Goal: Task Accomplishment & Management: Complete application form

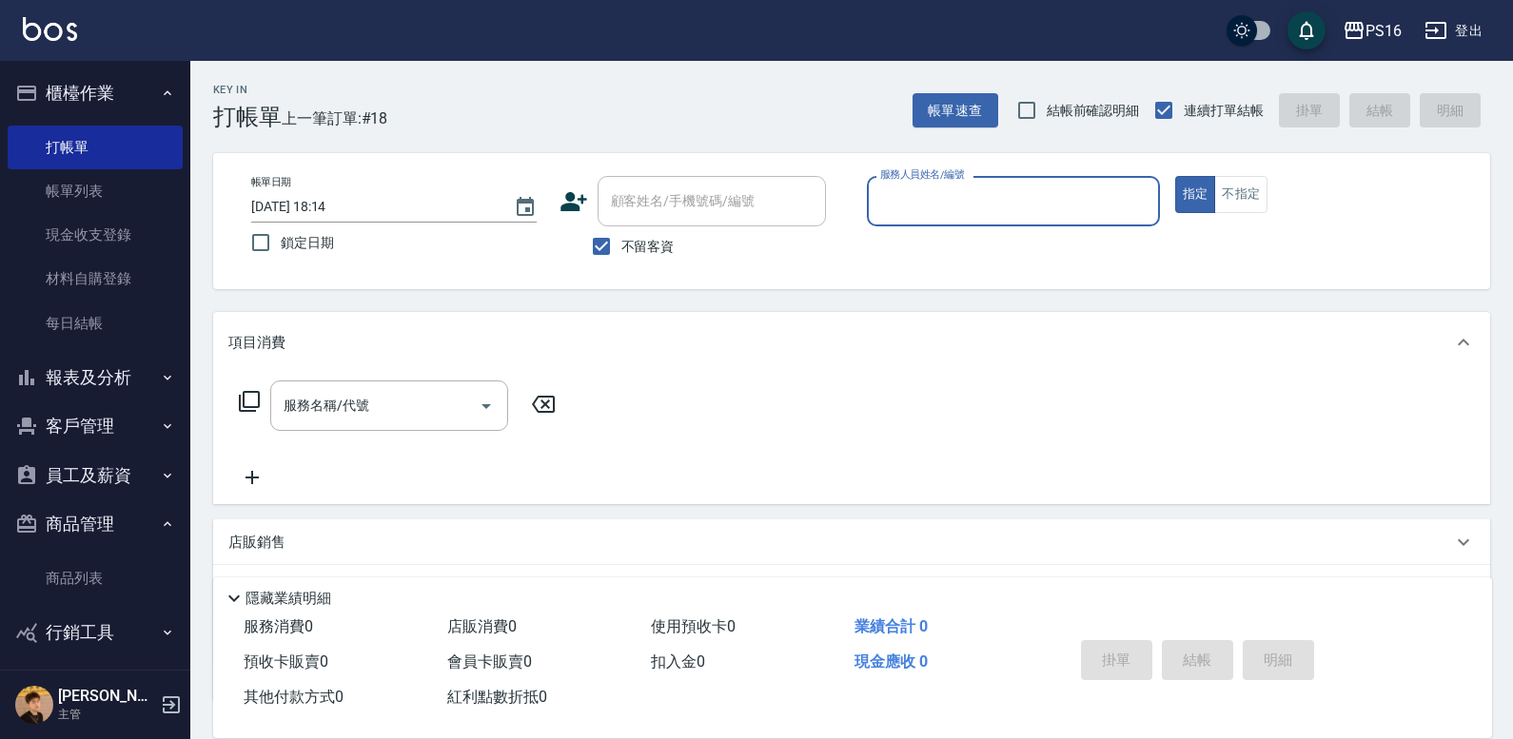
scroll to position [10, 0]
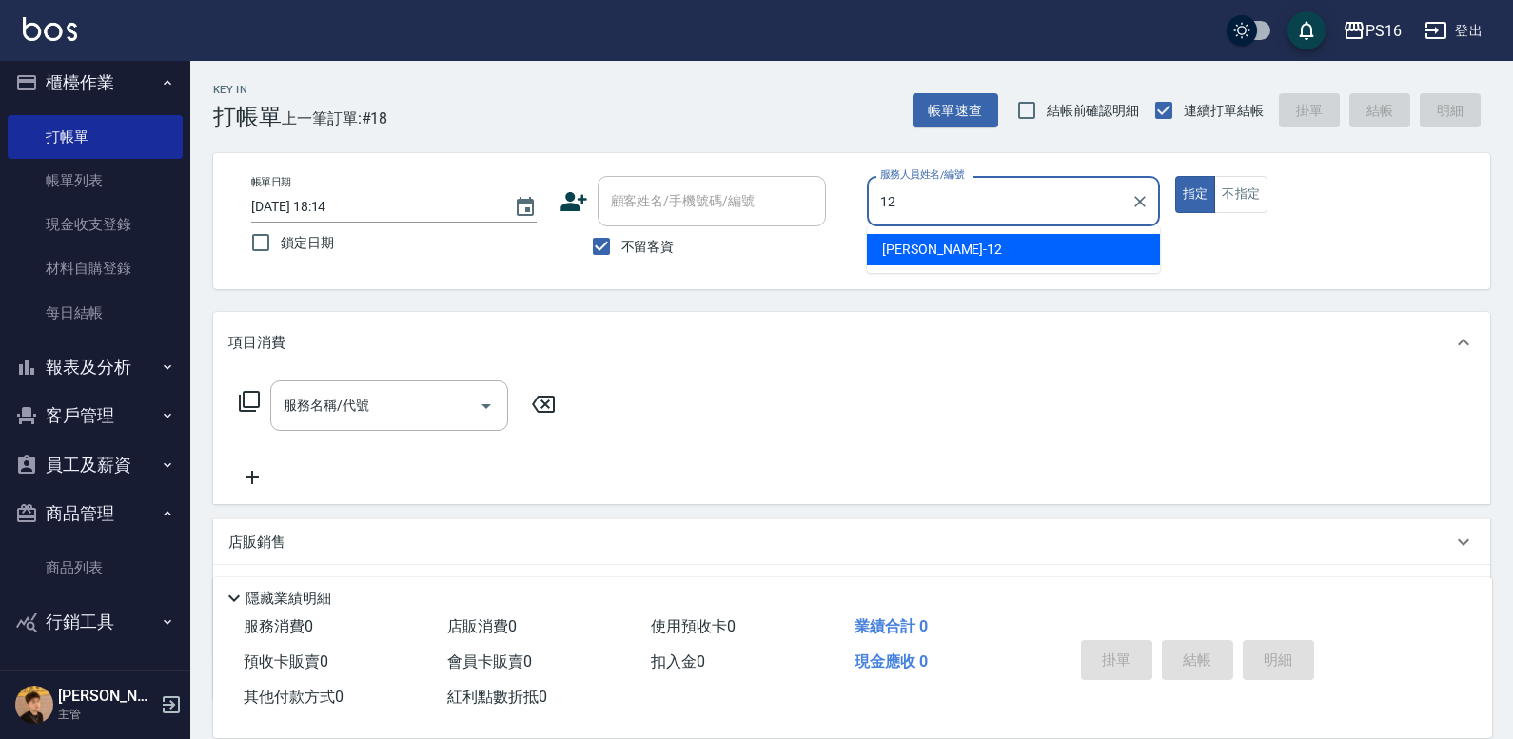
type input "[PERSON_NAME]-12"
type button "true"
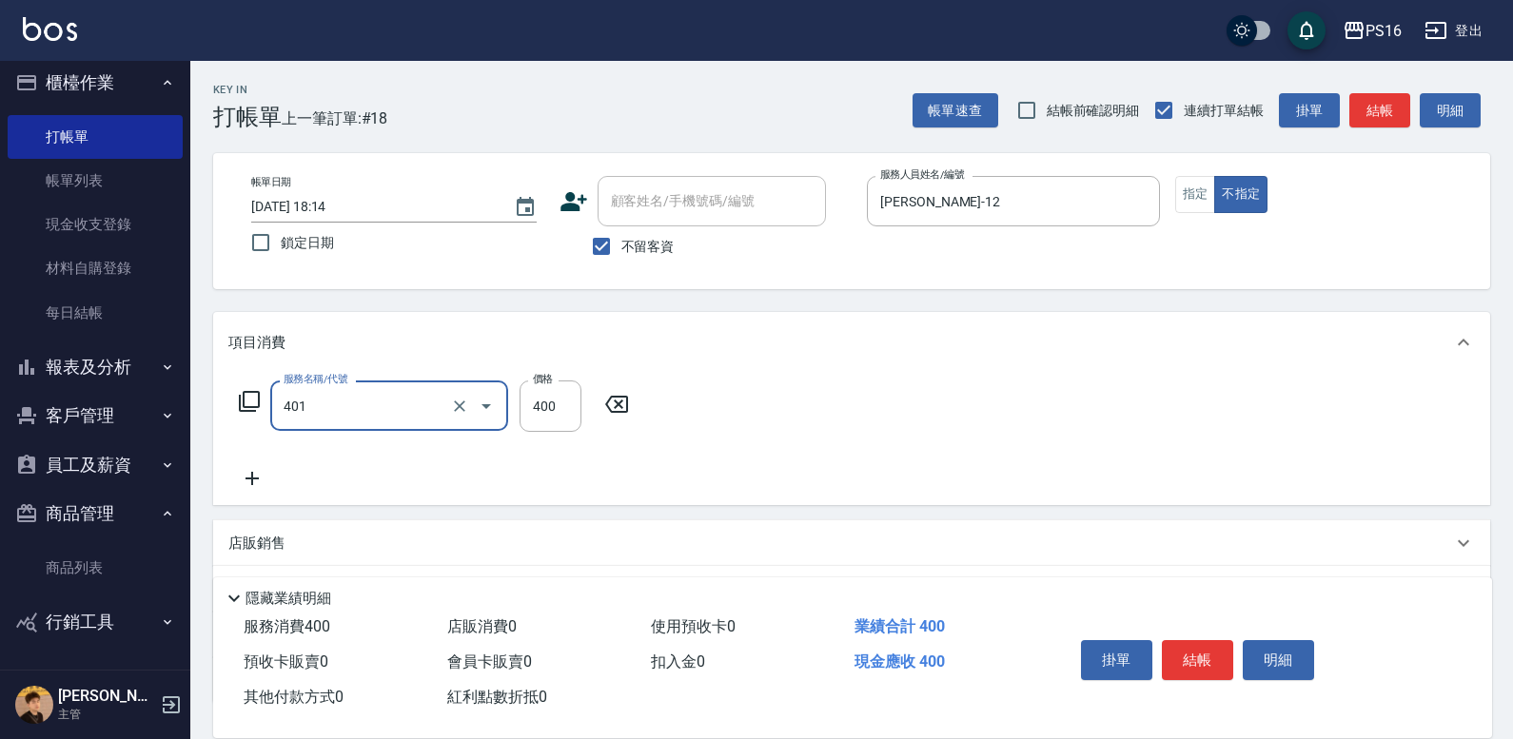
type input "剪髮(401)"
type input "50"
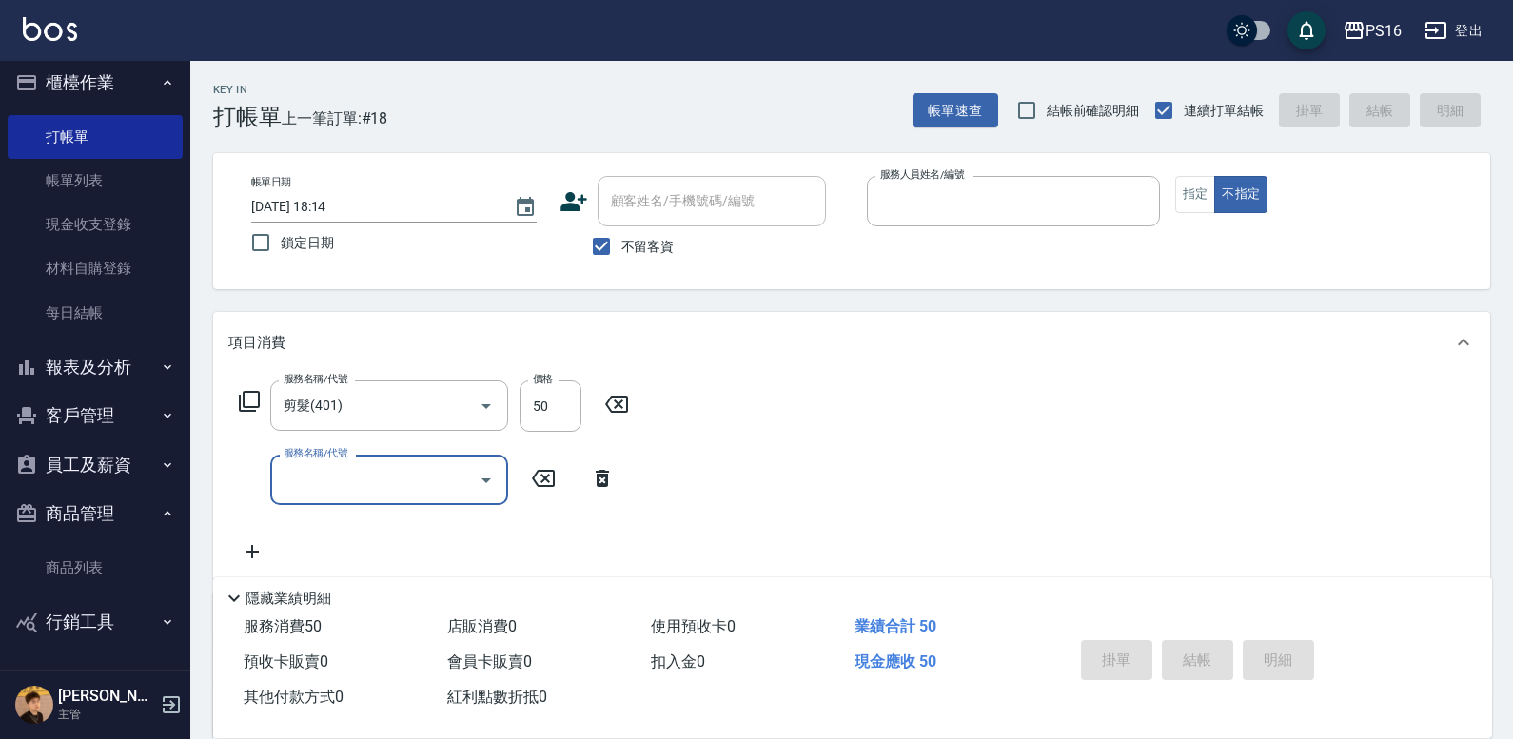
type input "[DATE] 20:27"
type input "8"
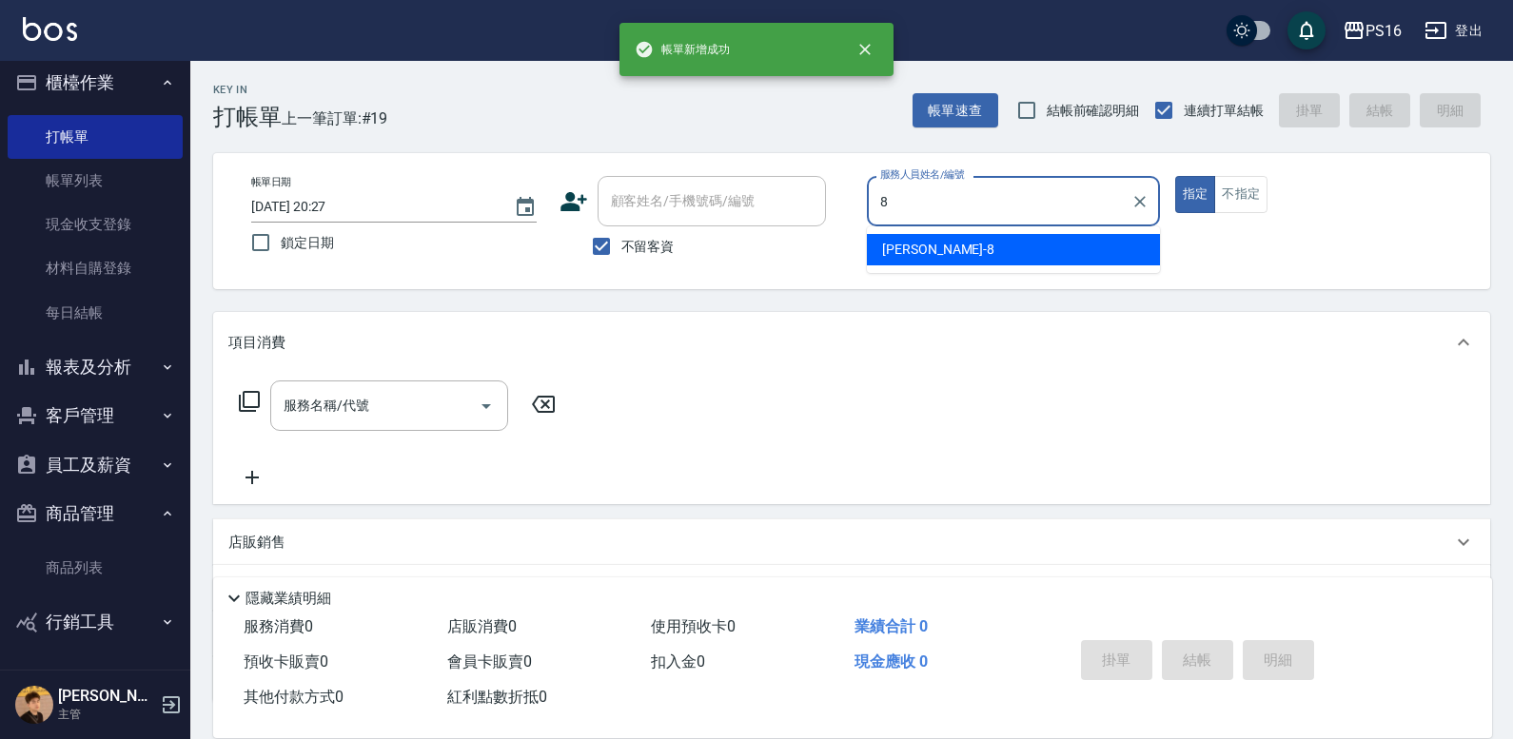
type input "[PERSON_NAME]-8"
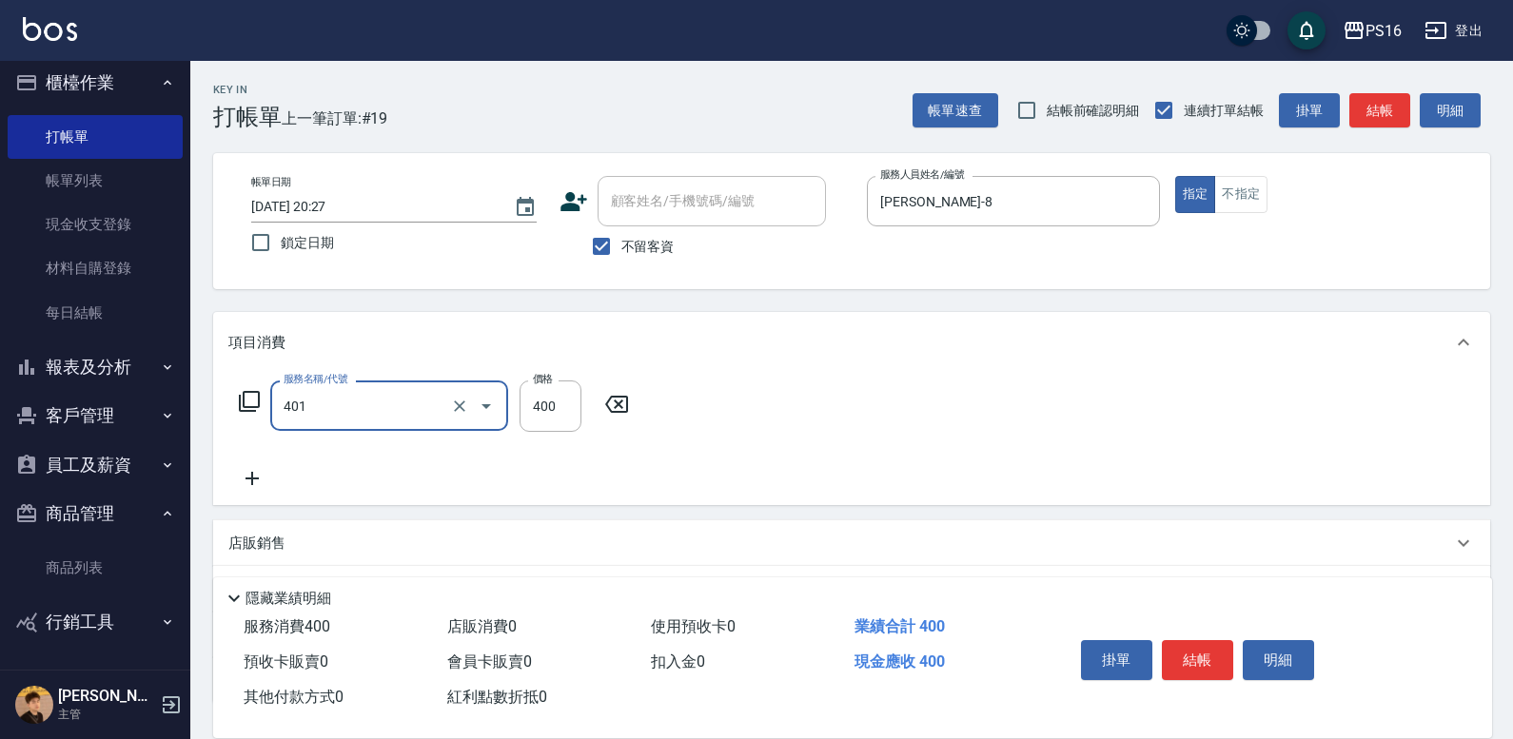
type input "剪髮(401)"
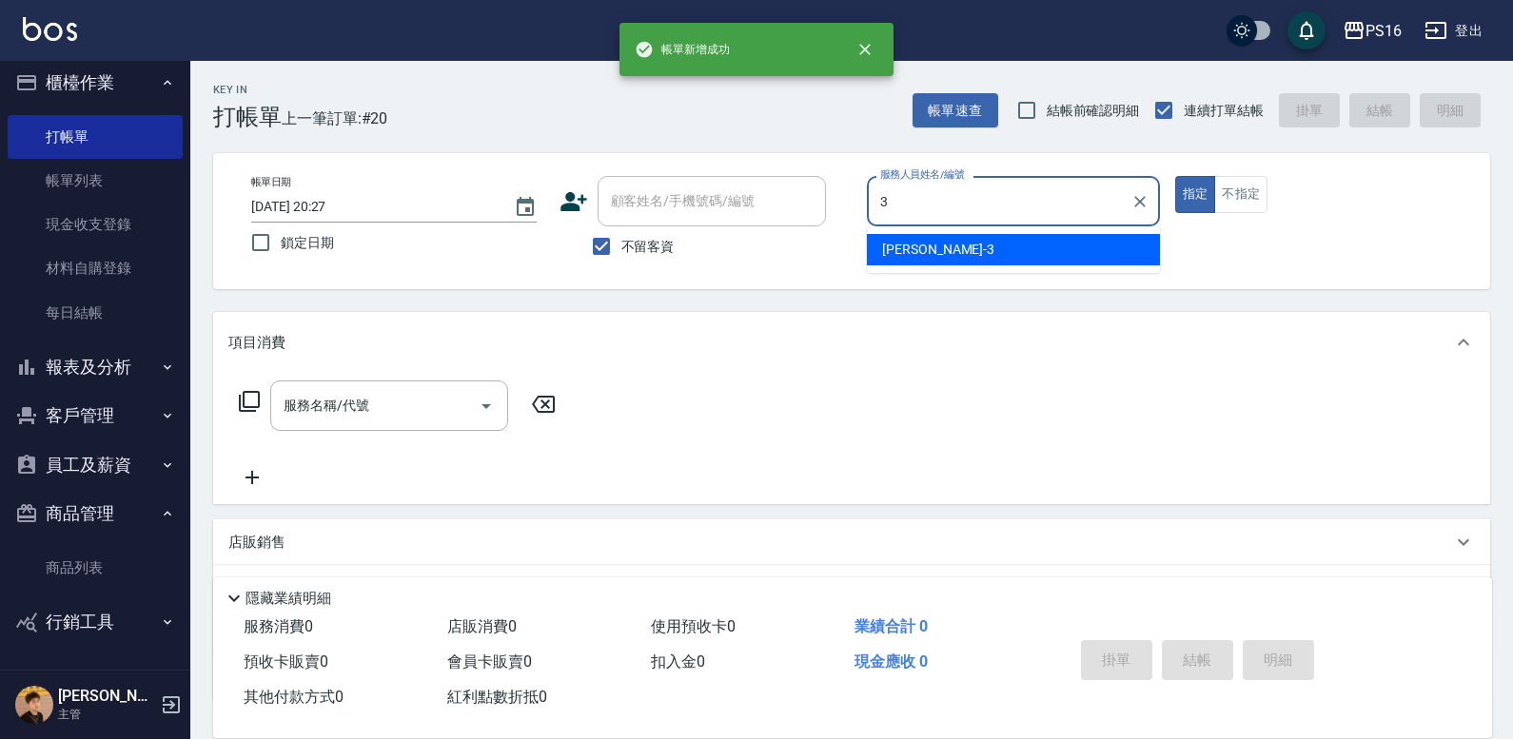
type input "[PERSON_NAME]-3"
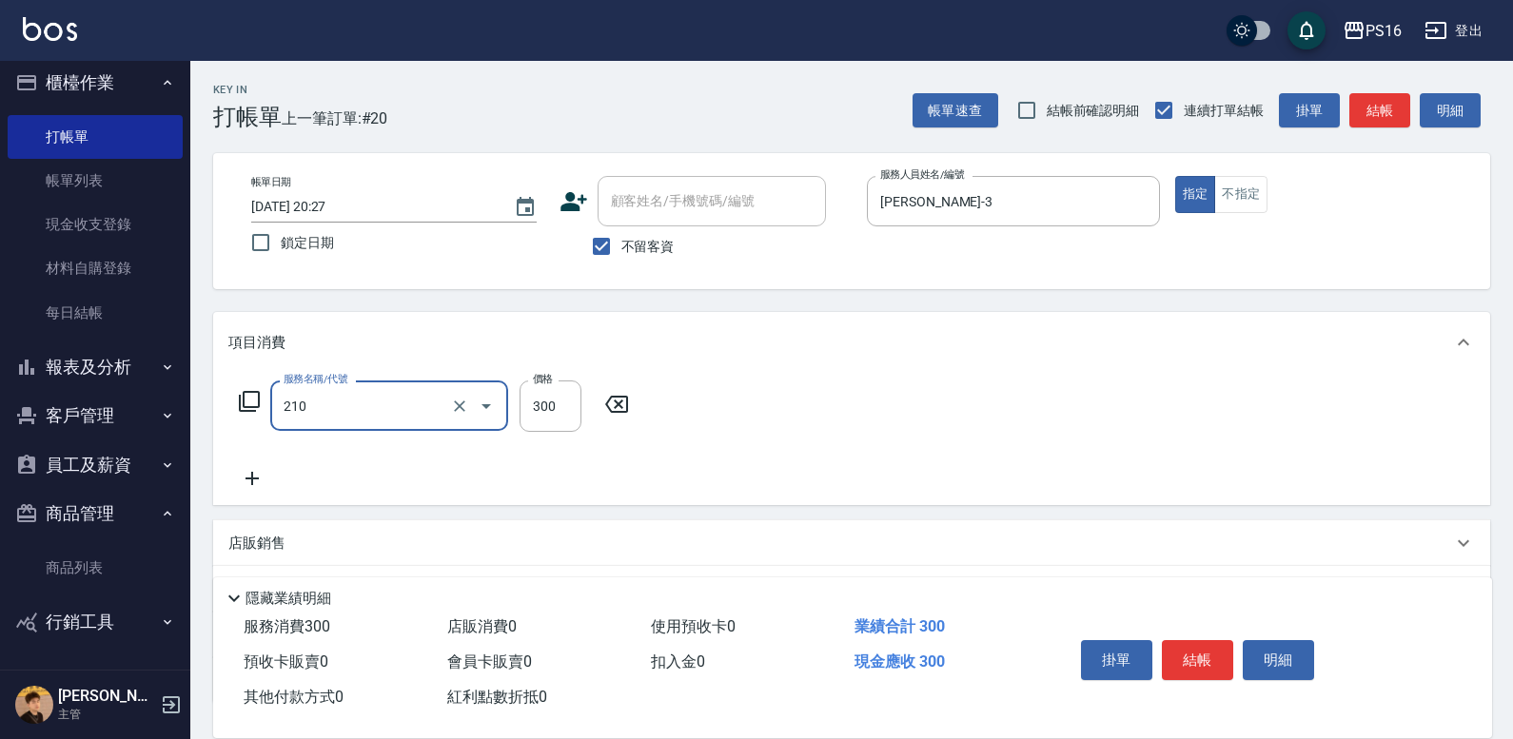
type input "[PERSON_NAME]洗髮精(210)"
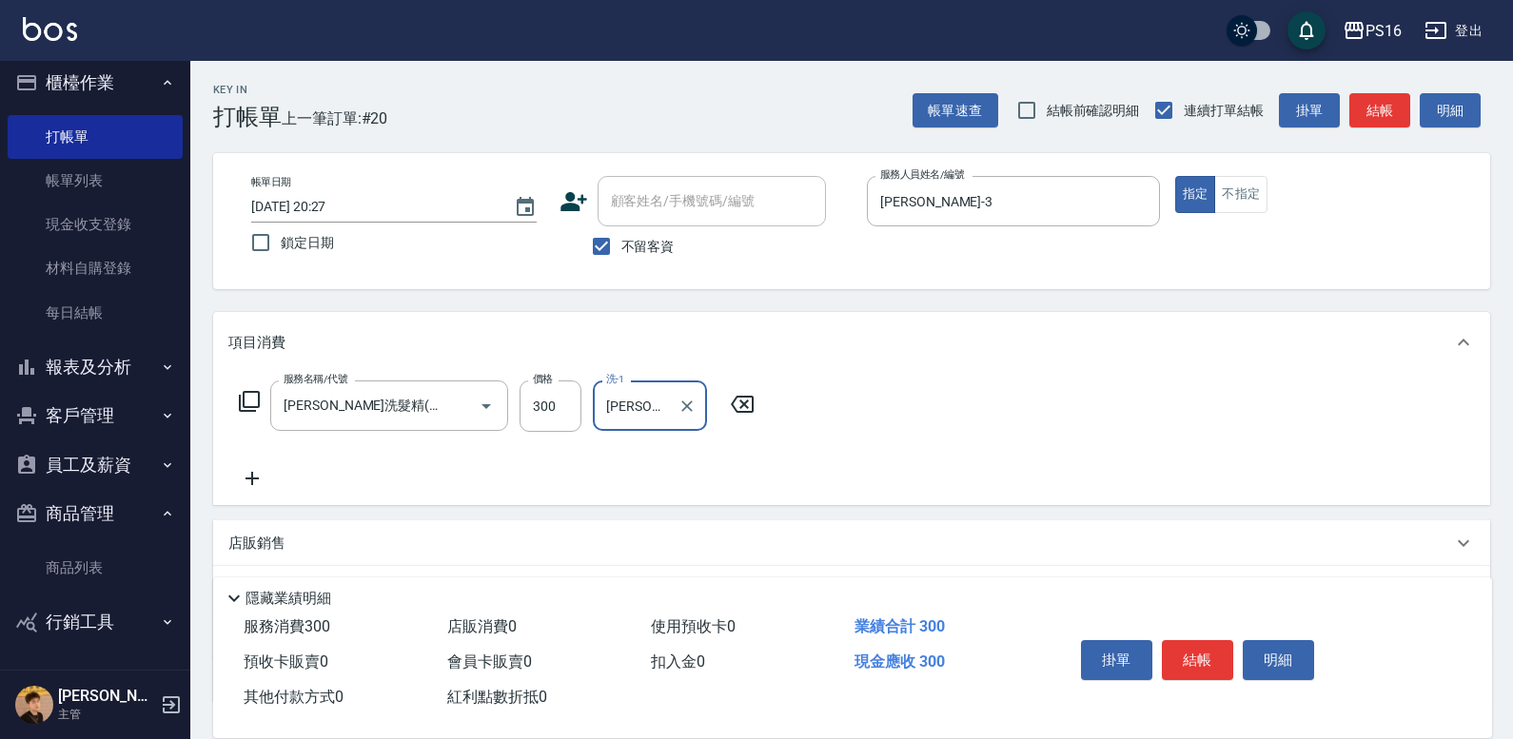
type input "[PERSON_NAME]-24"
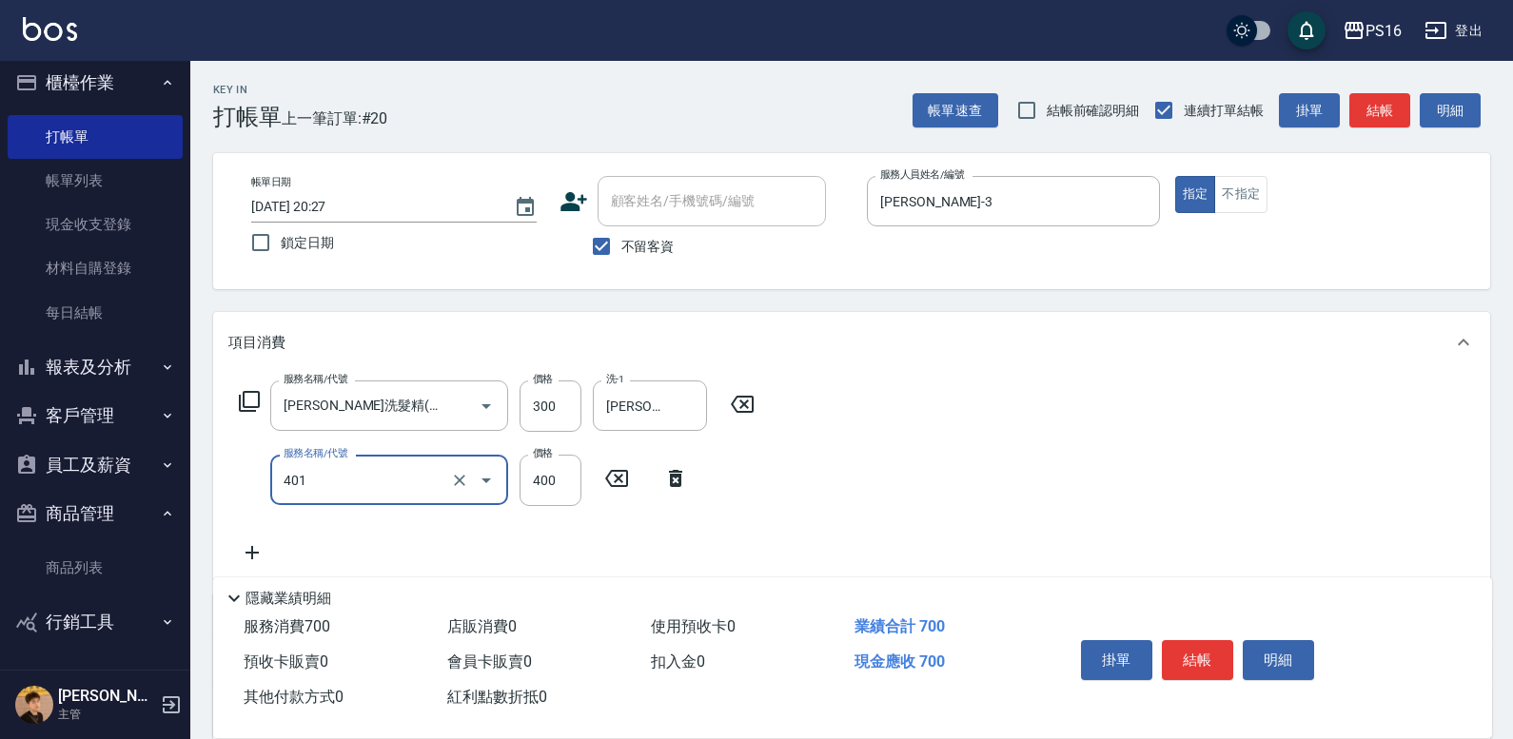
type input "剪髮(401)"
type input "200"
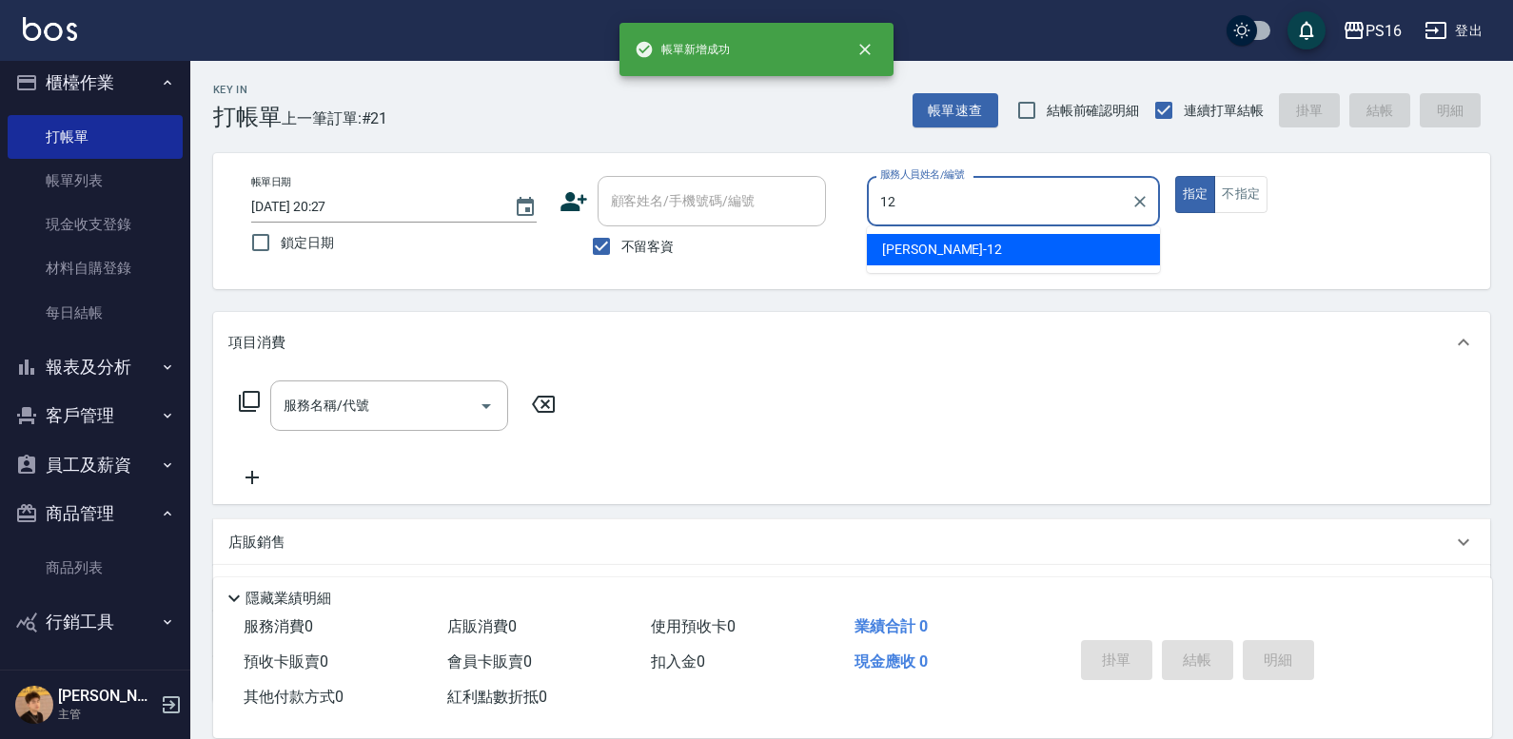
type input "[PERSON_NAME]-12"
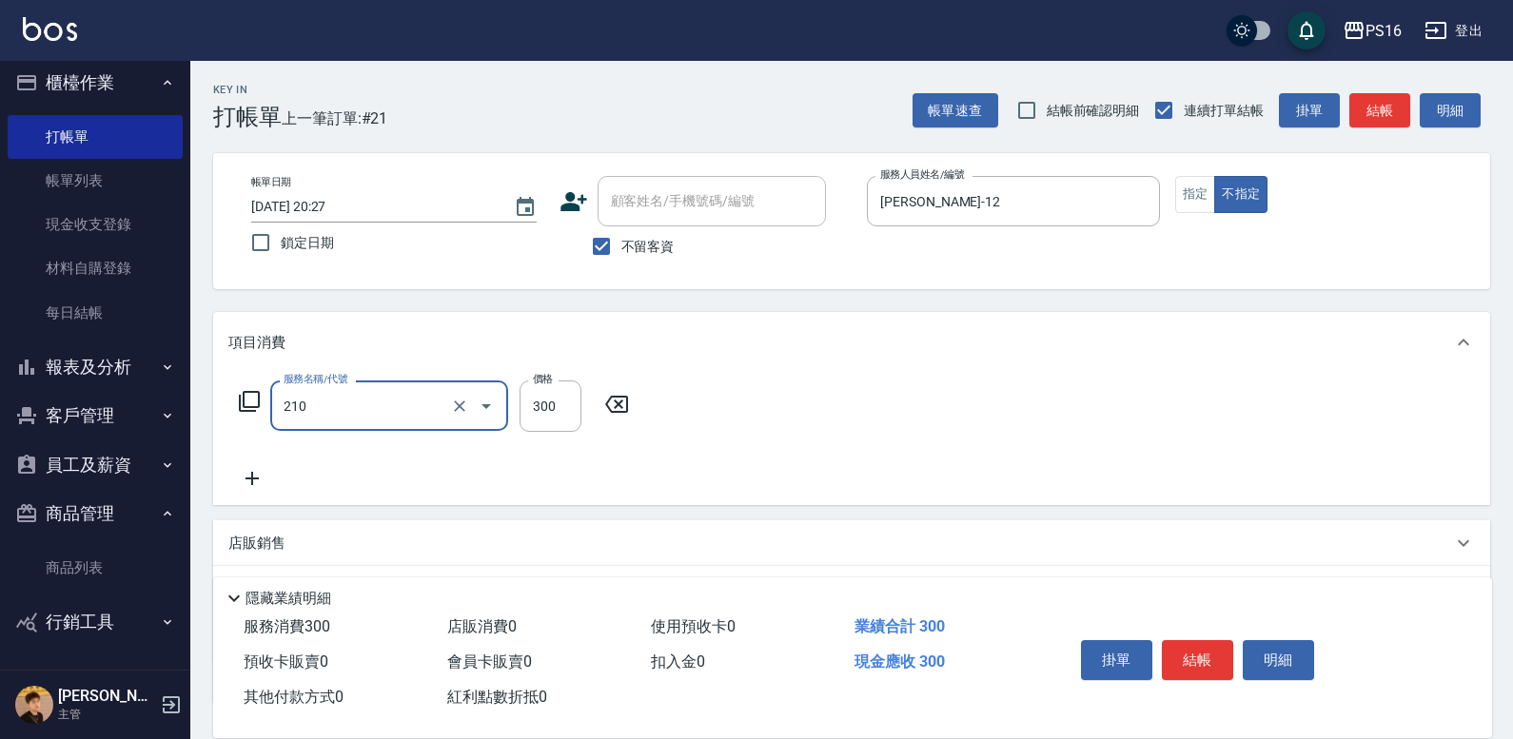
type input "[PERSON_NAME]洗髮精(210)"
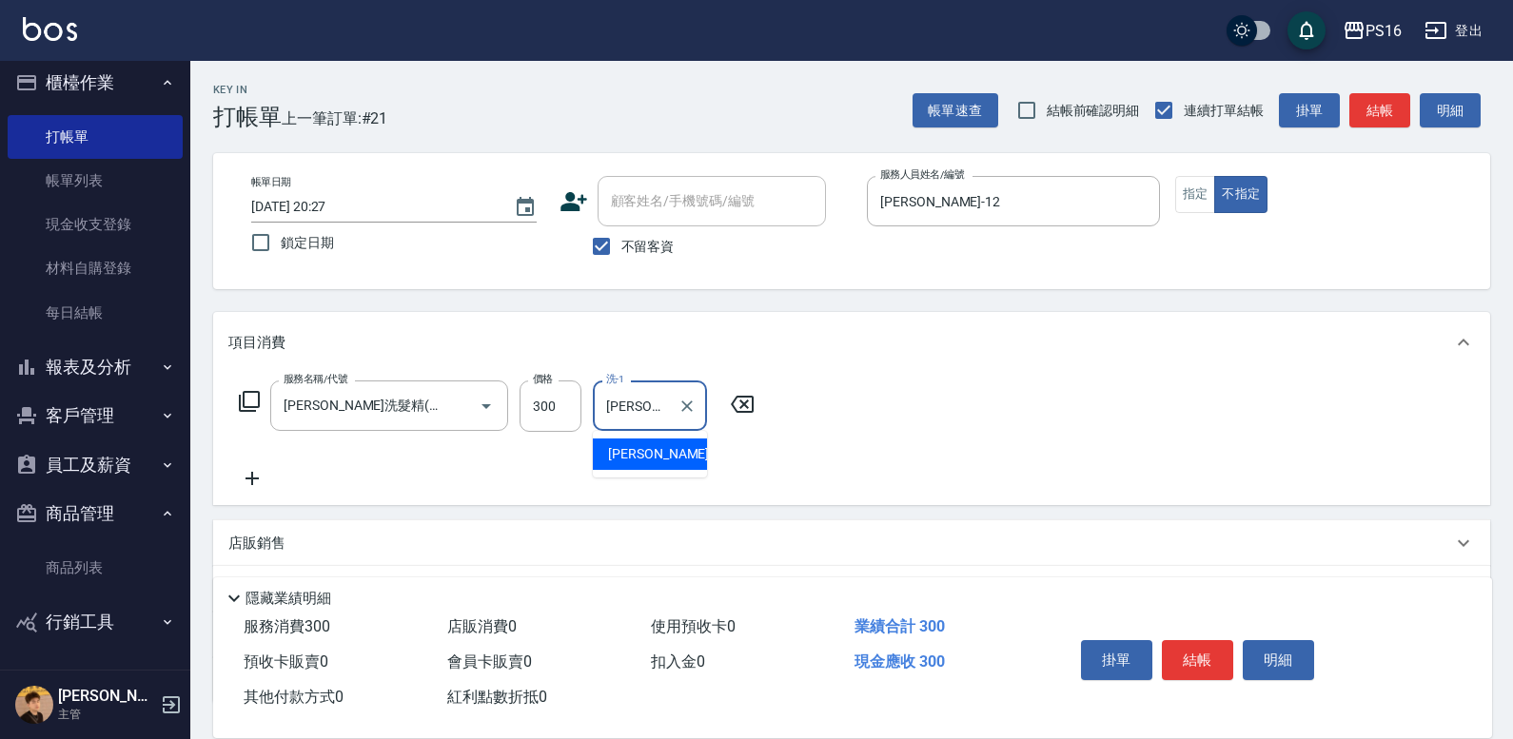
type input "[PERSON_NAME]-20"
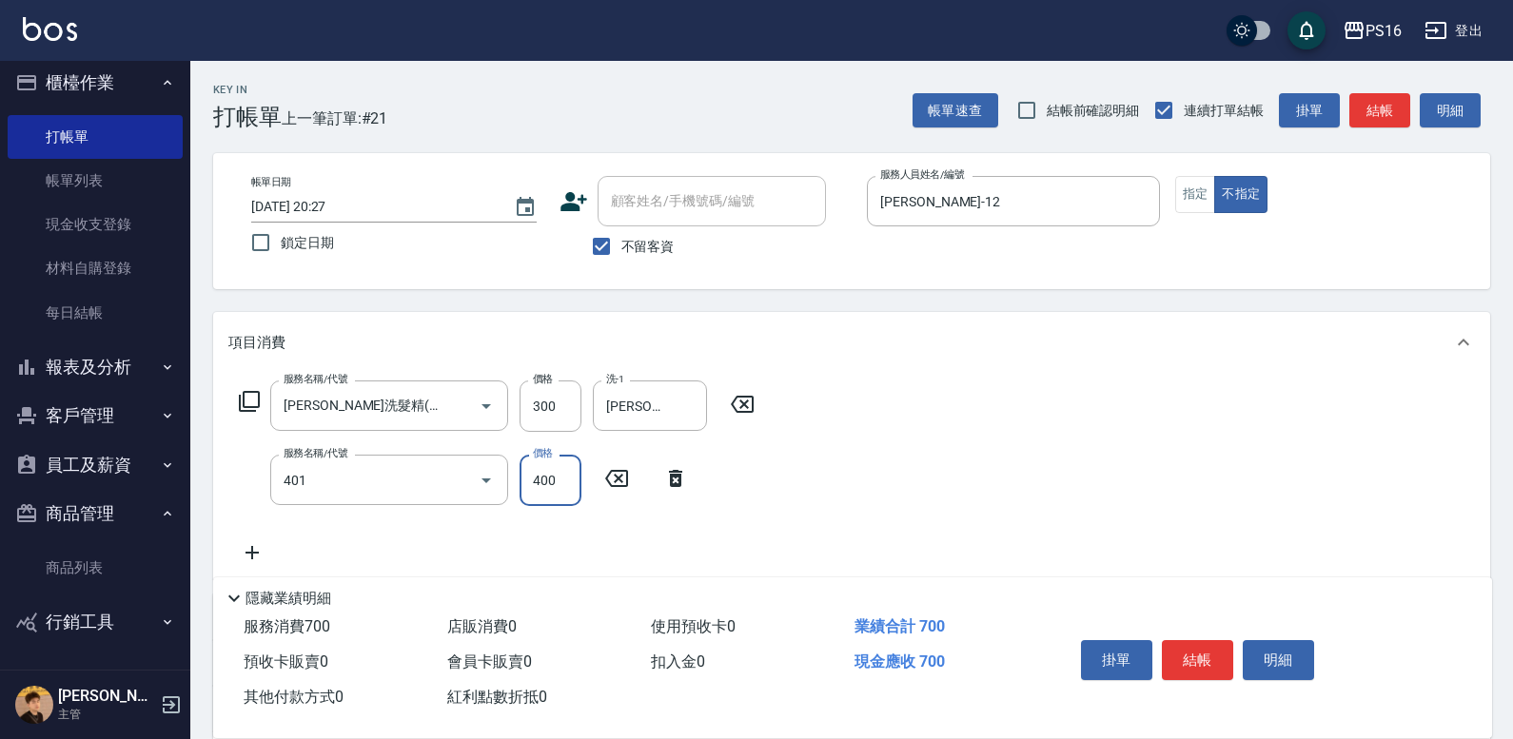
type input "剪髮(401)"
drag, startPoint x: 547, startPoint y: 484, endPoint x: 526, endPoint y: 488, distance: 21.3
click at [526, 488] on input "2" at bounding box center [551, 480] width 62 height 51
type input "50"
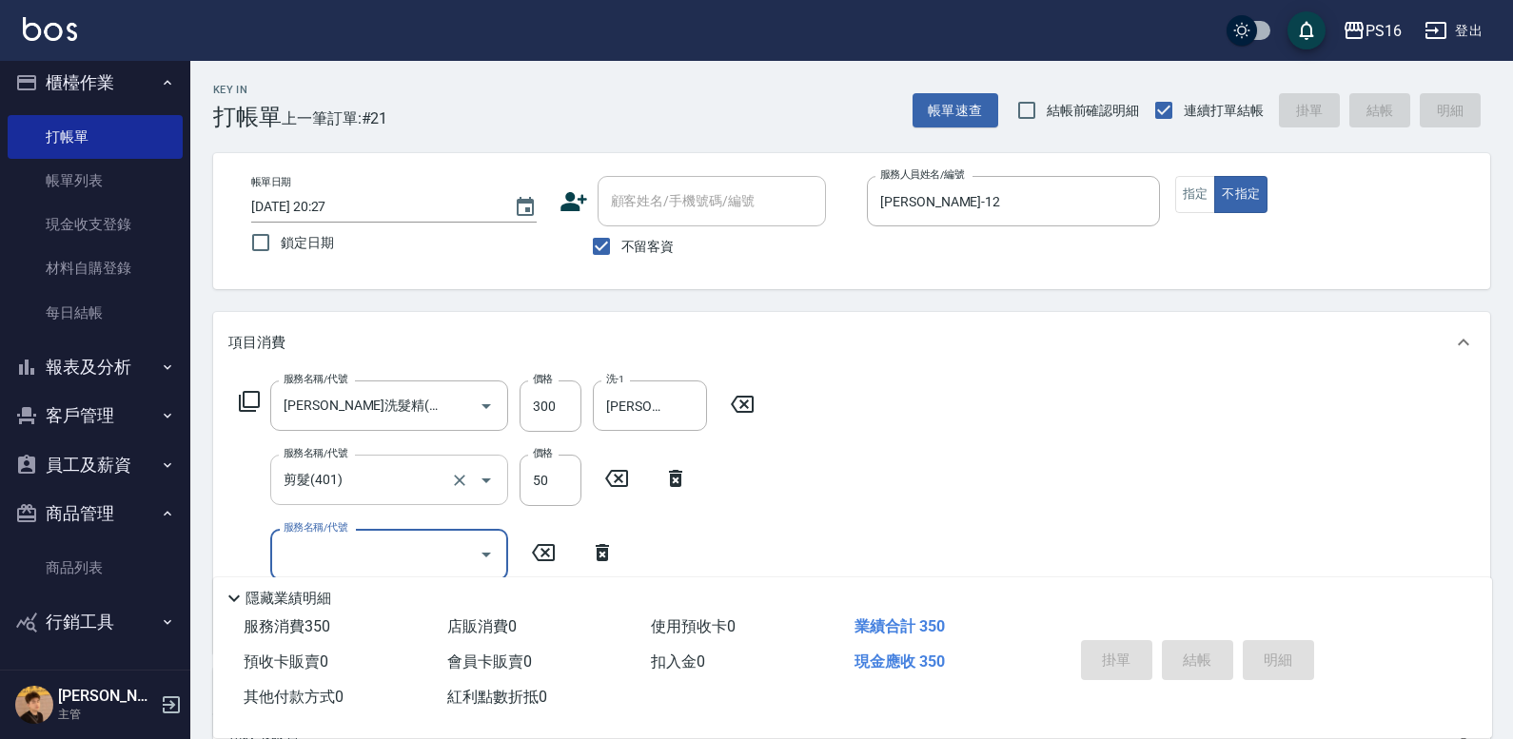
type input "[DATE] 20:28"
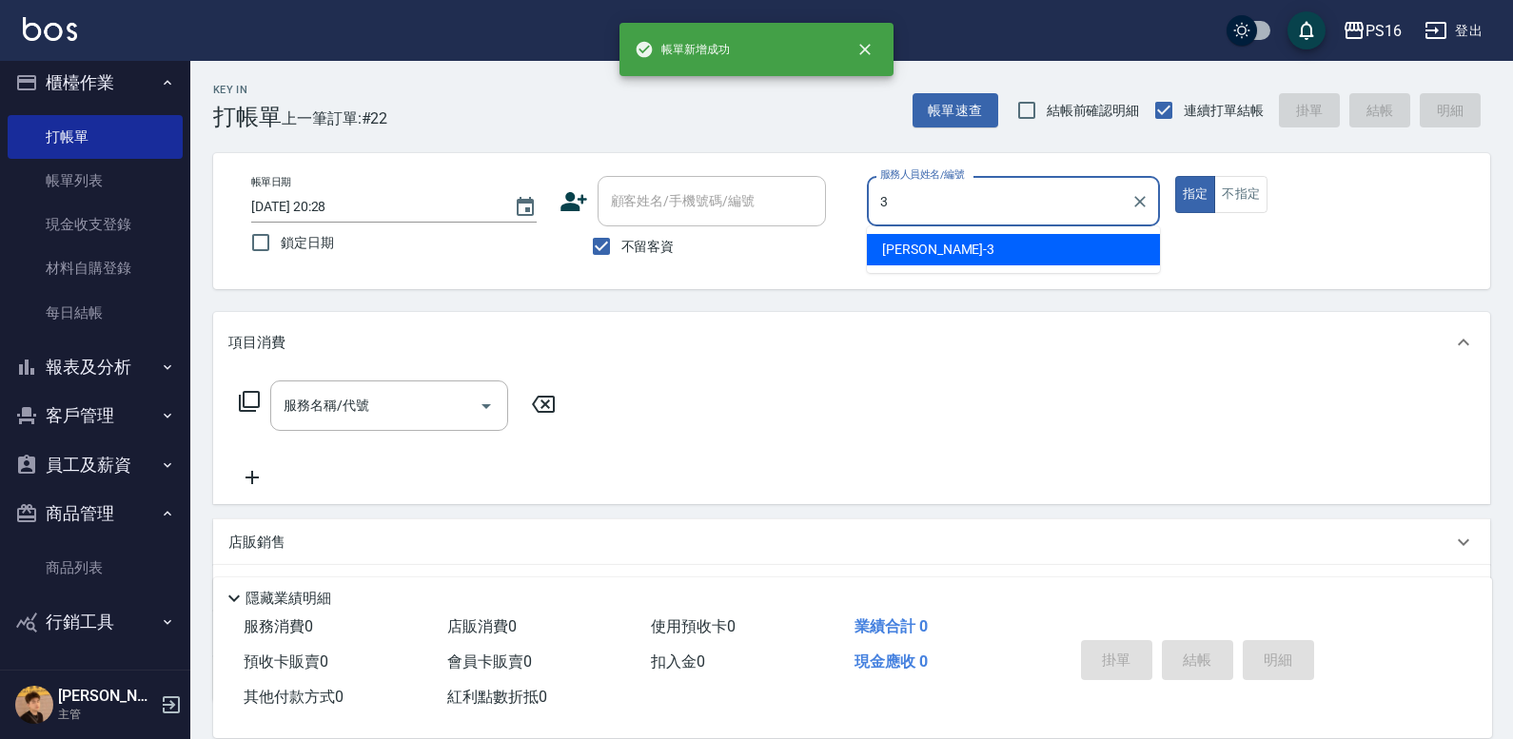
type input "[PERSON_NAME]-3"
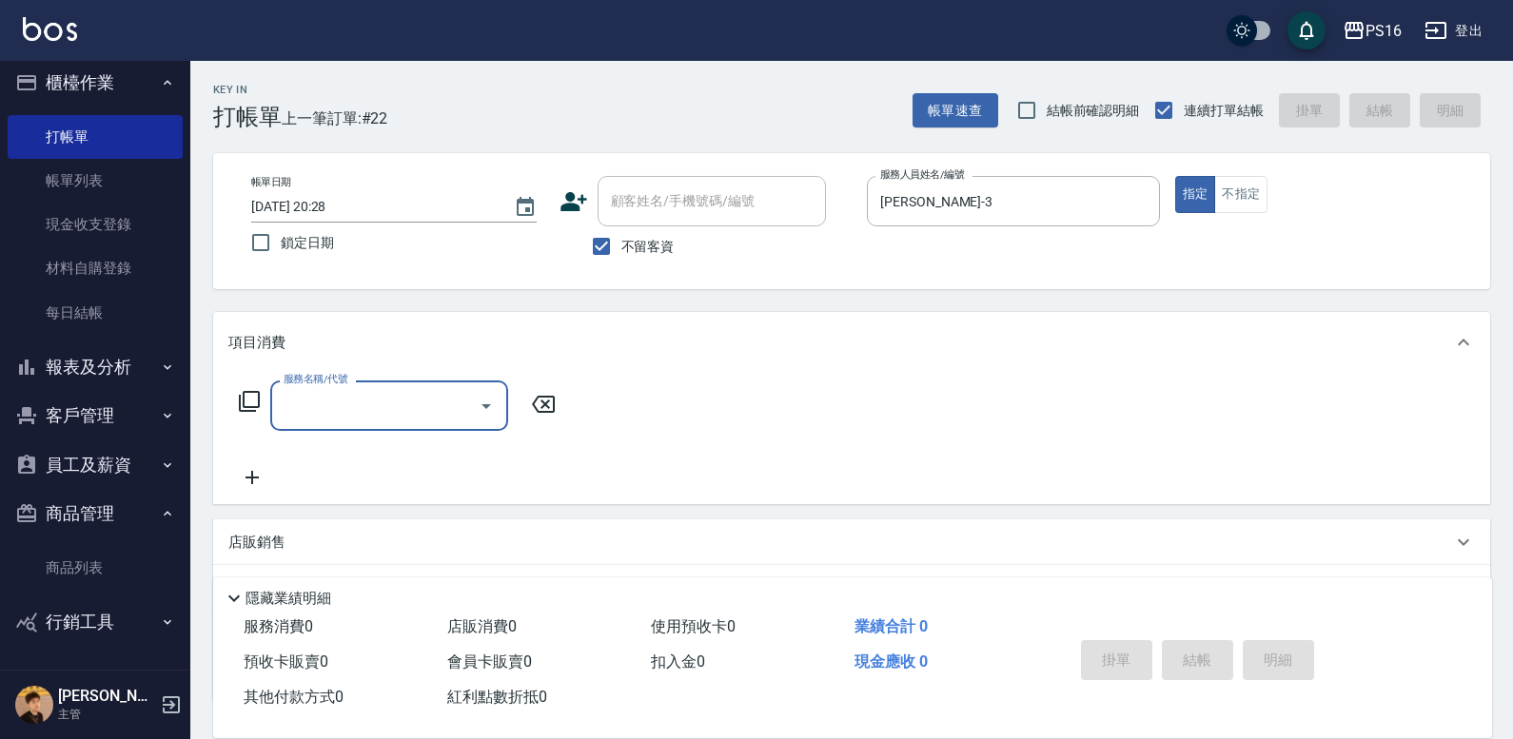
click at [244, 394] on icon at bounding box center [249, 401] width 21 height 21
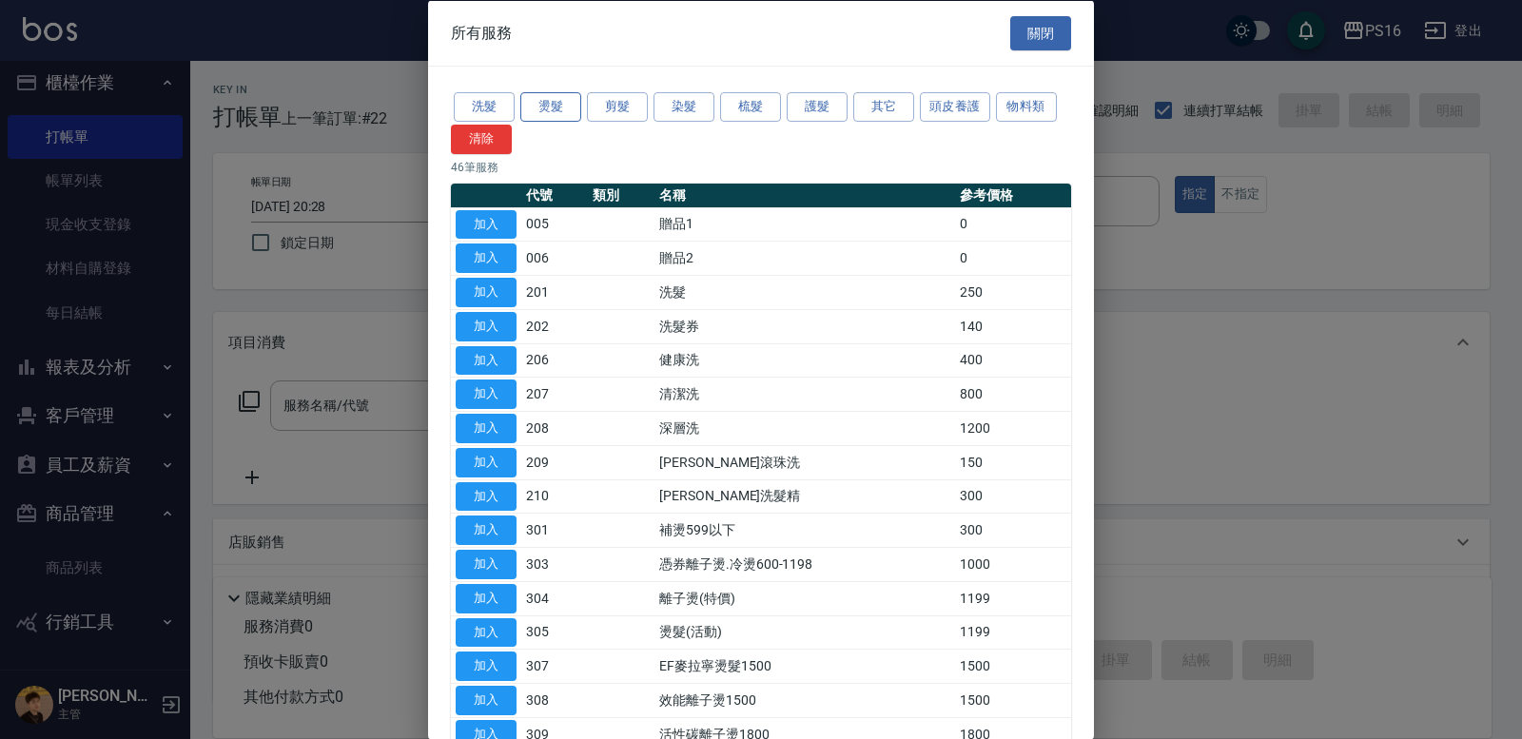
click at [572, 95] on button "燙髮" at bounding box center [550, 106] width 61 height 29
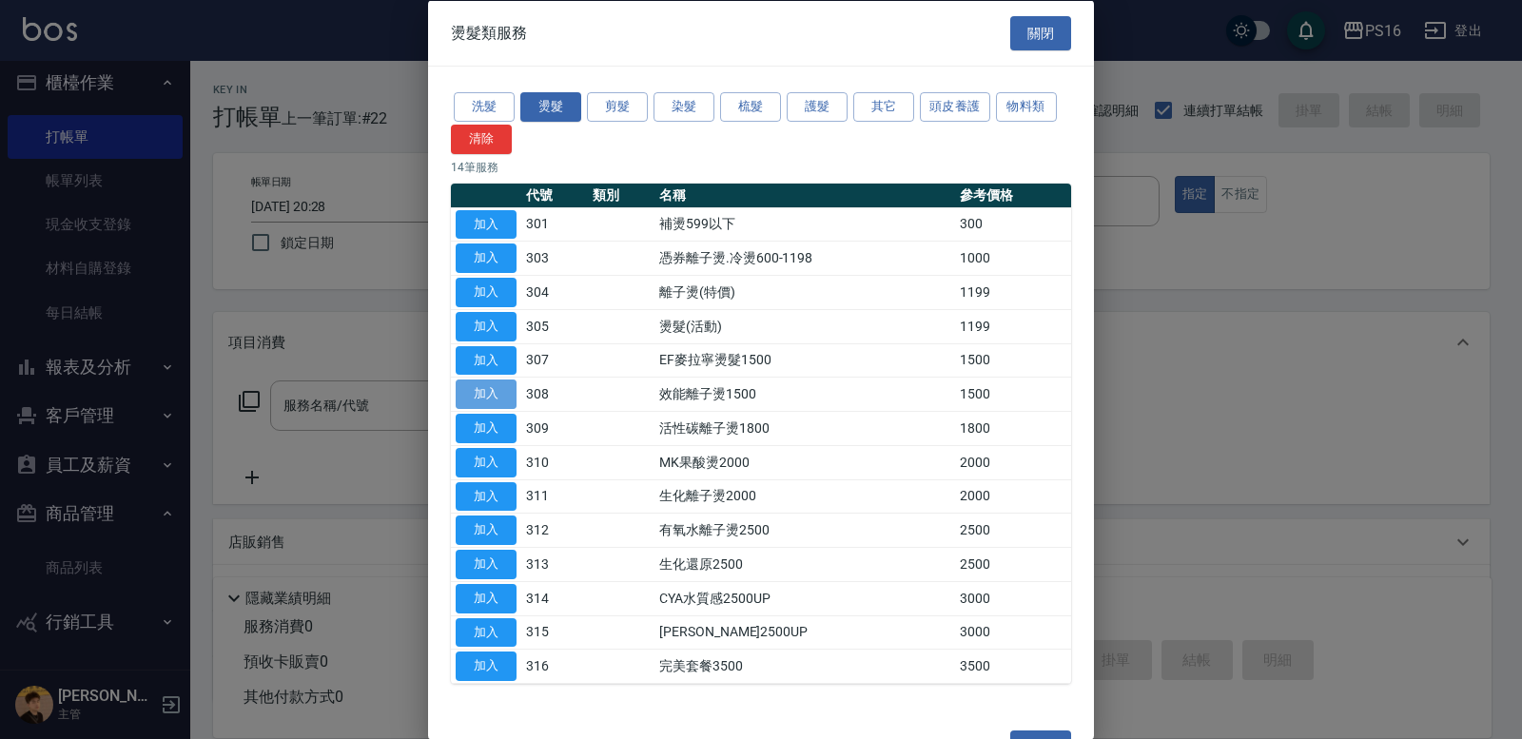
click at [493, 396] on button "加入" at bounding box center [486, 394] width 61 height 29
type input "效能離子燙1500(308)"
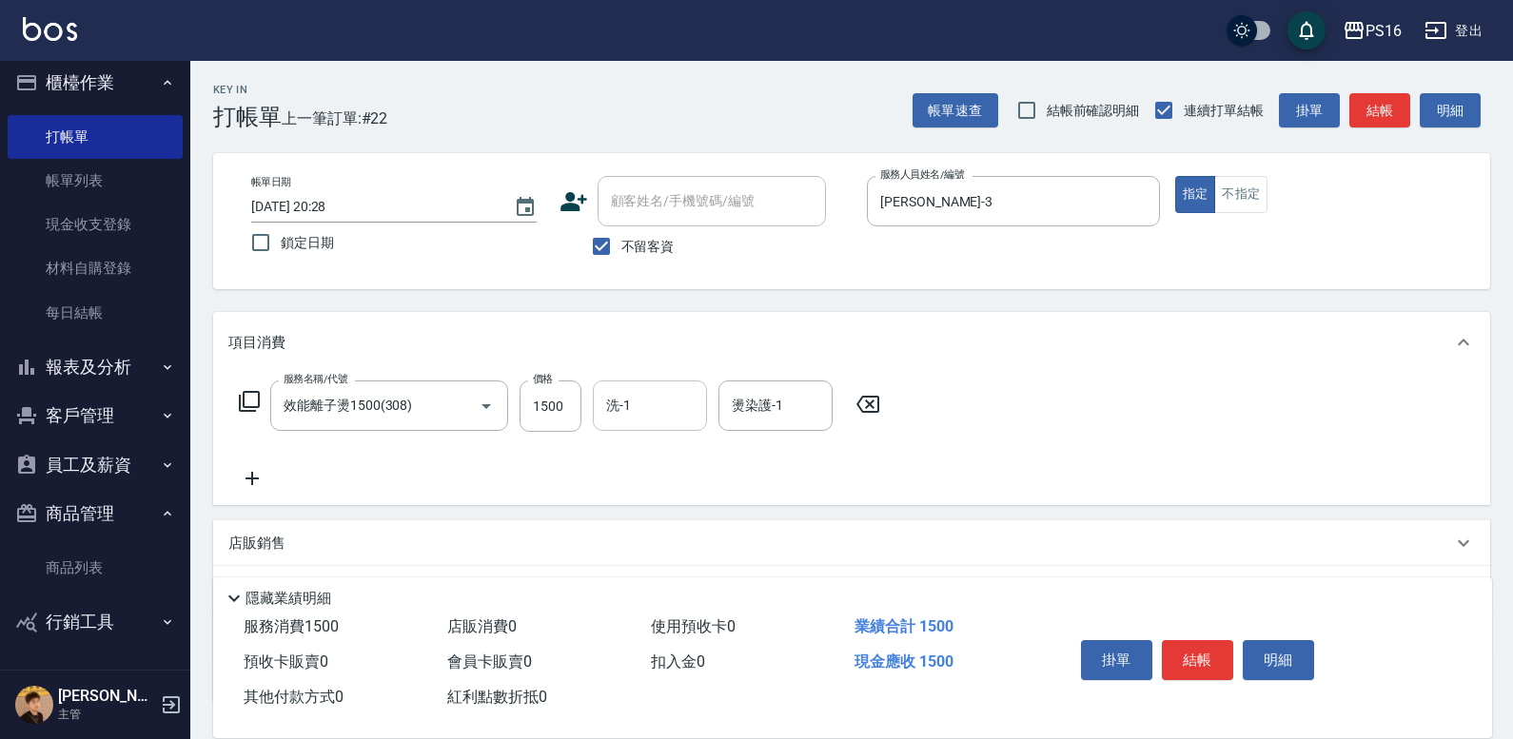
click at [610, 423] on div "洗-1" at bounding box center [650, 406] width 114 height 50
type input "[PERSON_NAME]-3"
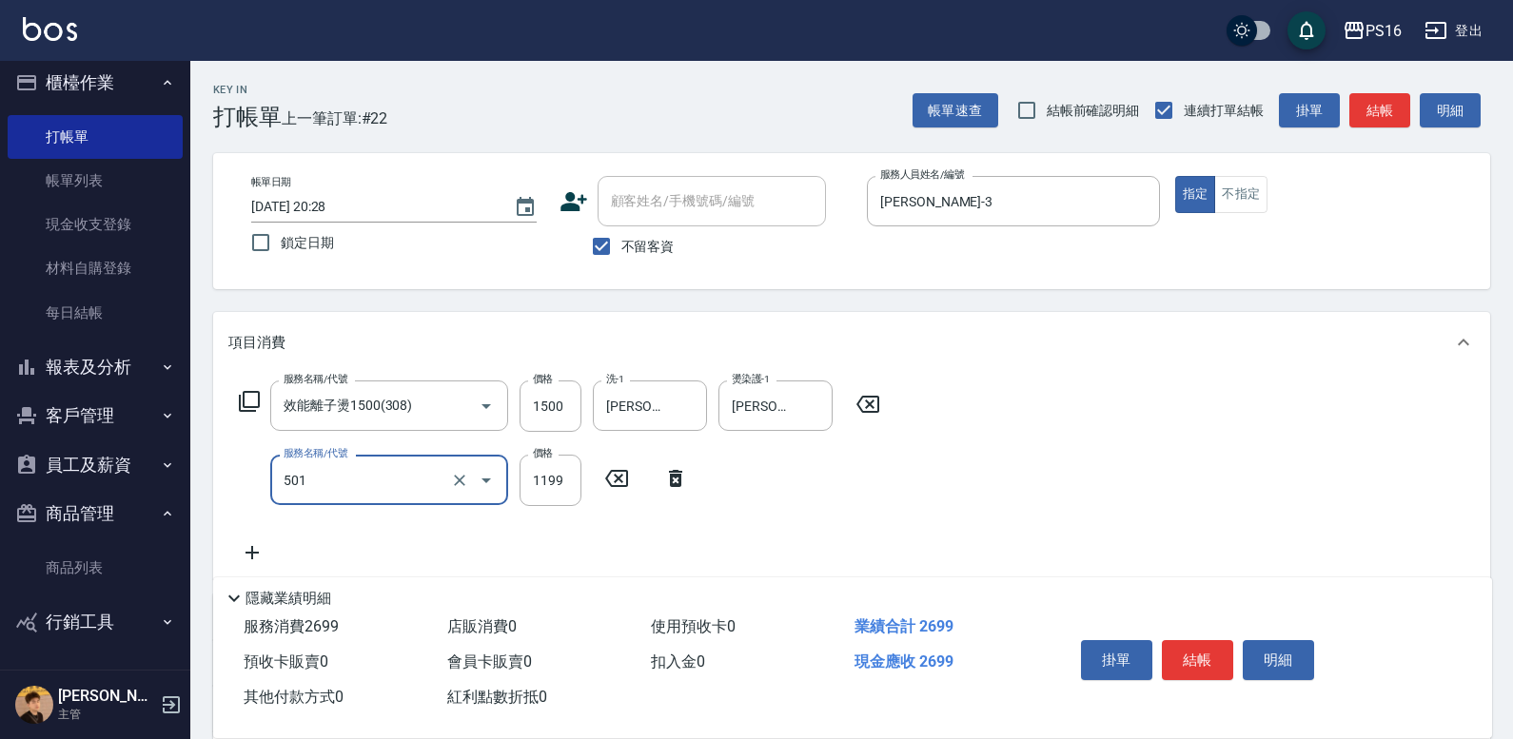
type input "染髮(501)"
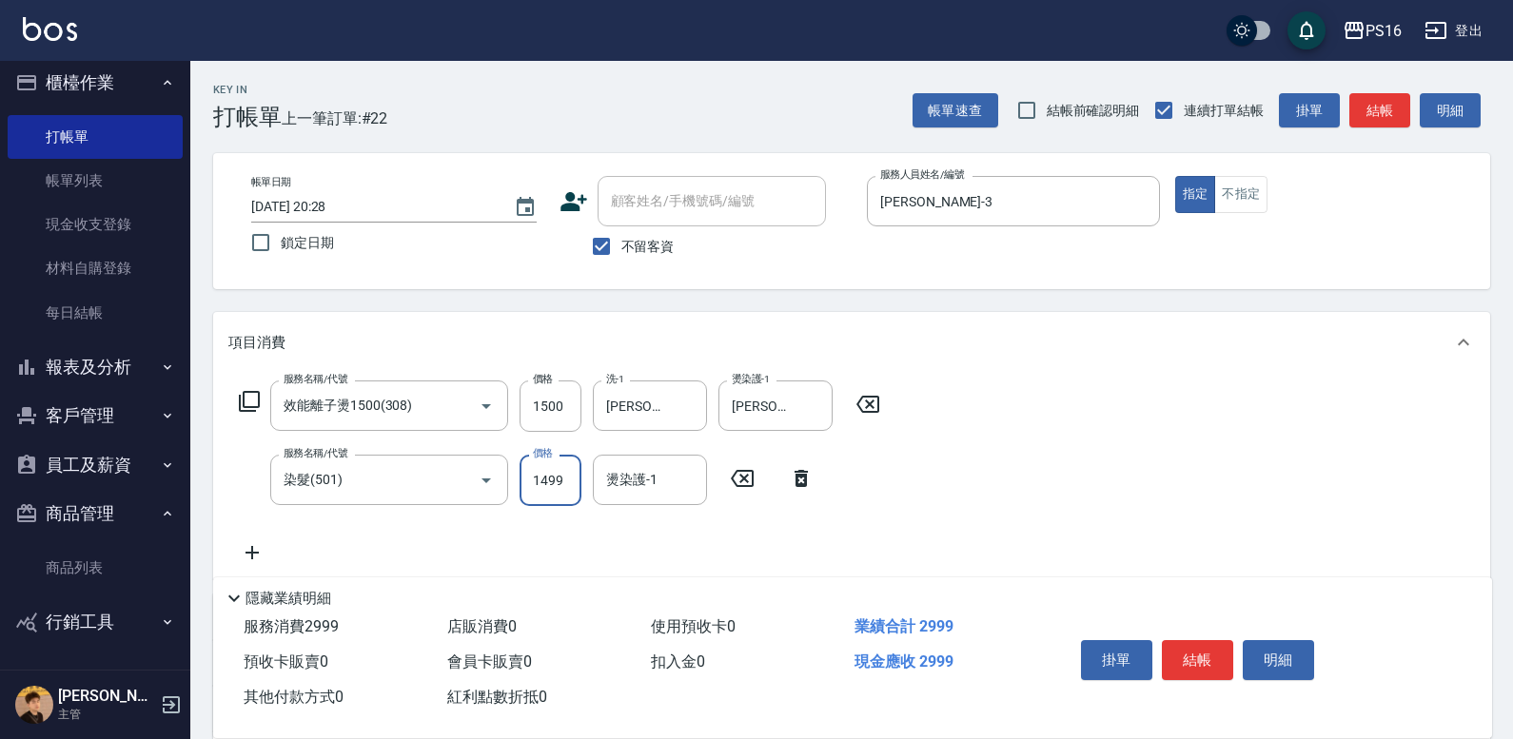
type input "1499"
type input "[PERSON_NAME]-3"
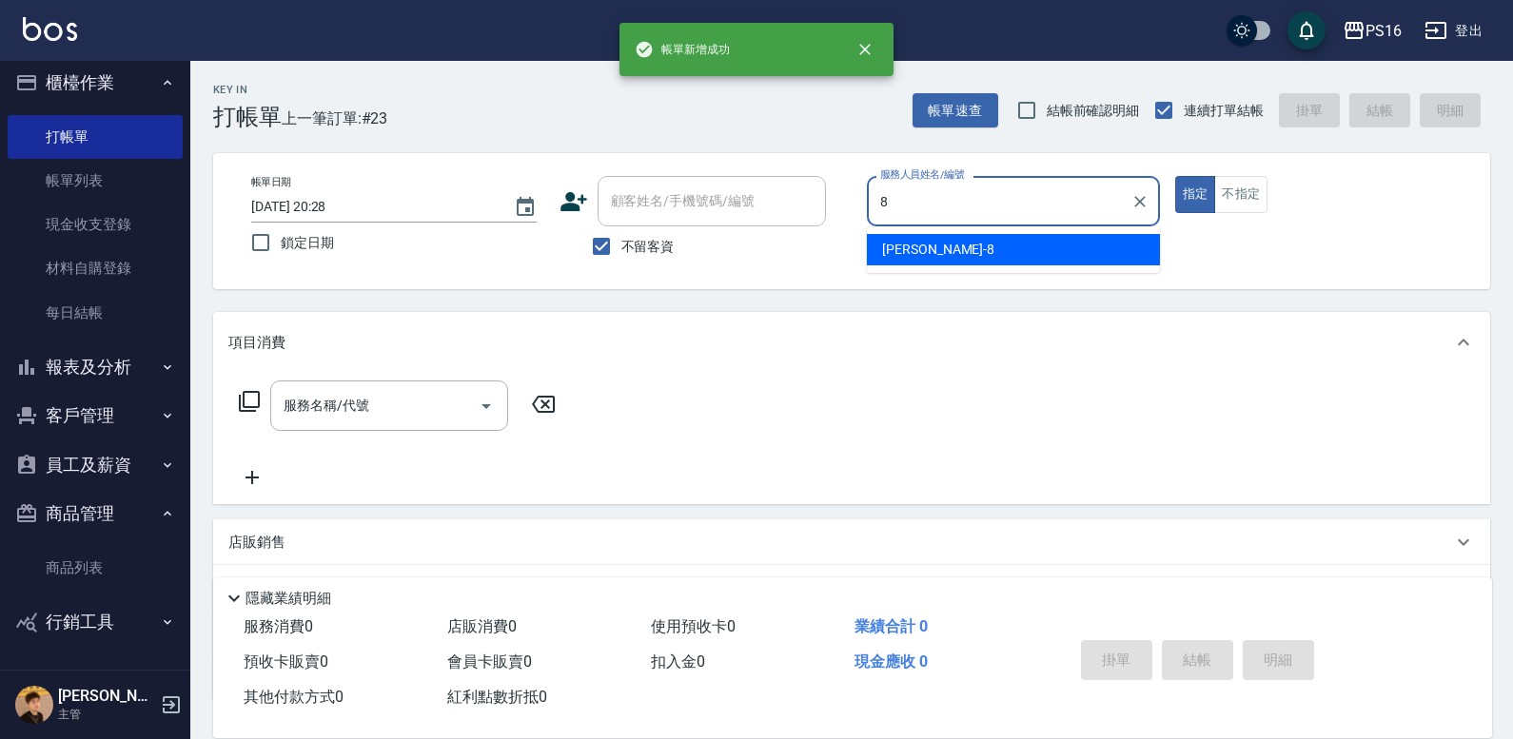
type input "[PERSON_NAME]-8"
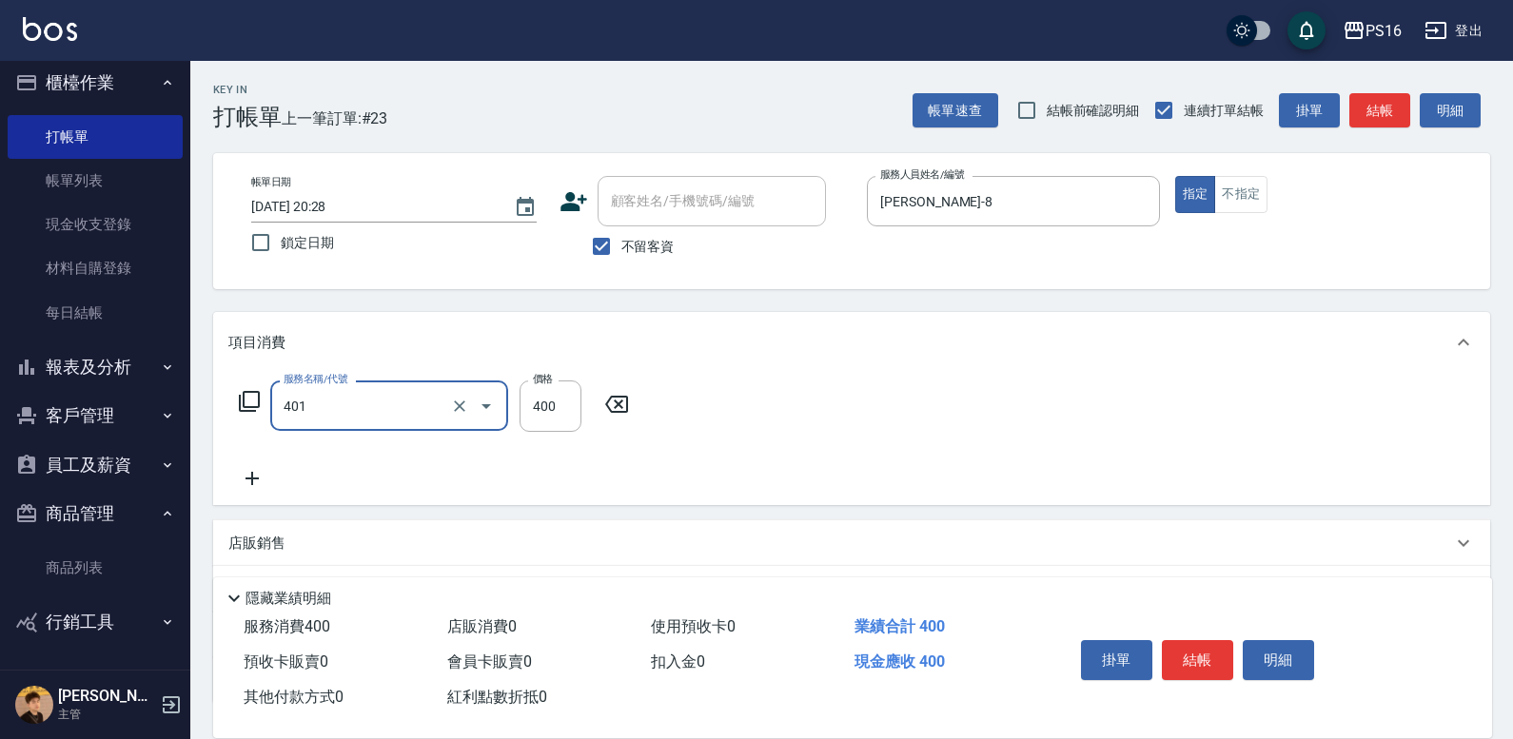
type input "剪髮(401)"
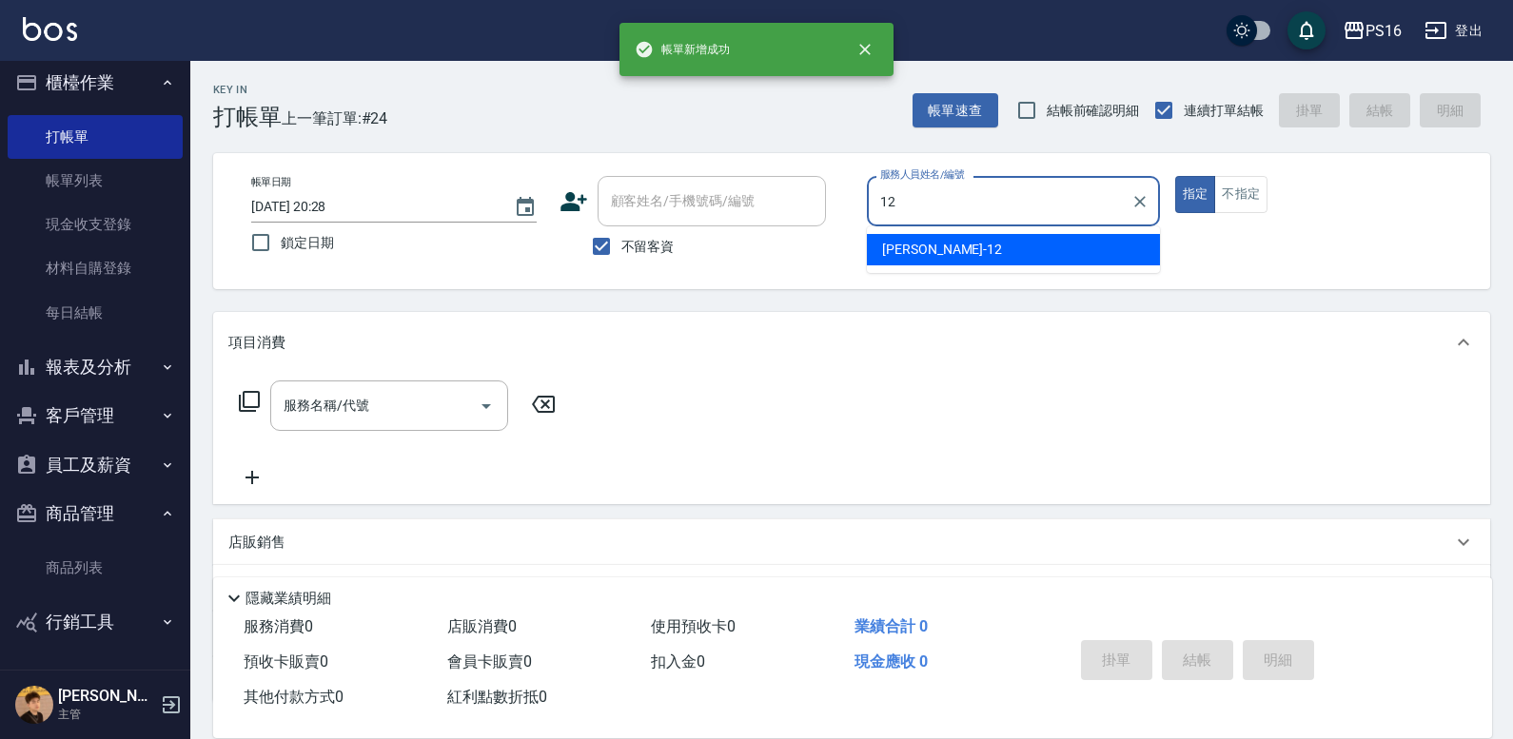
type input "[PERSON_NAME]-12"
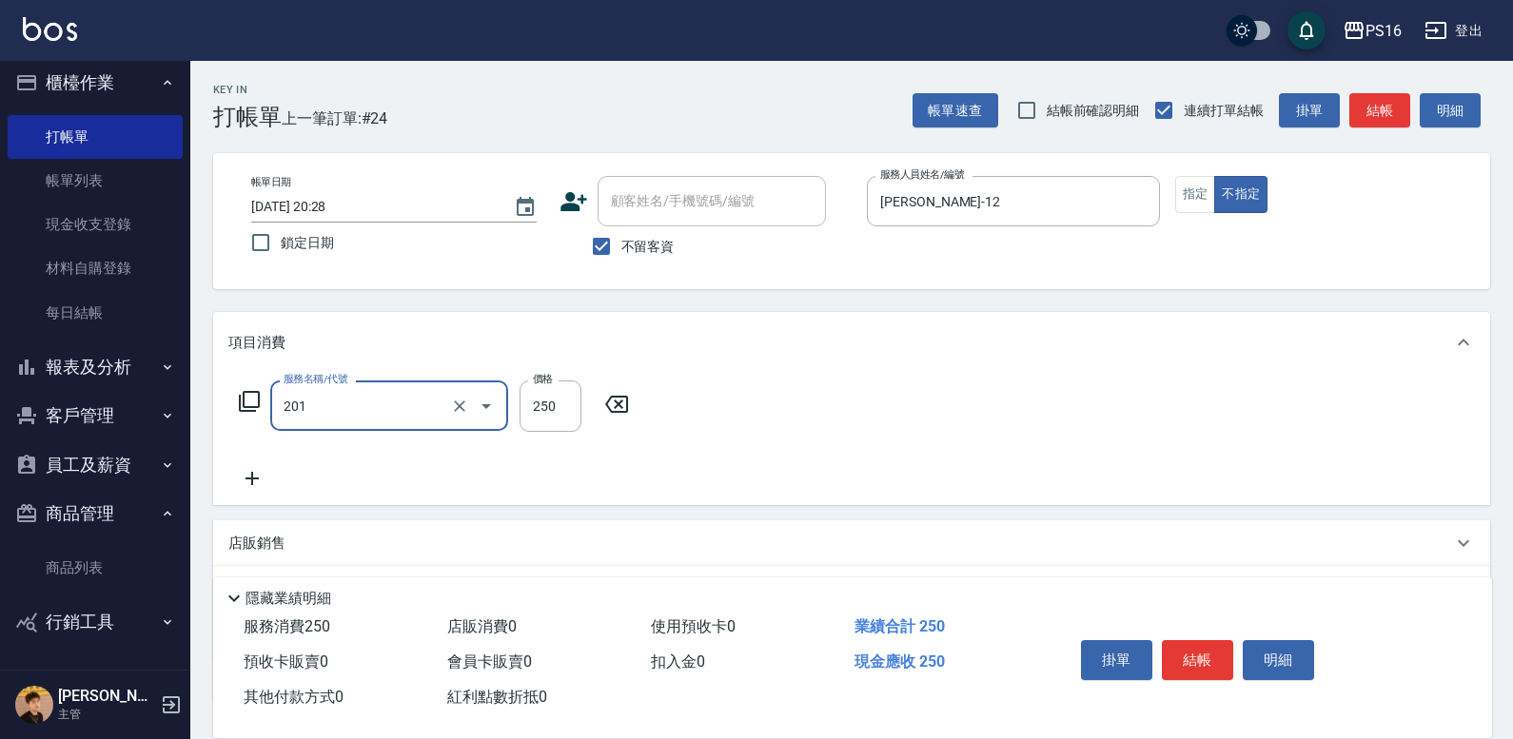
type input "洗髮(201)"
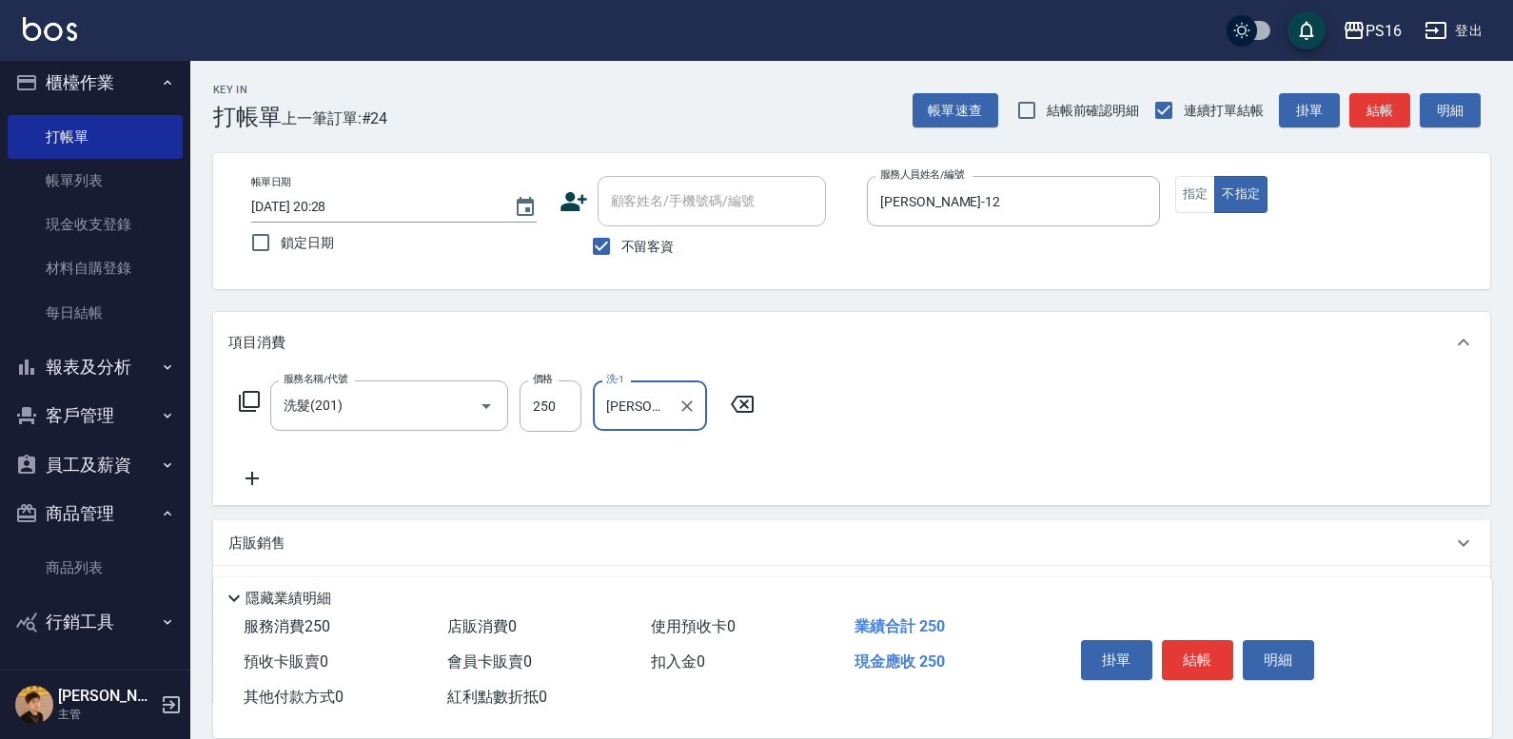
type input "[PERSON_NAME]-20"
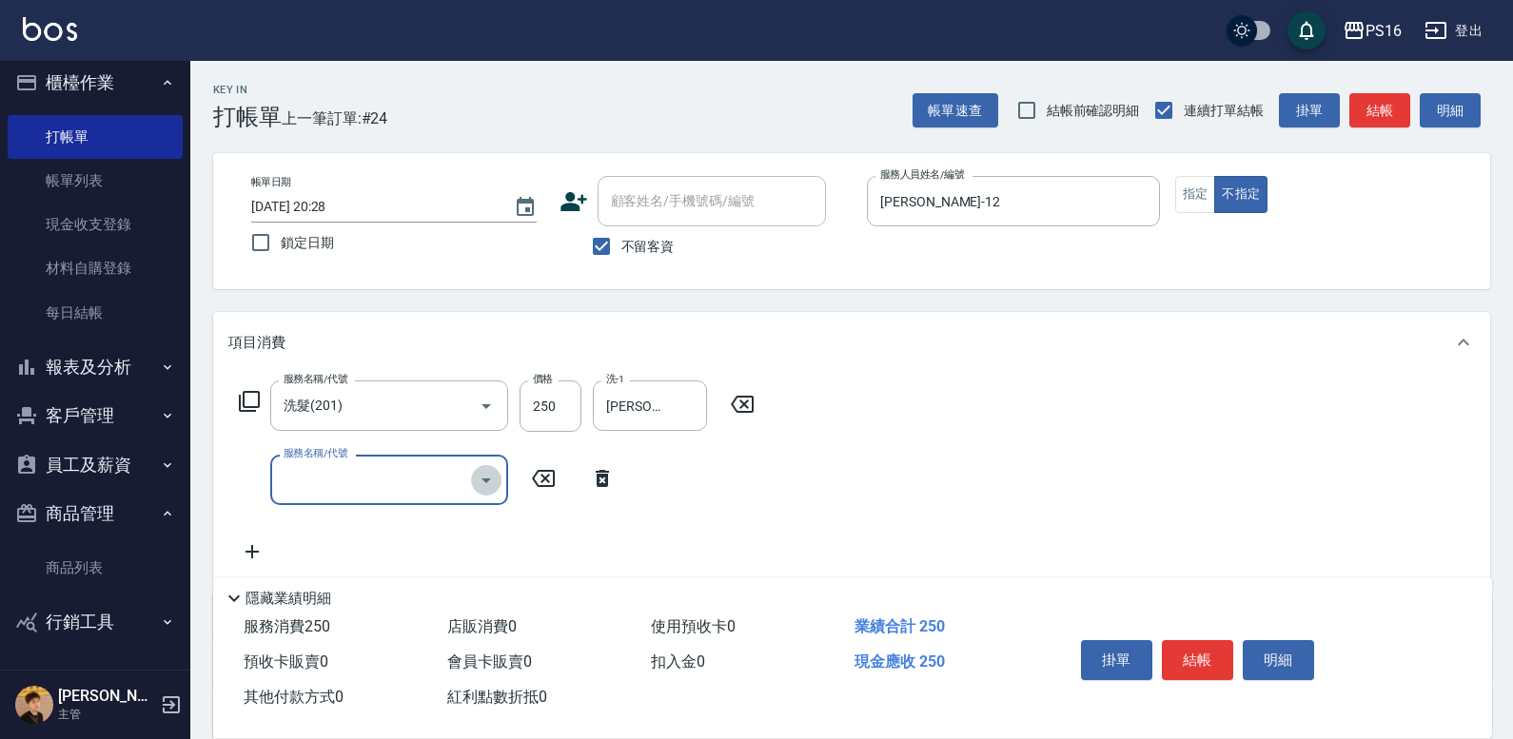
click at [485, 481] on icon "Open" at bounding box center [486, 480] width 23 height 23
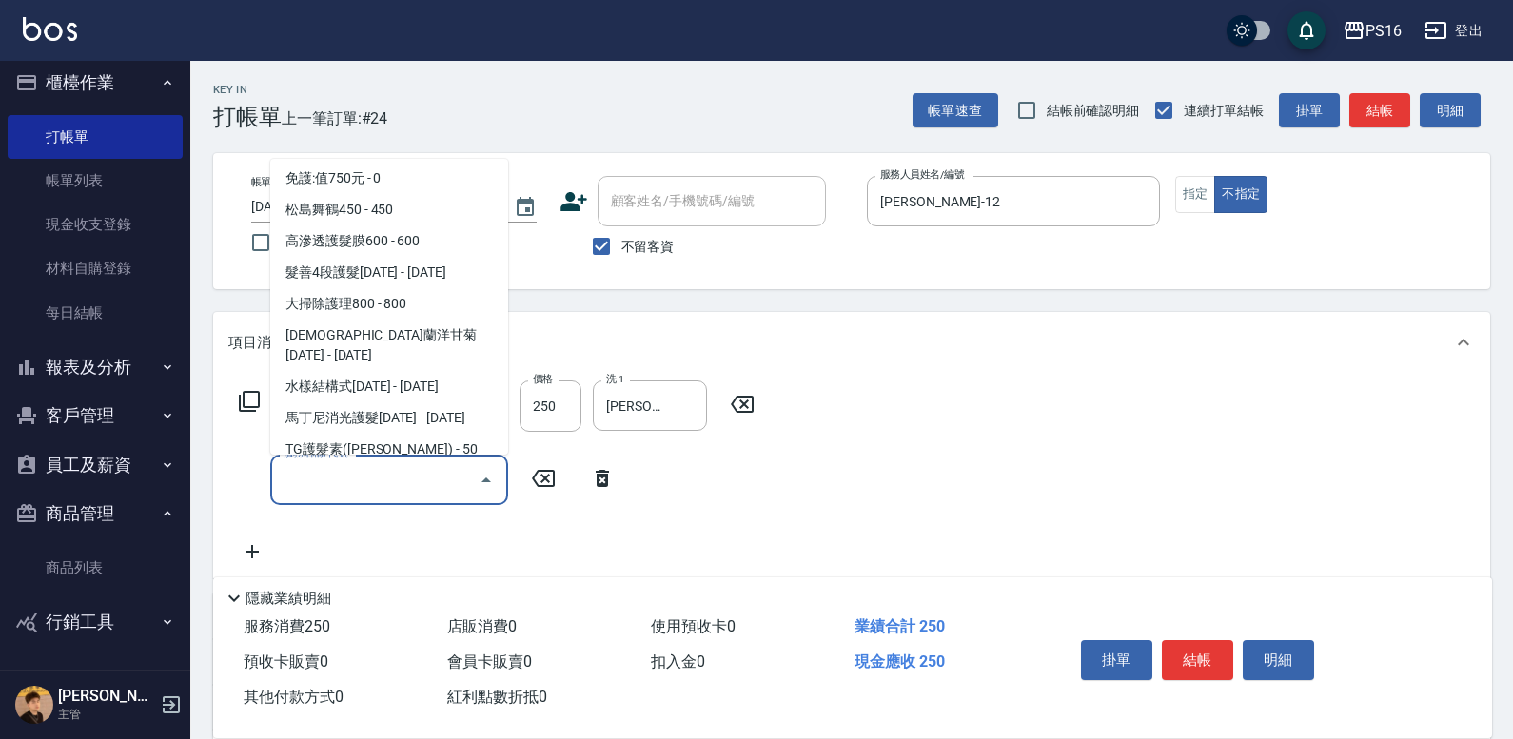
scroll to position [1108, 0]
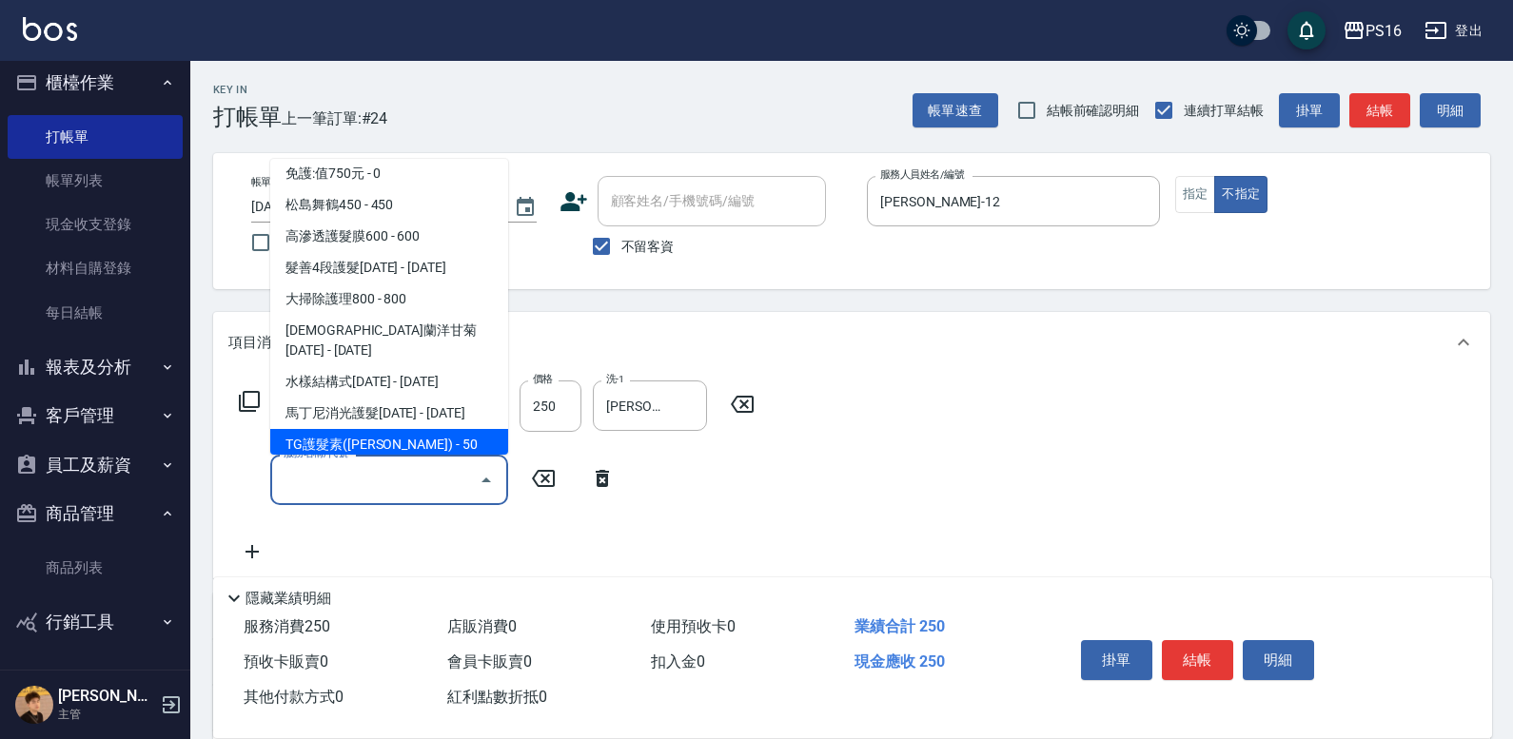
click at [430, 429] on span "TG護髮素([PERSON_NAME]) - 50" at bounding box center [389, 444] width 238 height 31
type input "TG護髮素(潤絲)(807)"
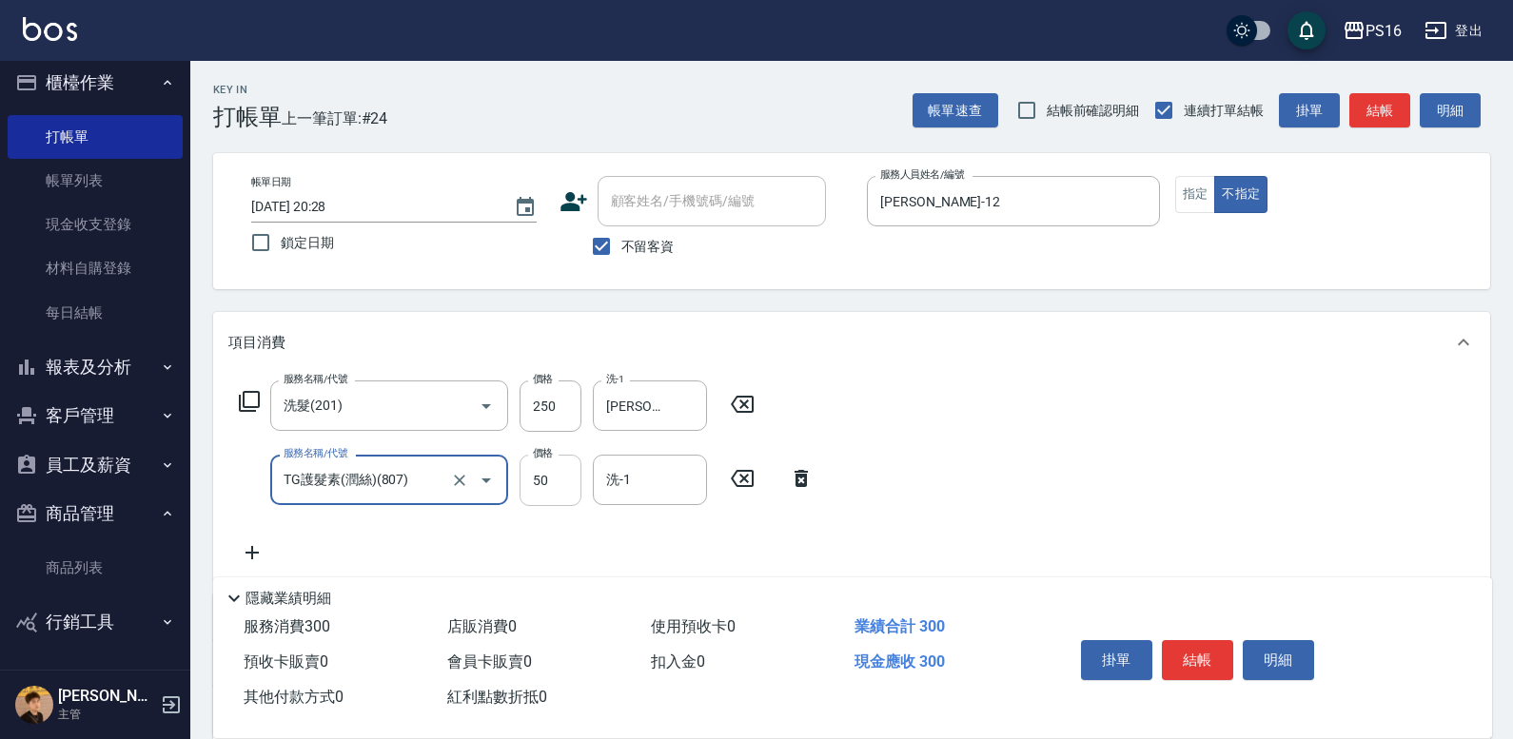
drag, startPoint x: 585, startPoint y: 497, endPoint x: 570, endPoint y: 492, distance: 16.0
click at [585, 497] on div "服務名稱/代號 TG護髮素(潤絲)(807) 服務名稱/代號 價格 50 價格 洗-1 洗-1" at bounding box center [526, 480] width 597 height 51
click at [563, 489] on input "50" at bounding box center [551, 480] width 62 height 51
type input "55"
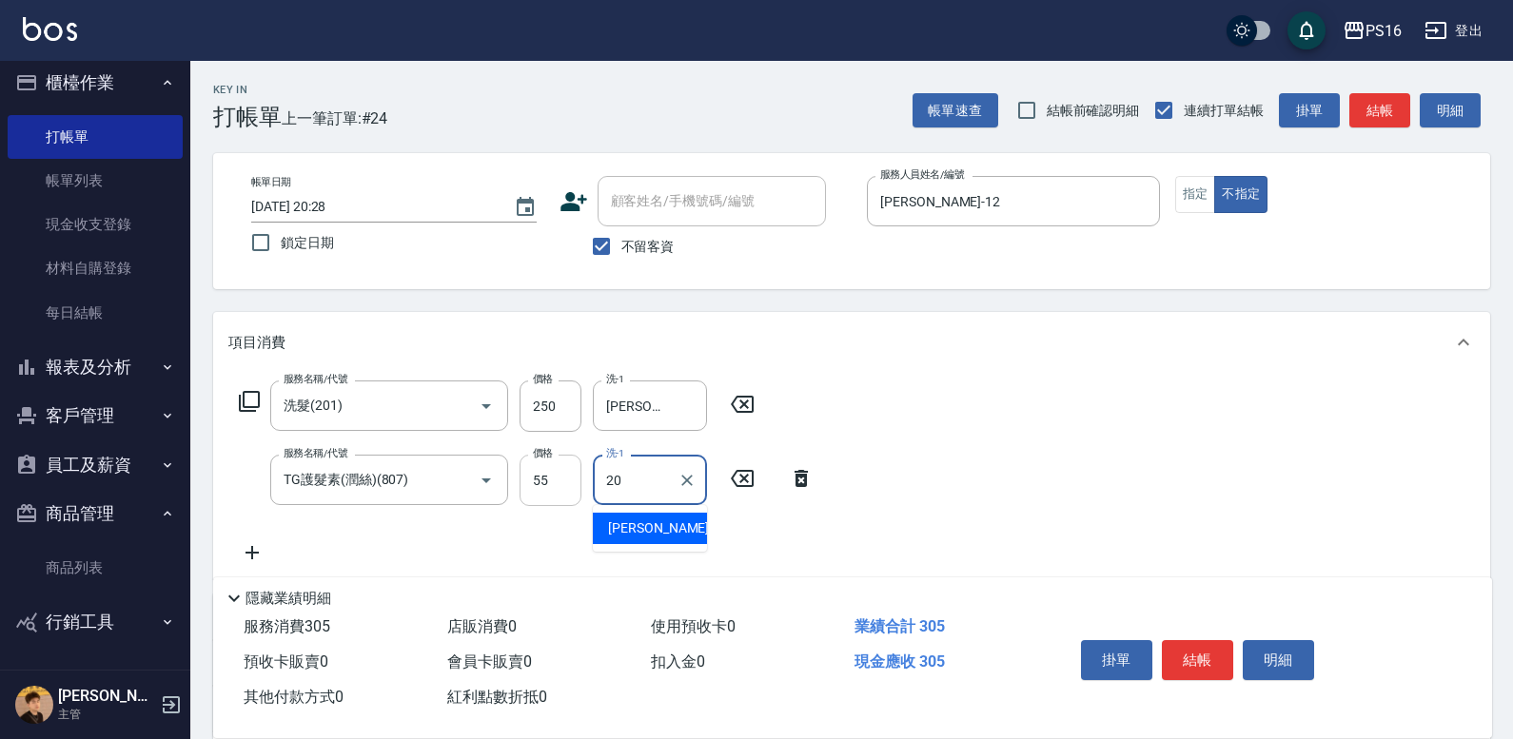
type input "[PERSON_NAME]-20"
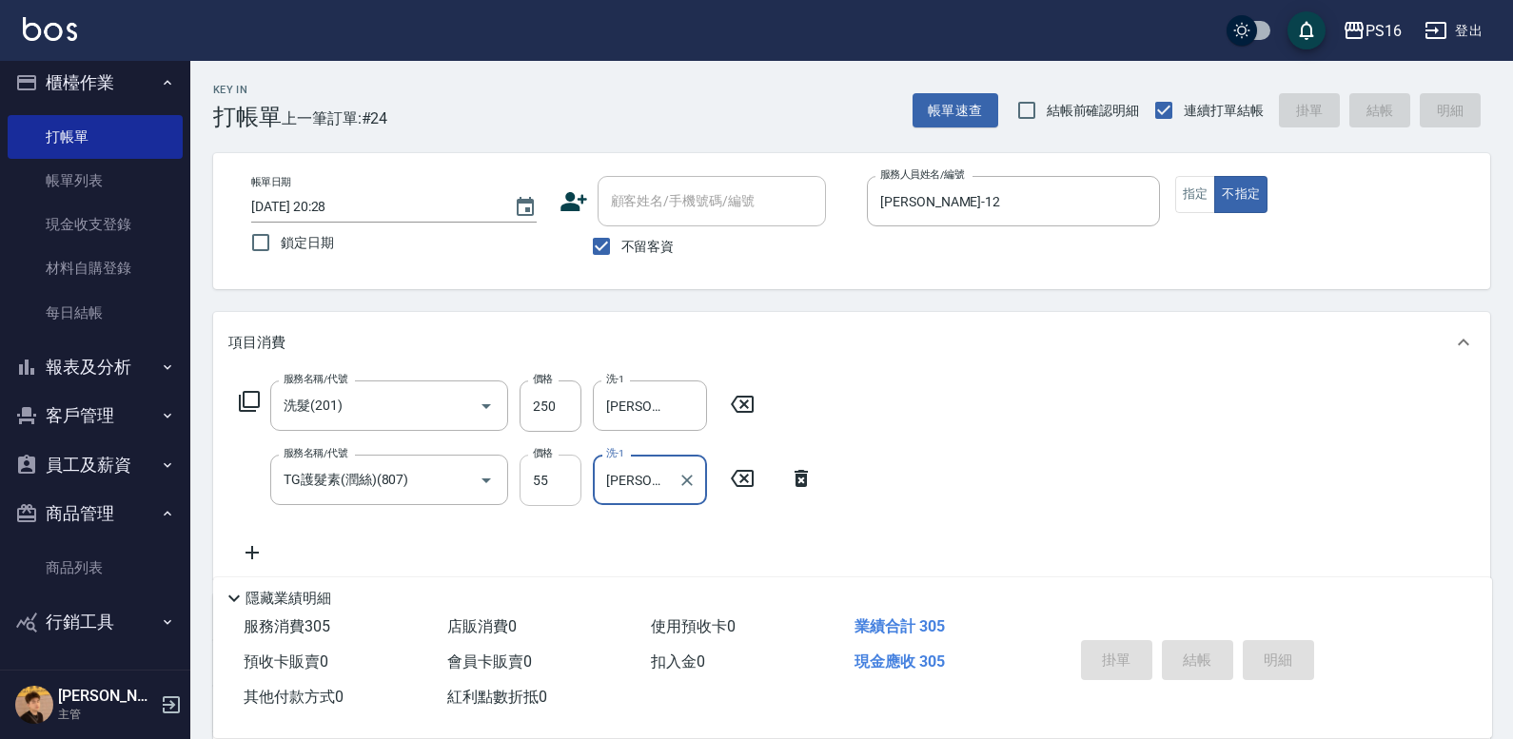
type input "[DATE] 20:29"
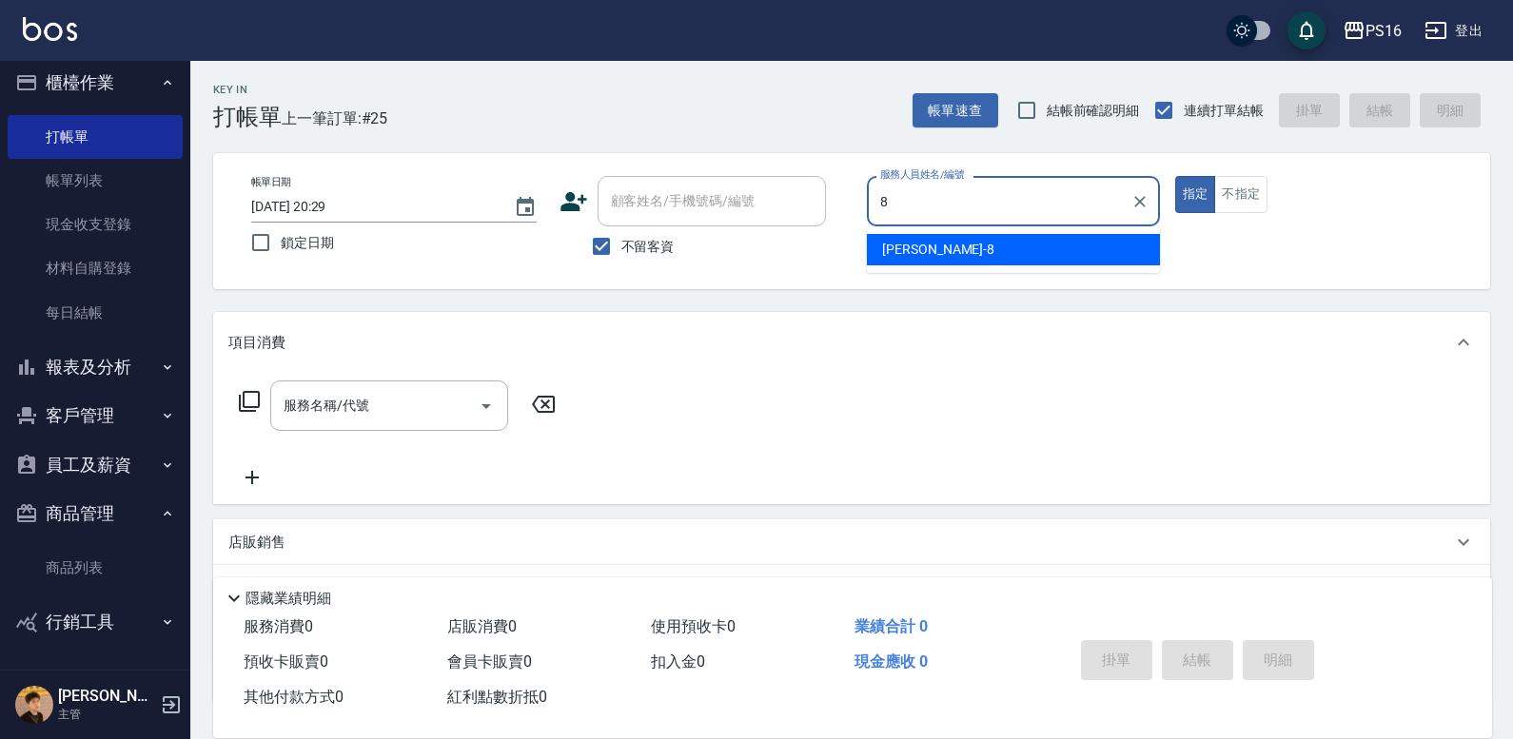
type input "[PERSON_NAME]-8"
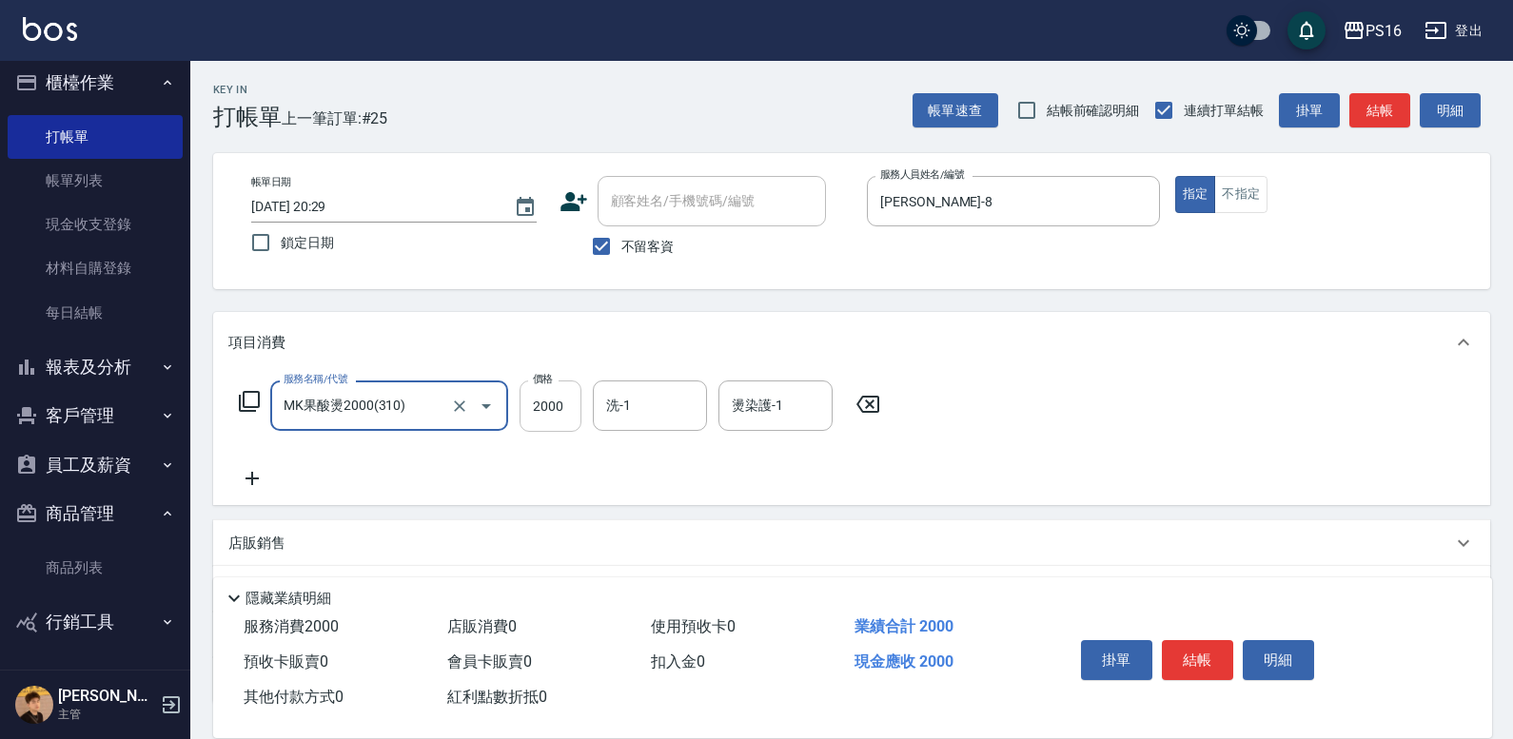
type input "MK果酸燙2000(310)"
click at [564, 409] on input "2000" at bounding box center [551, 406] width 62 height 51
click at [492, 401] on icon "Open" at bounding box center [486, 406] width 23 height 23
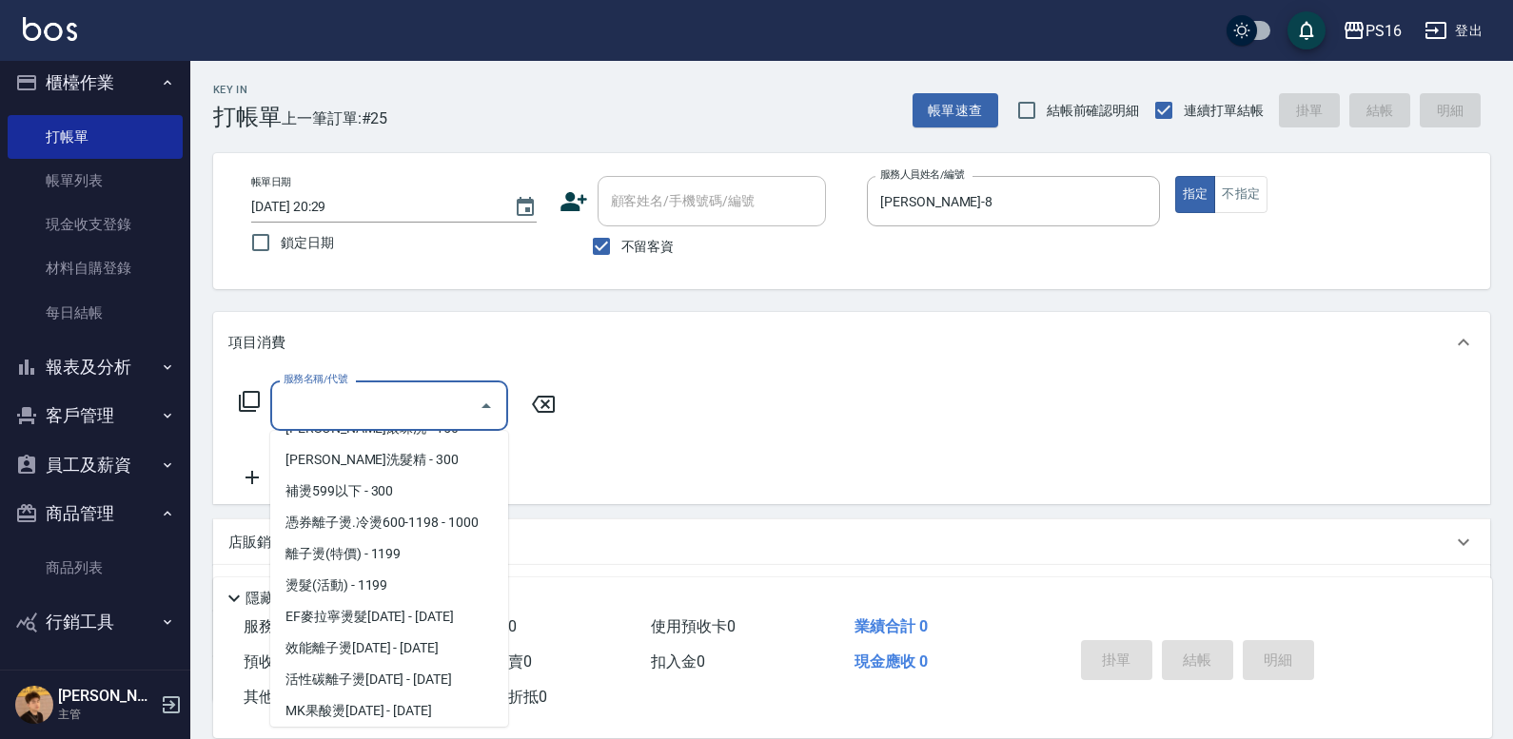
scroll to position [0, 0]
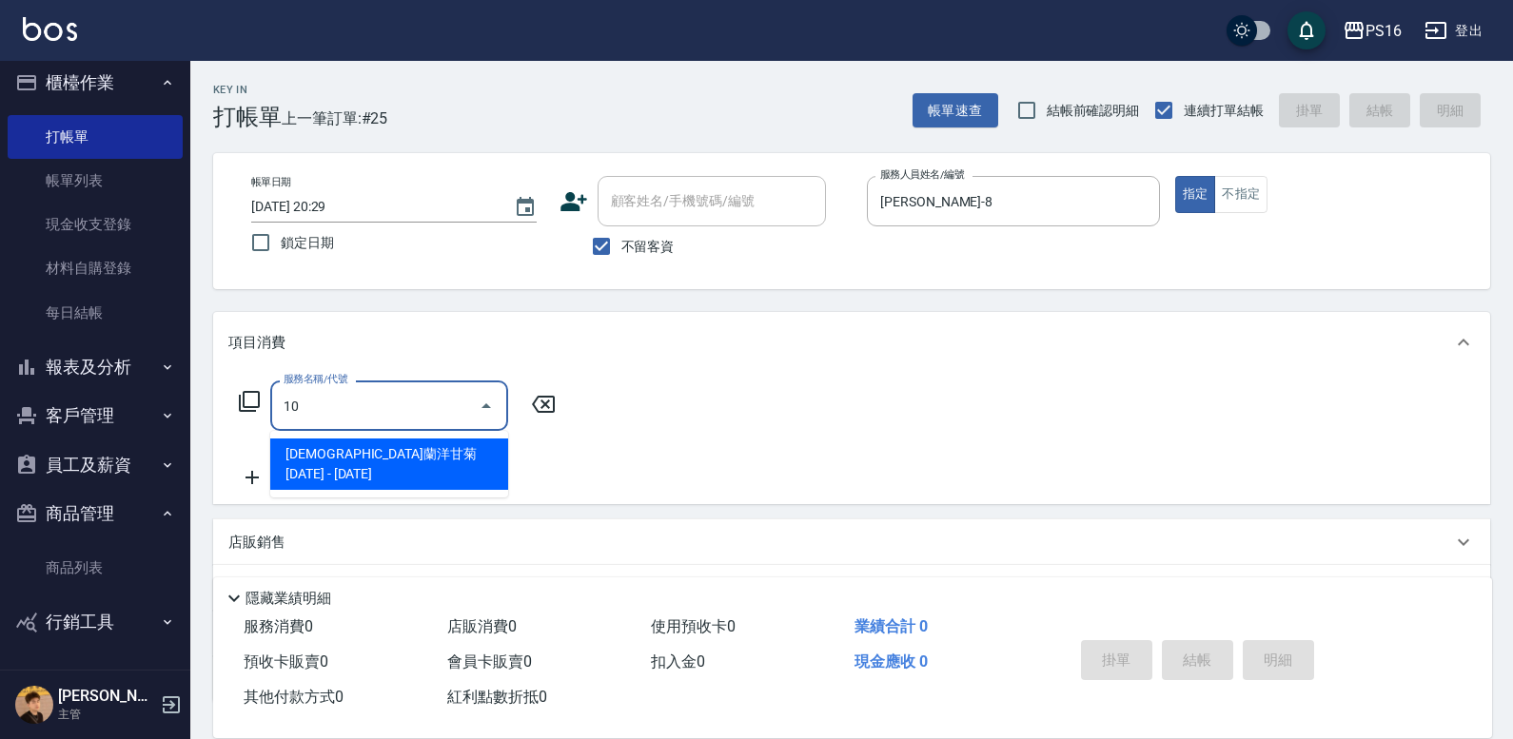
type input "[PERSON_NAME]1000(712)"
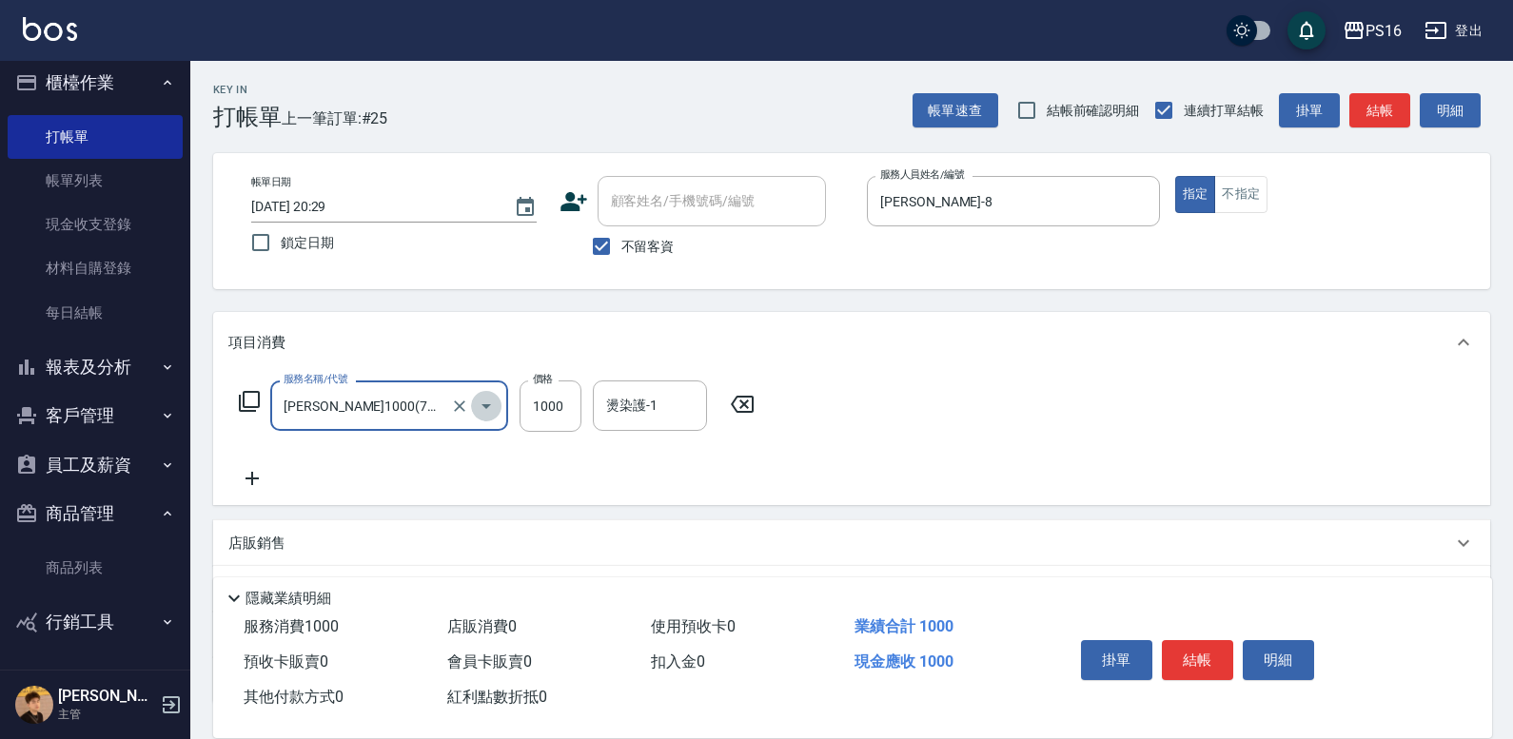
click at [486, 414] on icon "Open" at bounding box center [486, 406] width 23 height 23
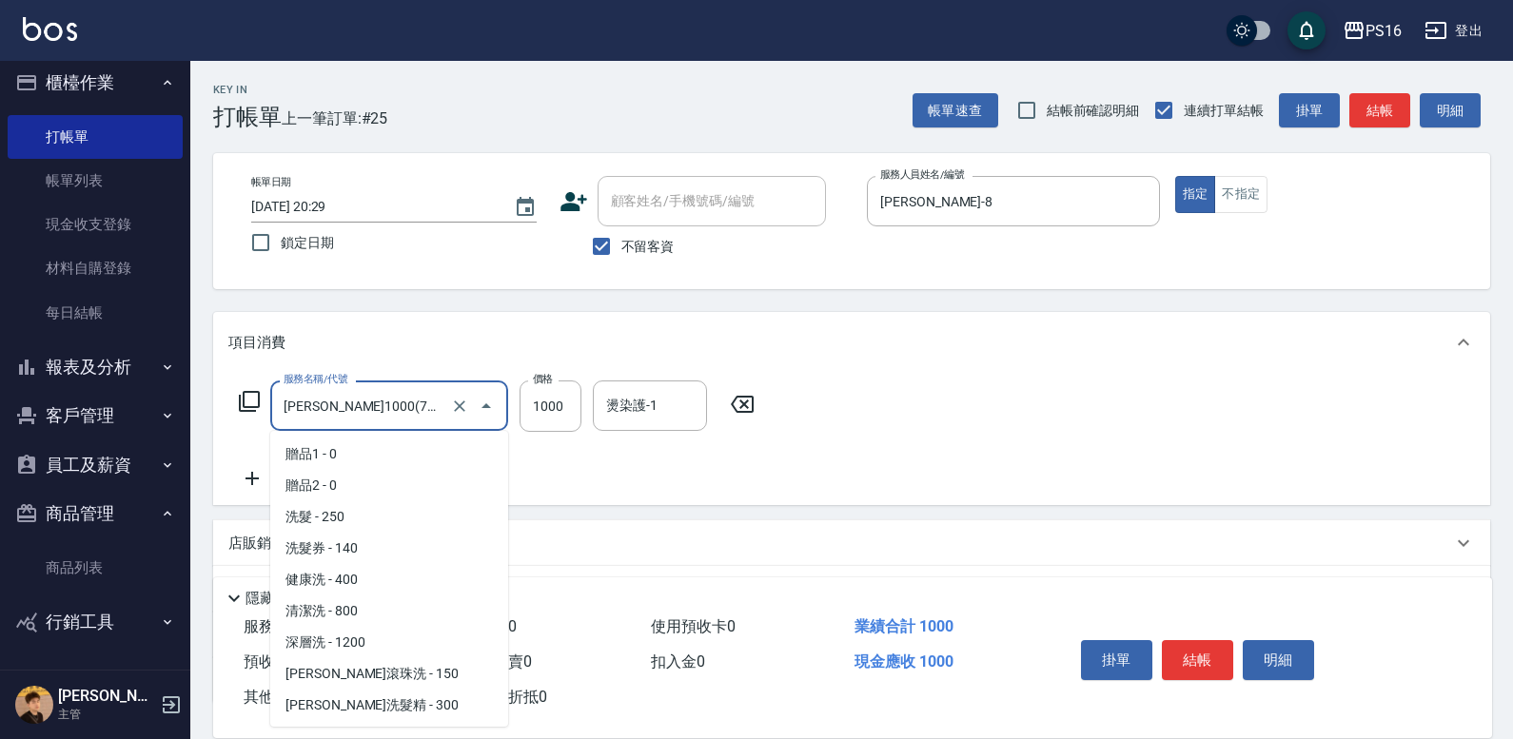
scroll to position [999, 0]
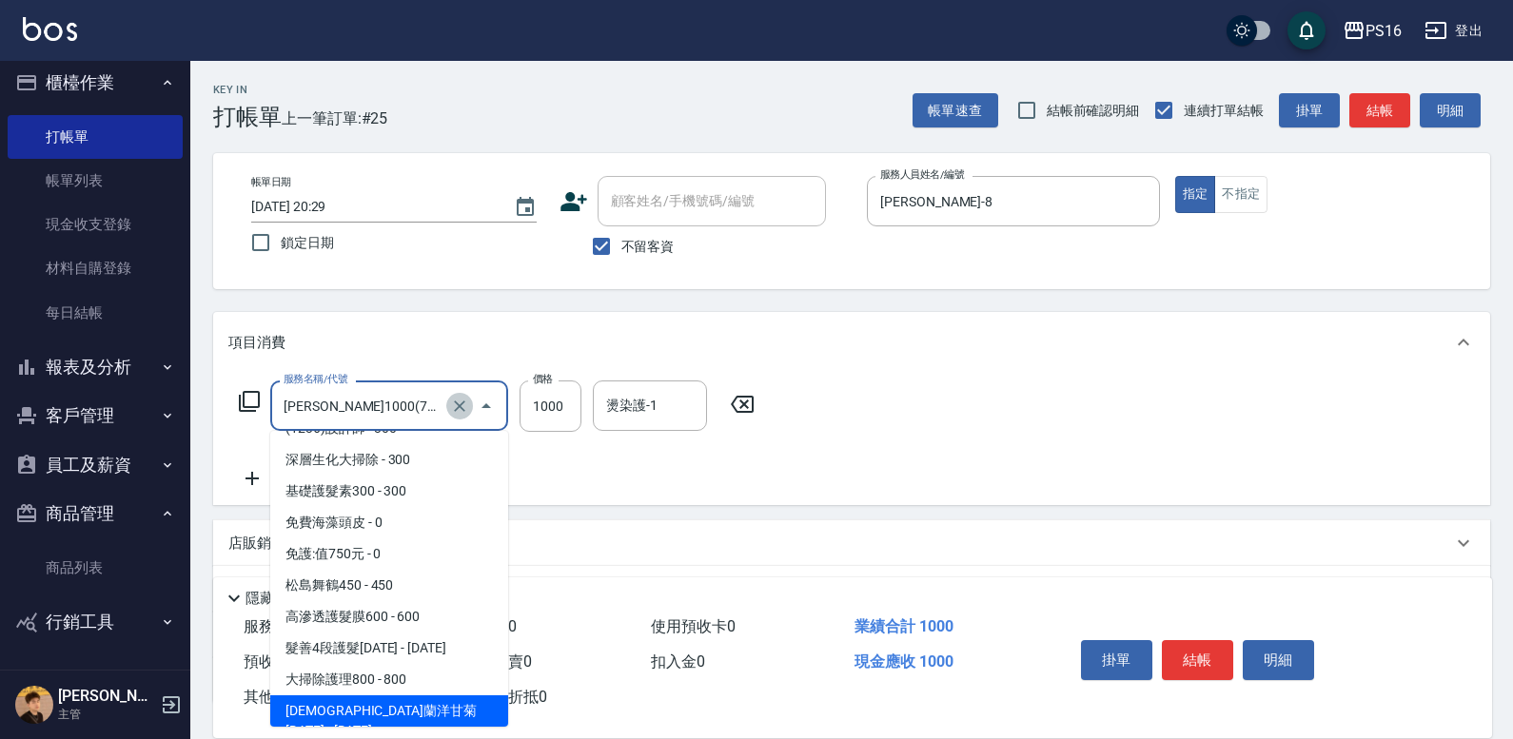
click at [452, 402] on icon "Clear" at bounding box center [459, 406] width 19 height 19
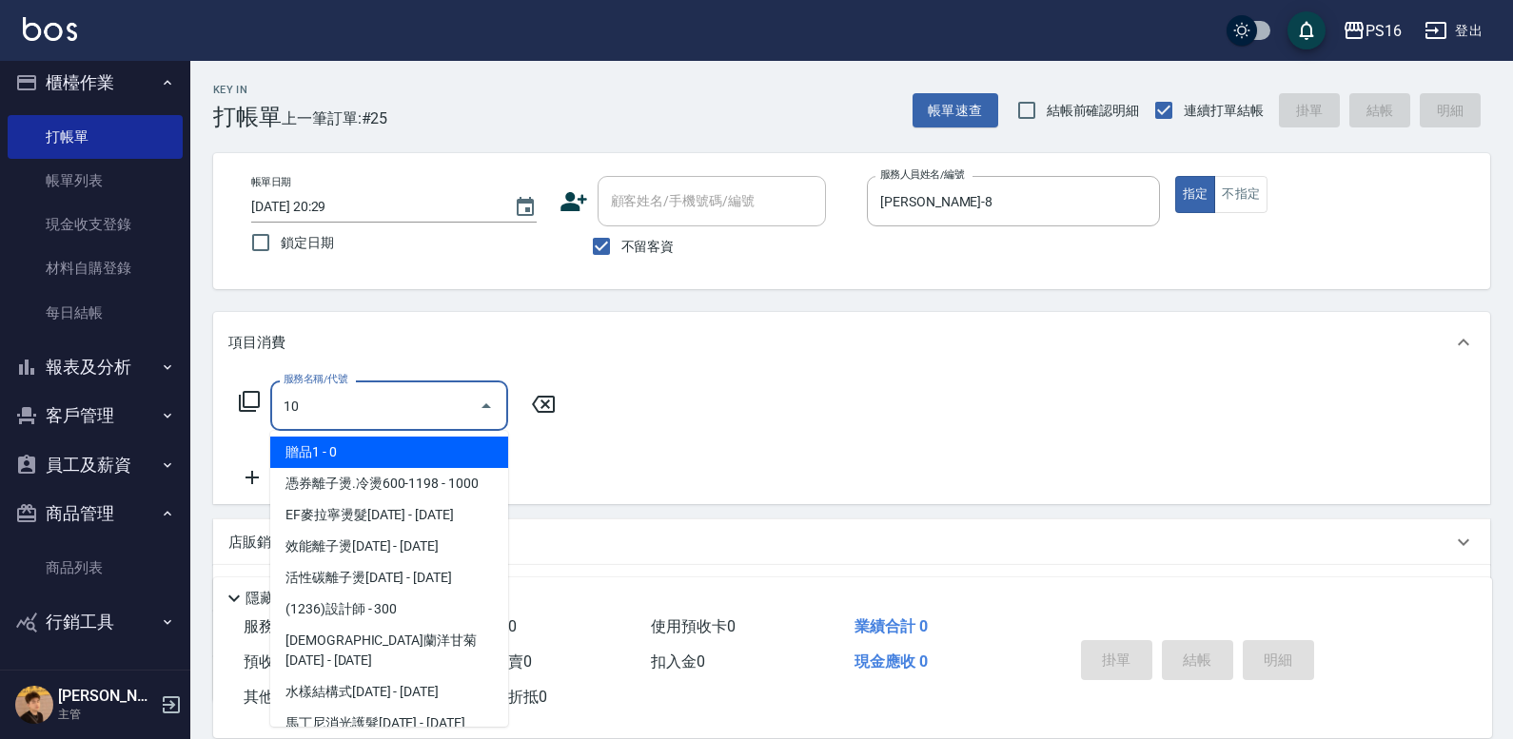
scroll to position [0, 0]
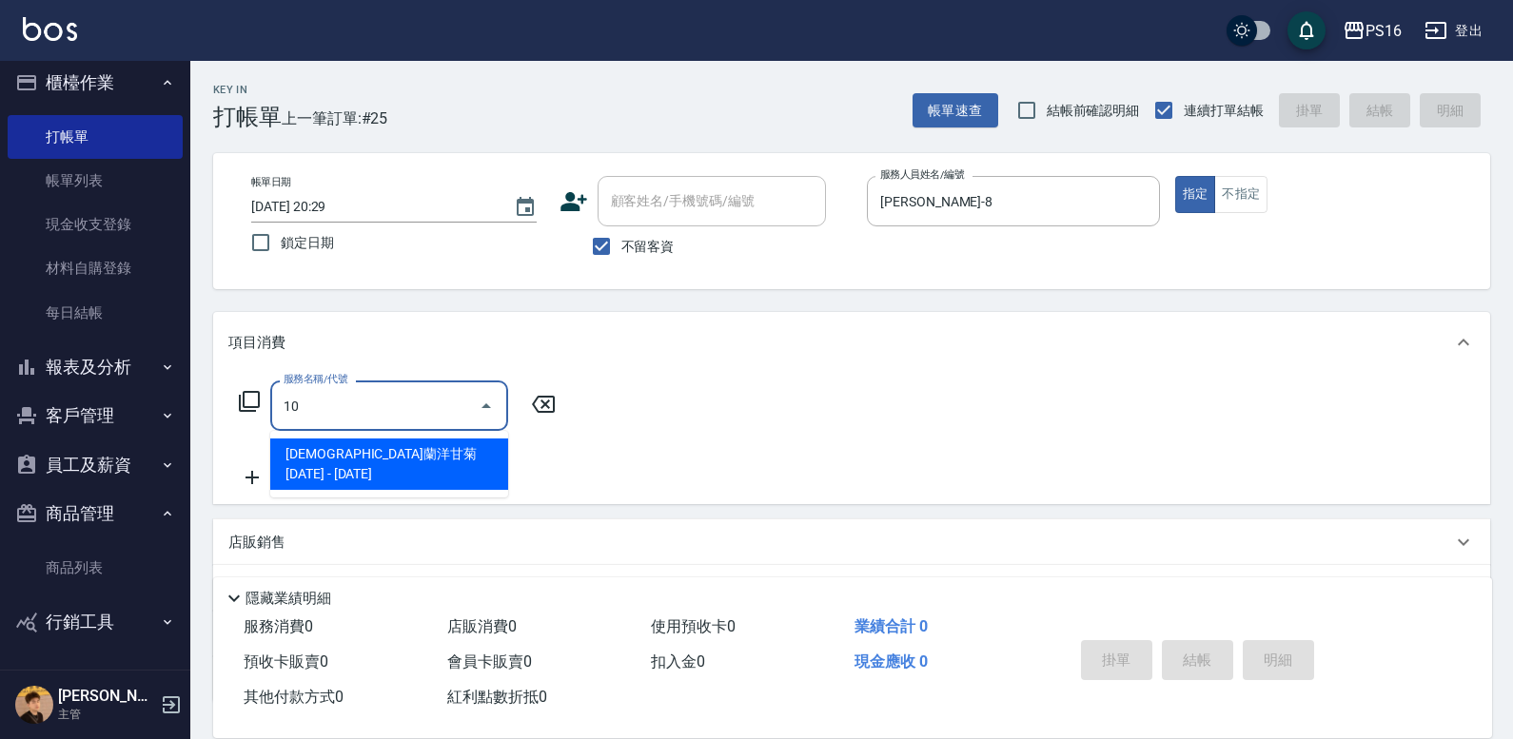
type input "1"
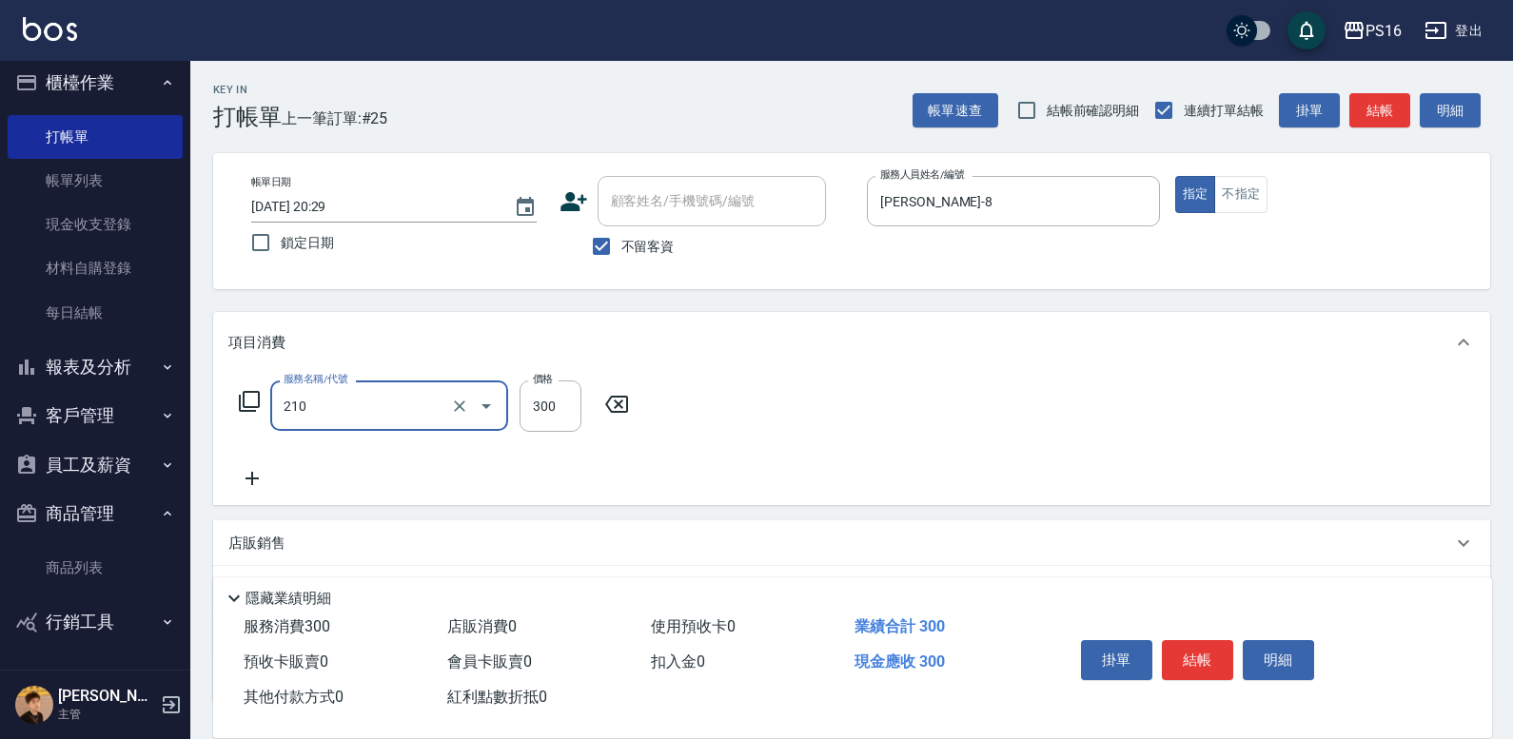
type input "[PERSON_NAME]洗髮精(210)"
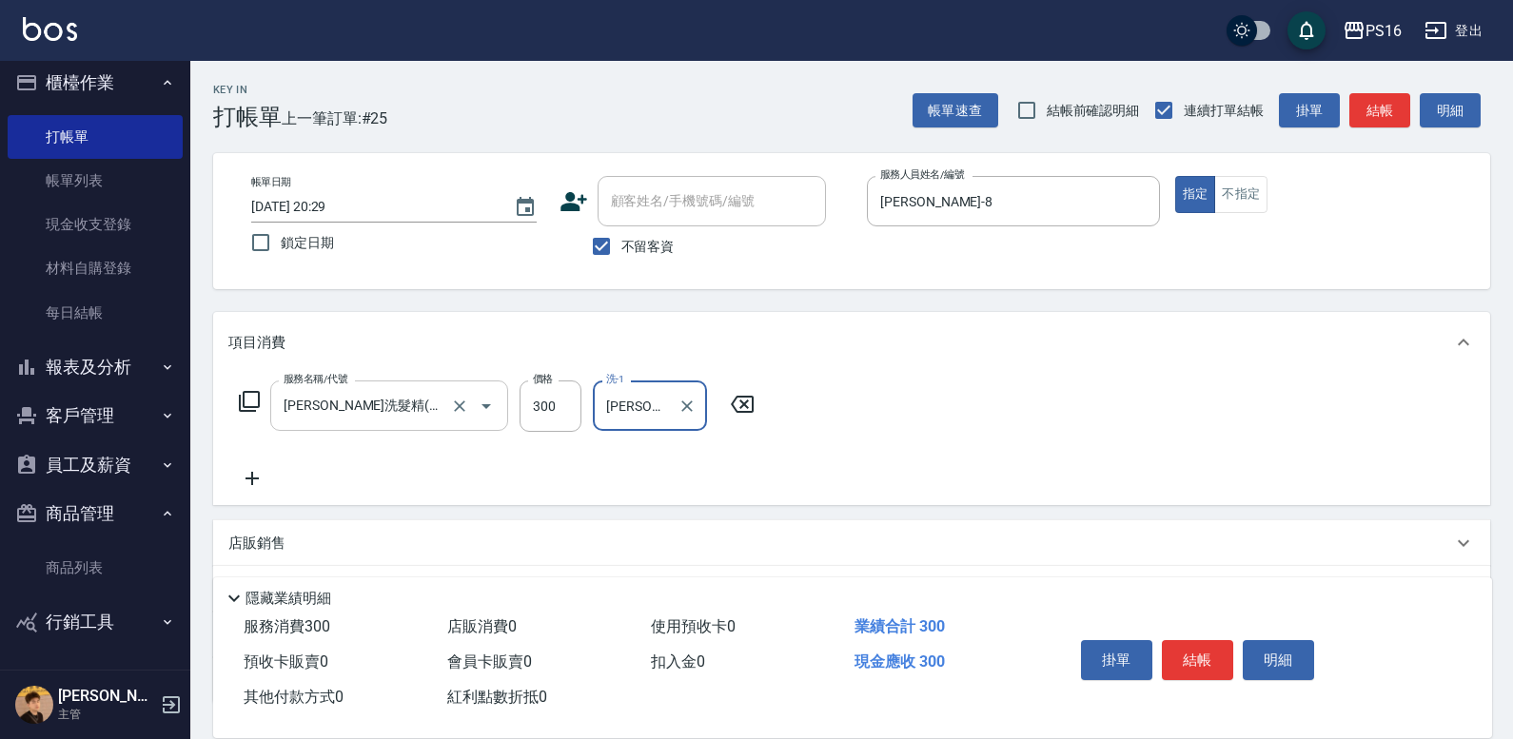
type input "[PERSON_NAME]-24"
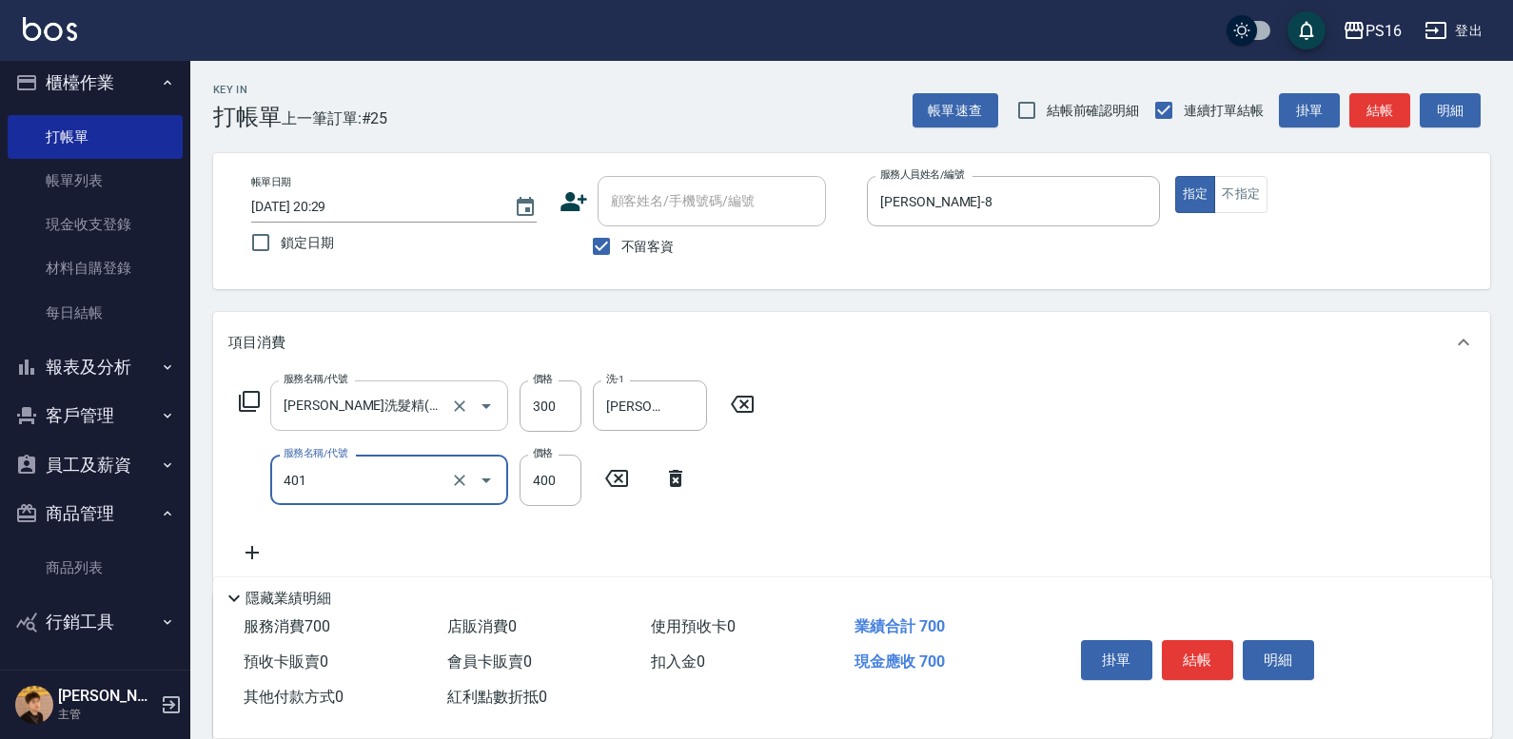
type input "剪髮(401)"
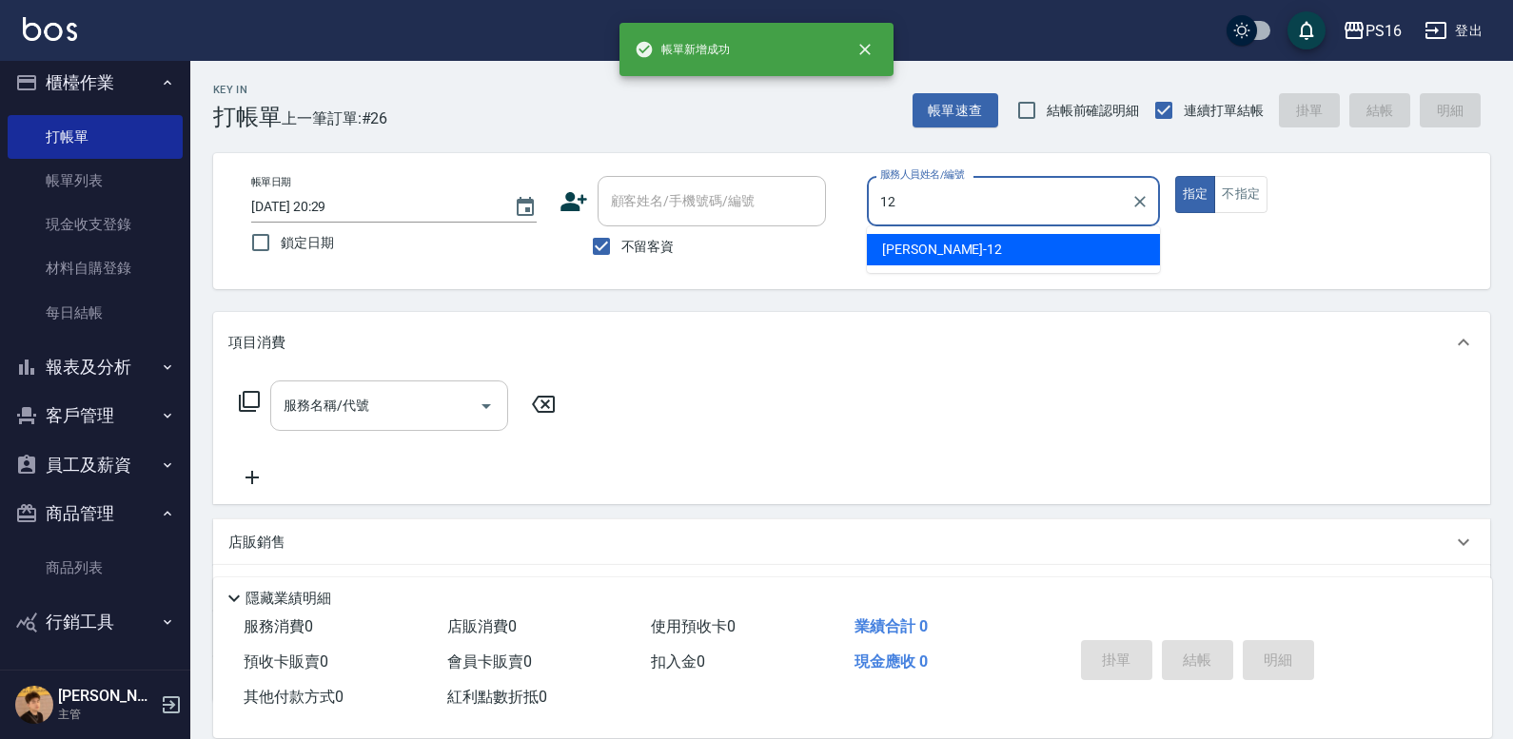
type input "[PERSON_NAME]-12"
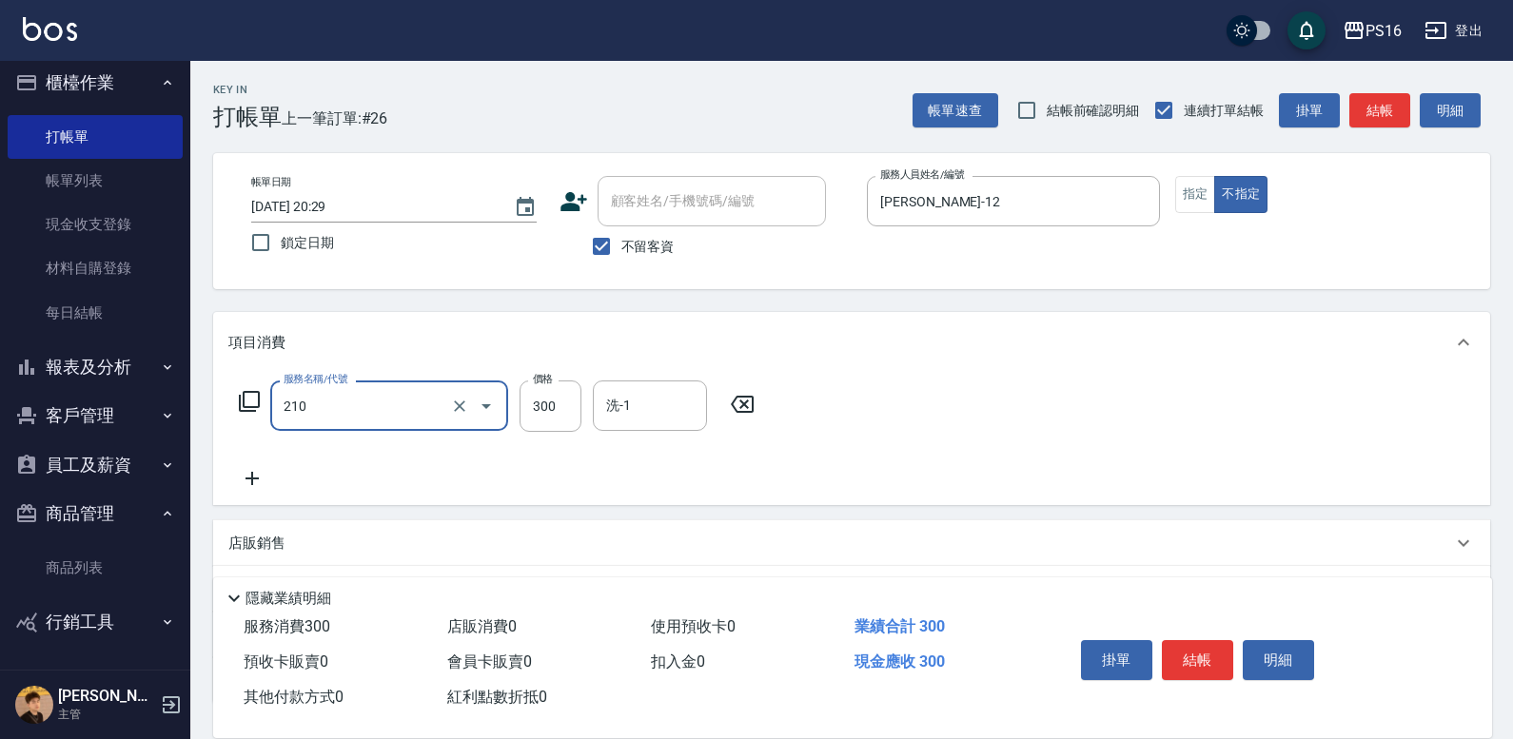
type input "[PERSON_NAME]洗髮精(210)"
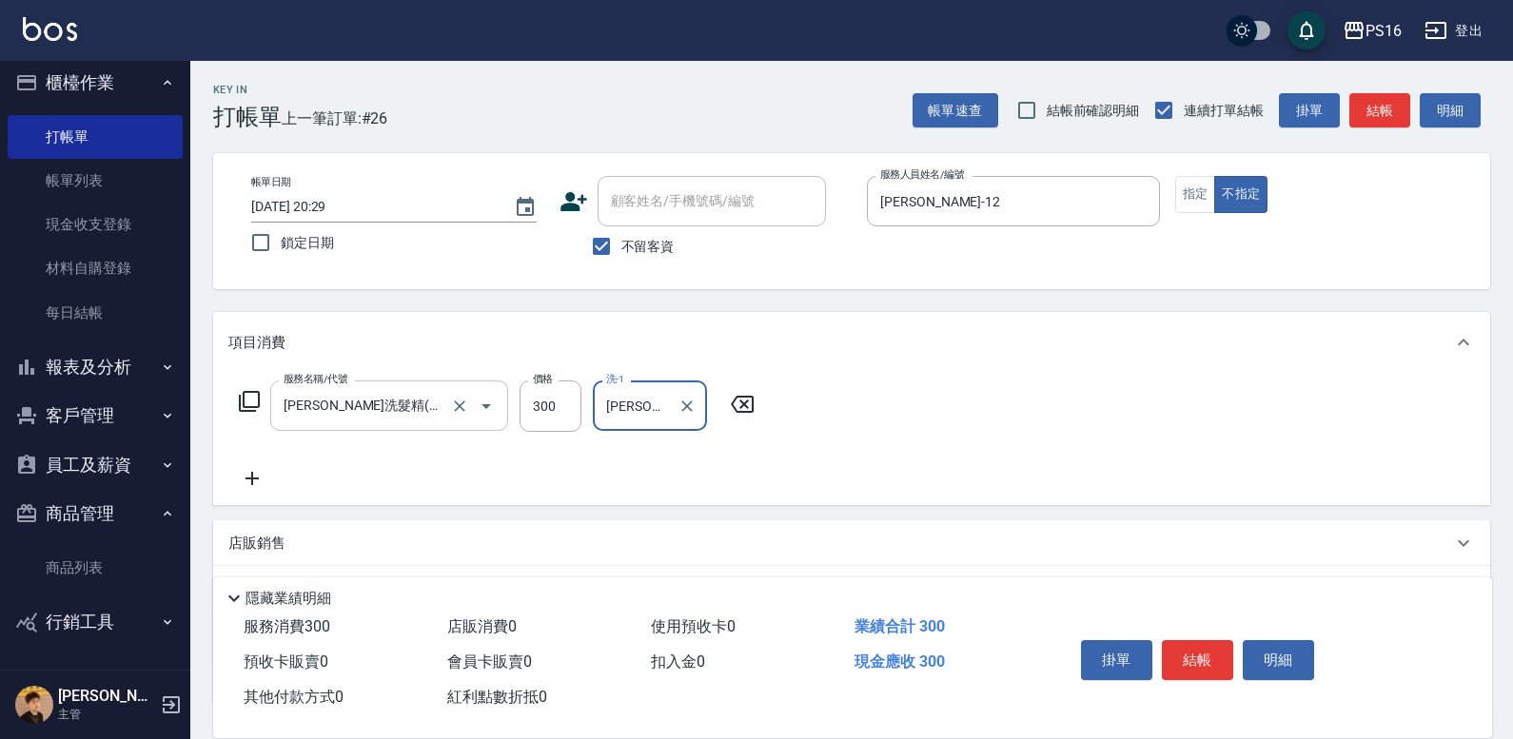
type input "[PERSON_NAME]-20"
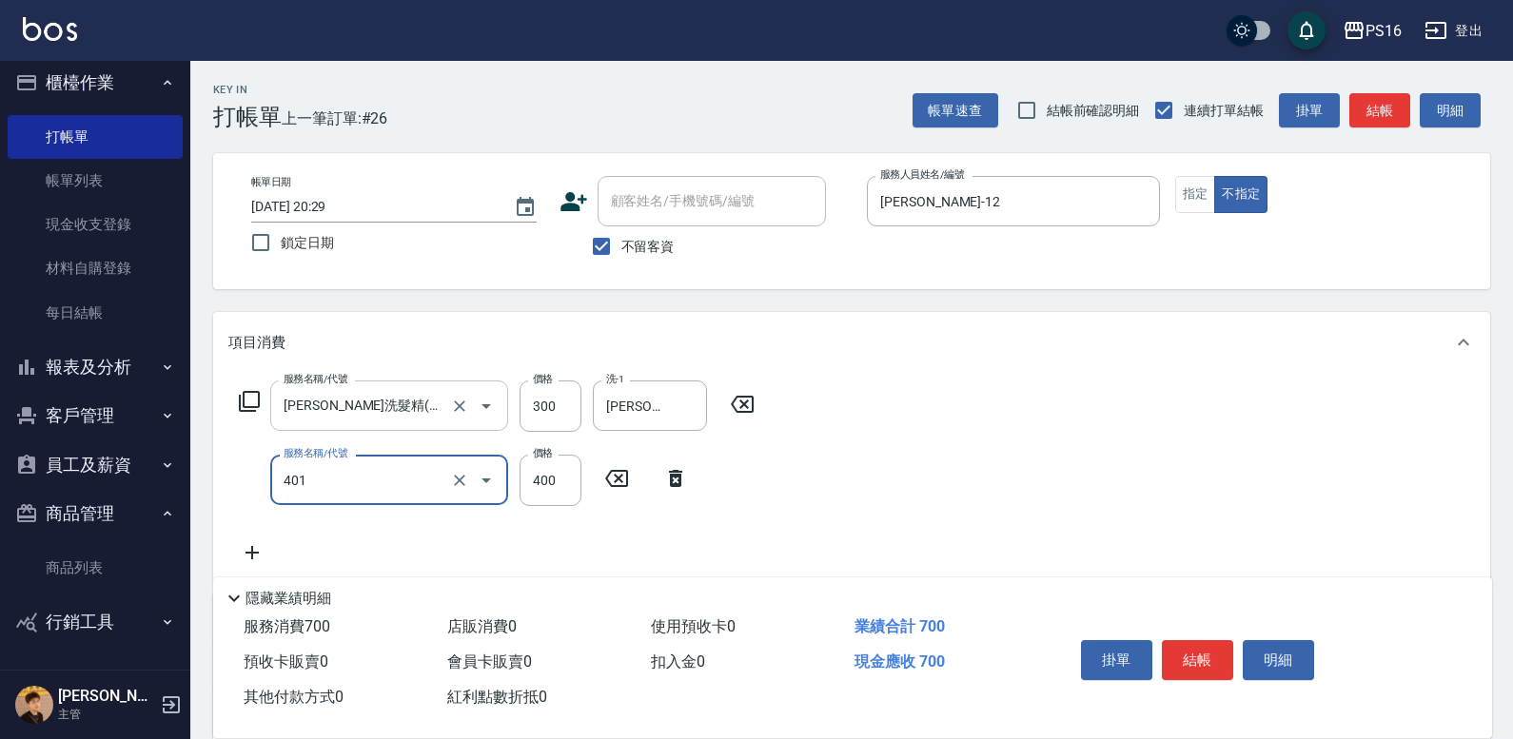
type input "剪髮(401)"
type input "200"
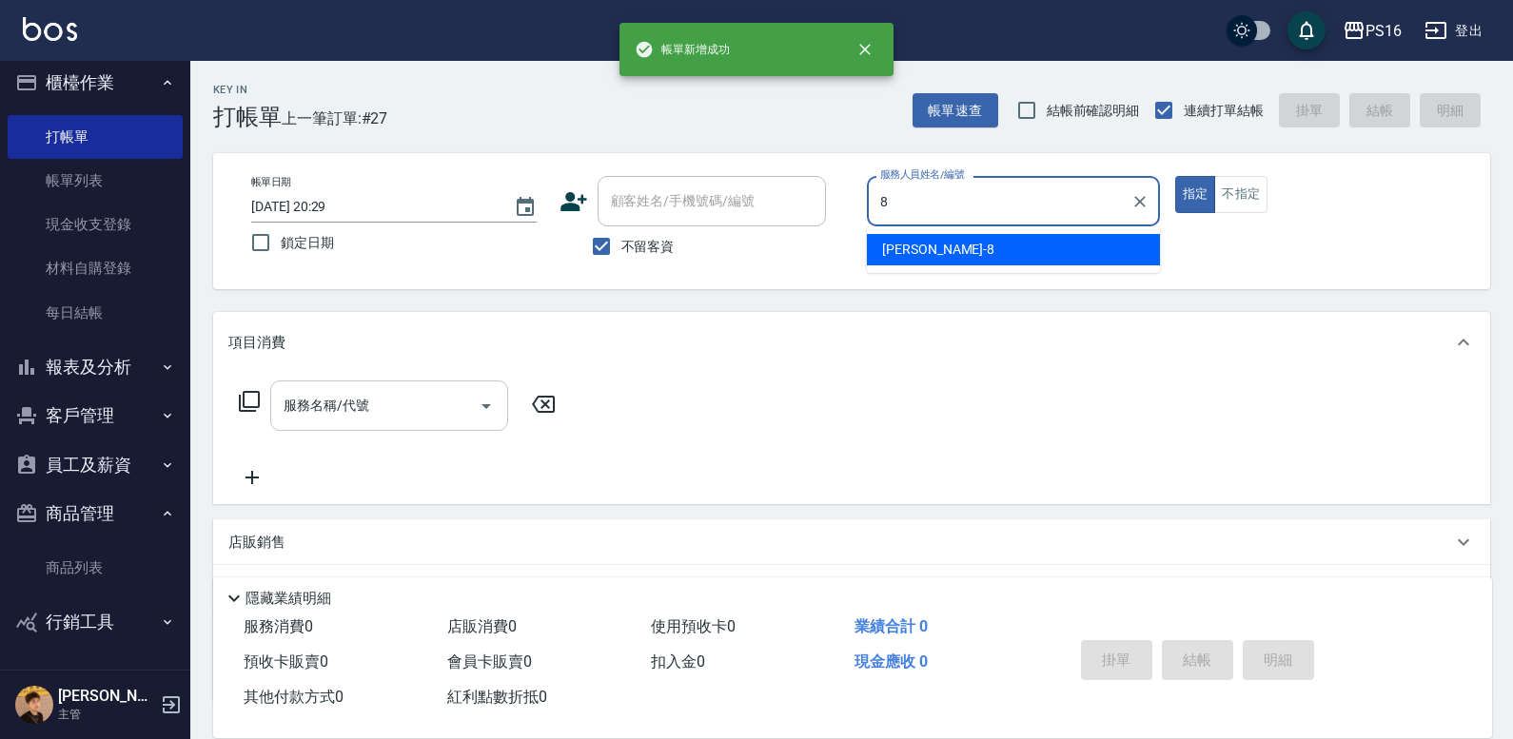
type input "[PERSON_NAME]-8"
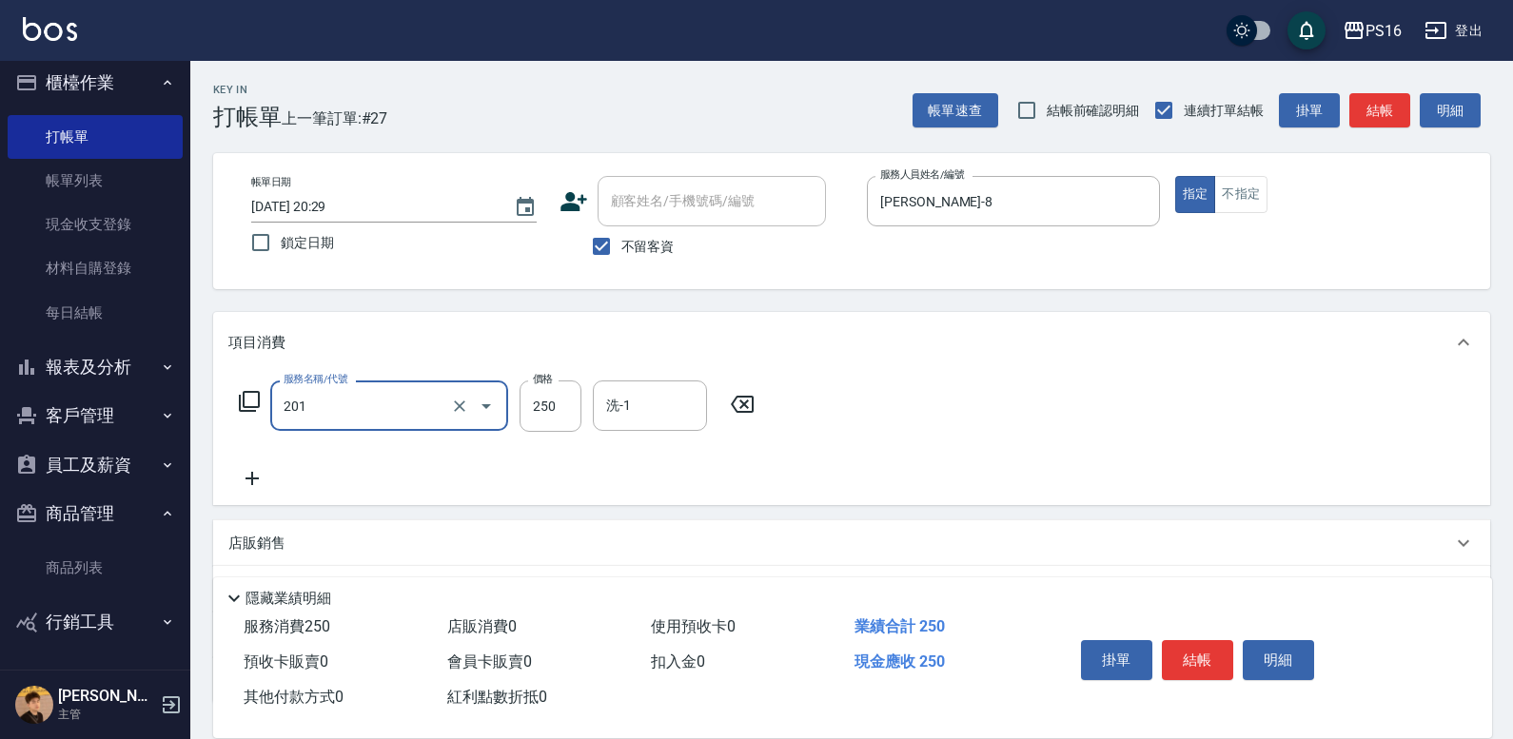
type input "洗髮(201)"
click at [463, 403] on icon "Clear" at bounding box center [459, 406] width 19 height 19
click at [390, 403] on input "服務名稱/代號" at bounding box center [362, 405] width 167 height 33
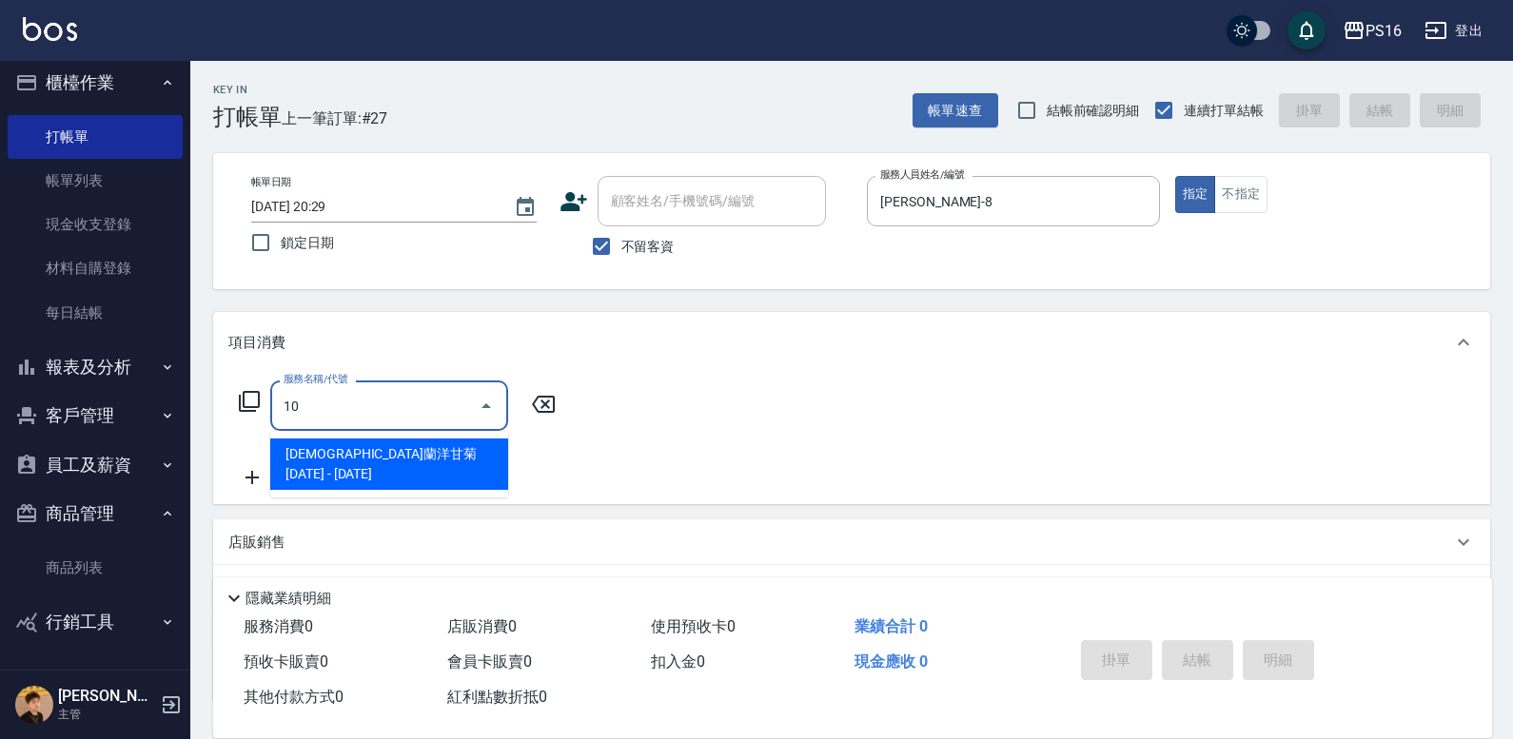
type input "[PERSON_NAME]1000(712)"
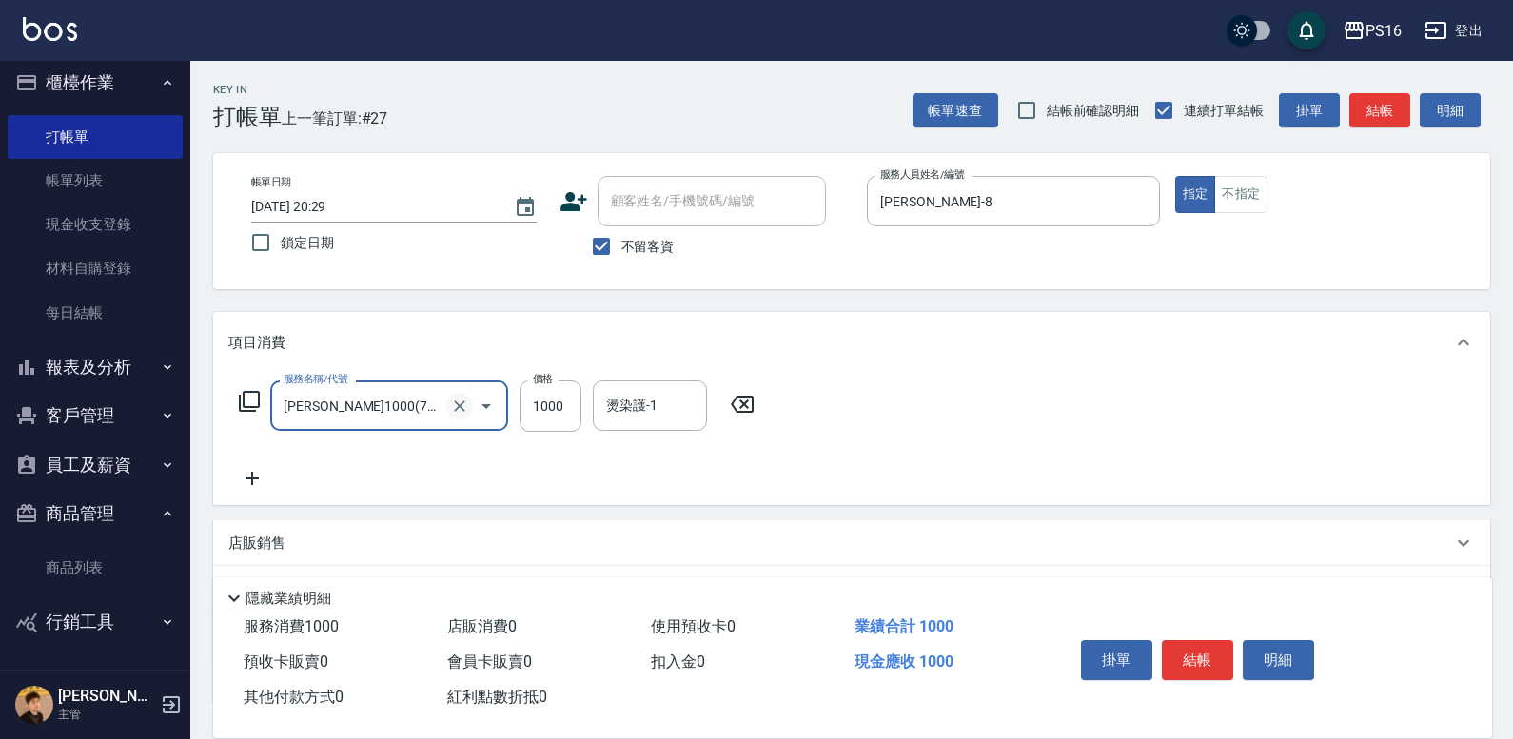
click at [461, 406] on icon "Clear" at bounding box center [459, 406] width 19 height 19
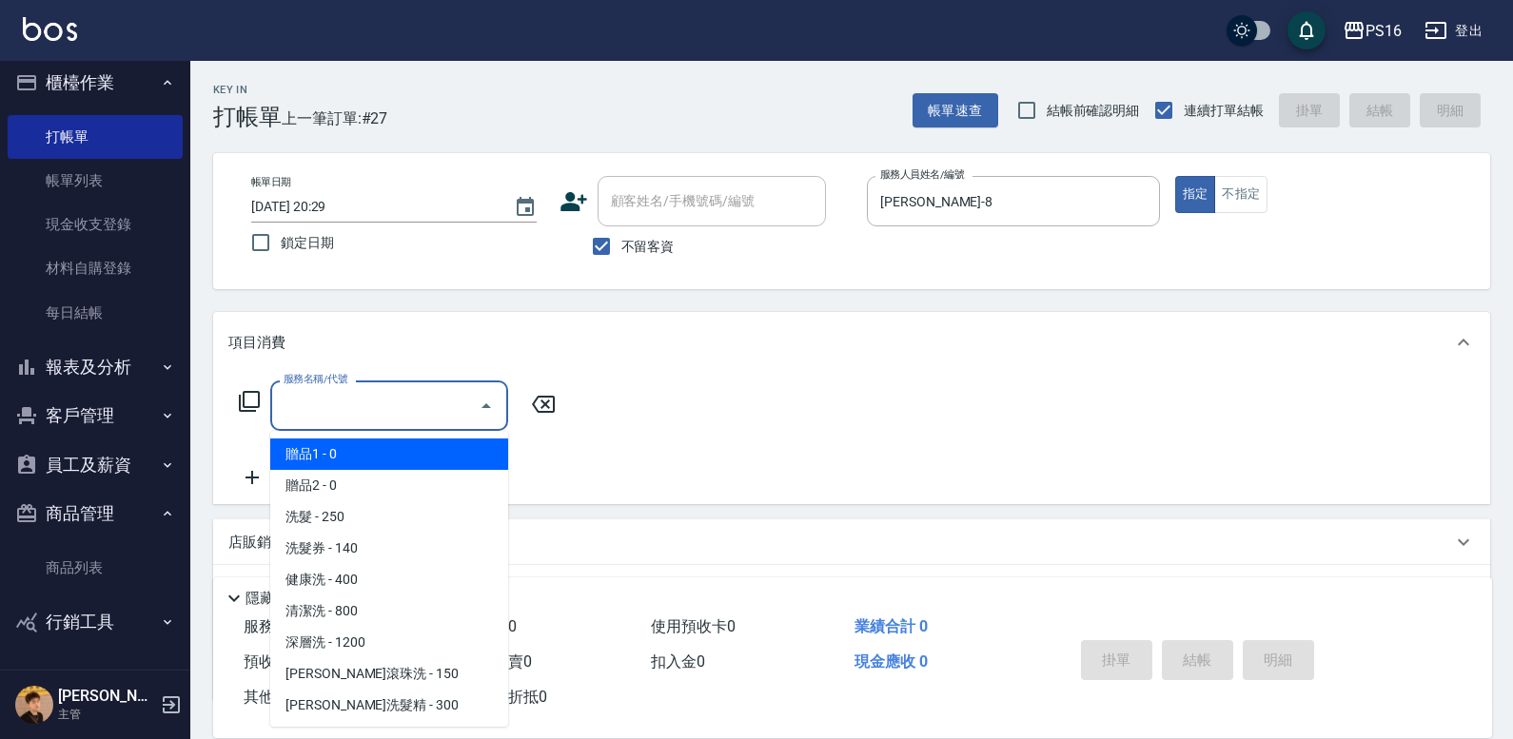
type input "1"
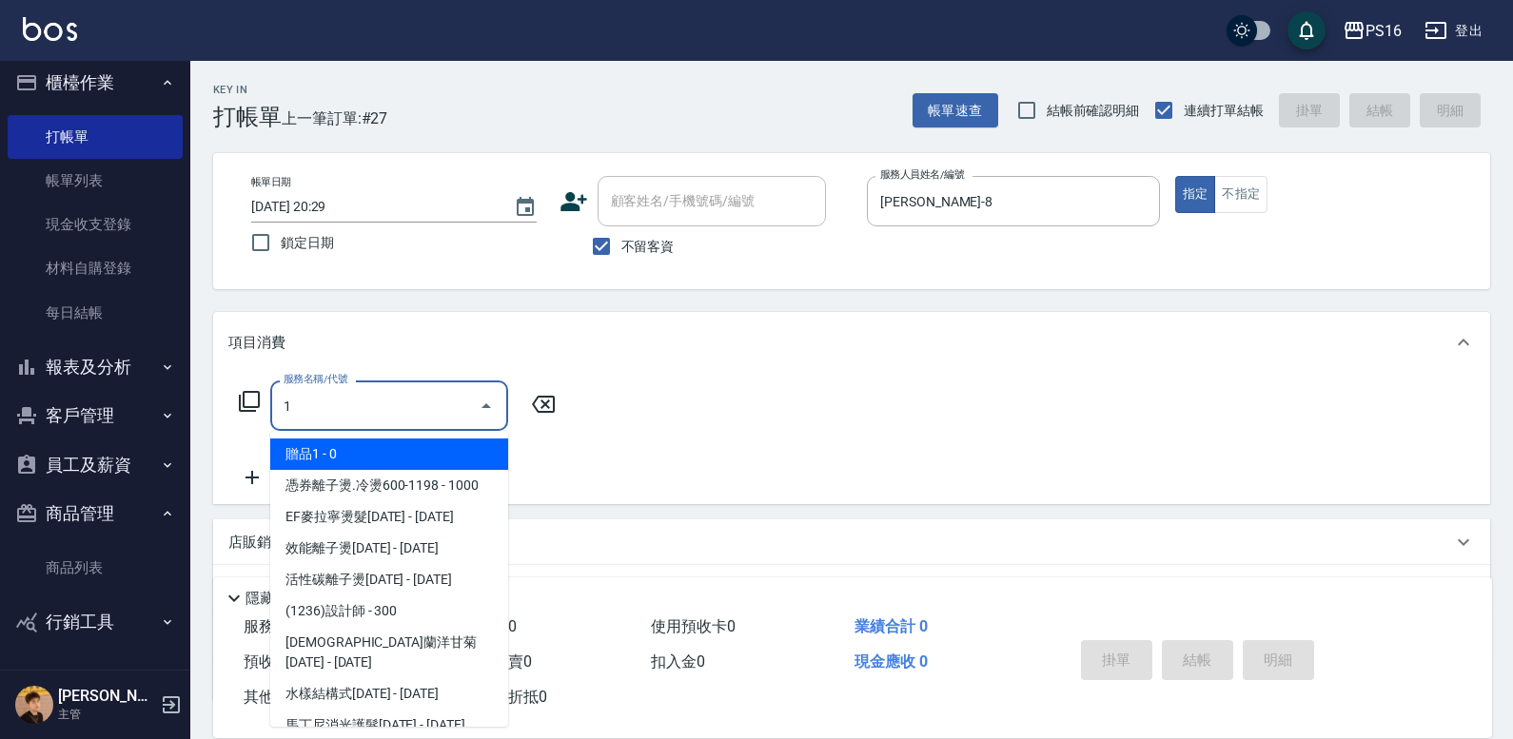
click at [401, 408] on input "1" at bounding box center [375, 405] width 192 height 33
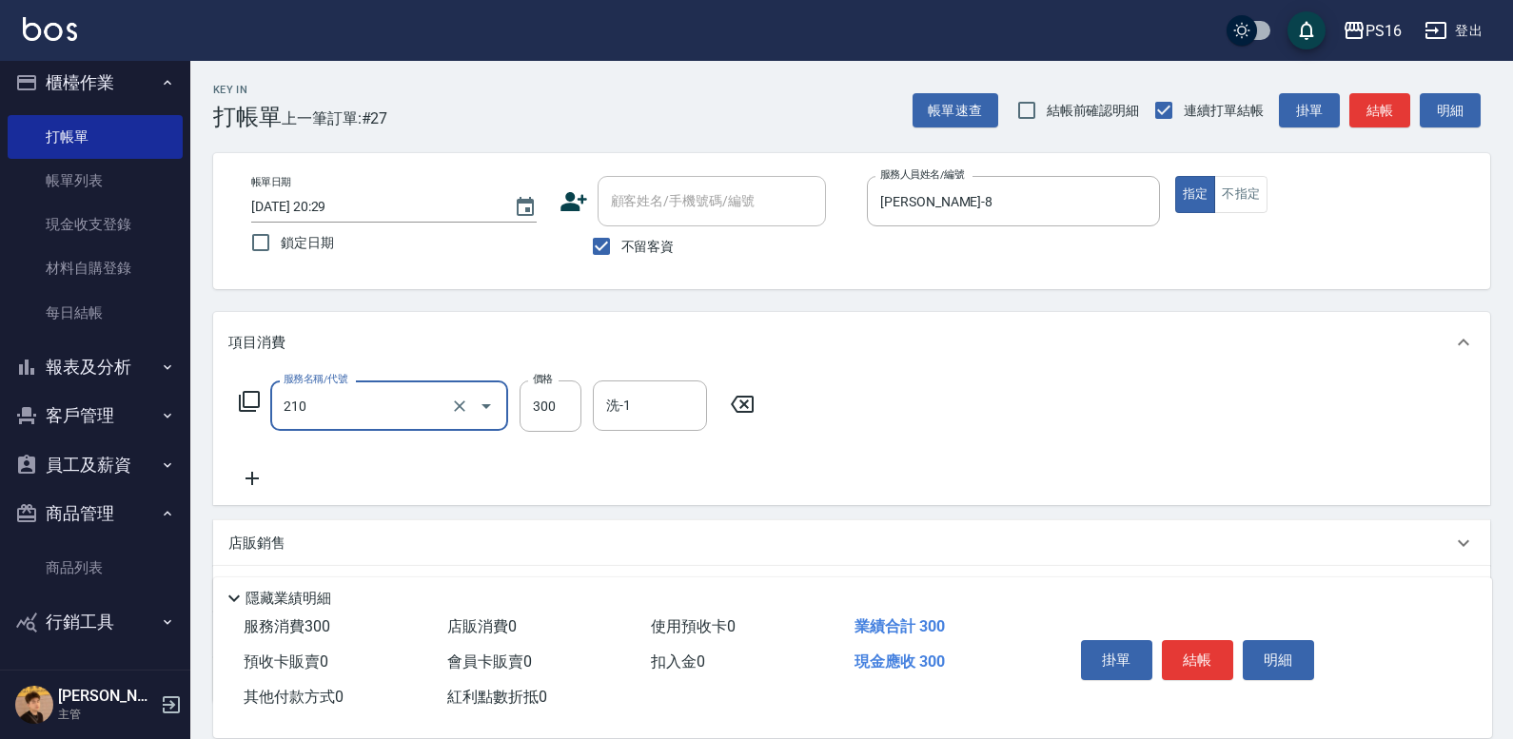
type input "[PERSON_NAME]洗髮精(210)"
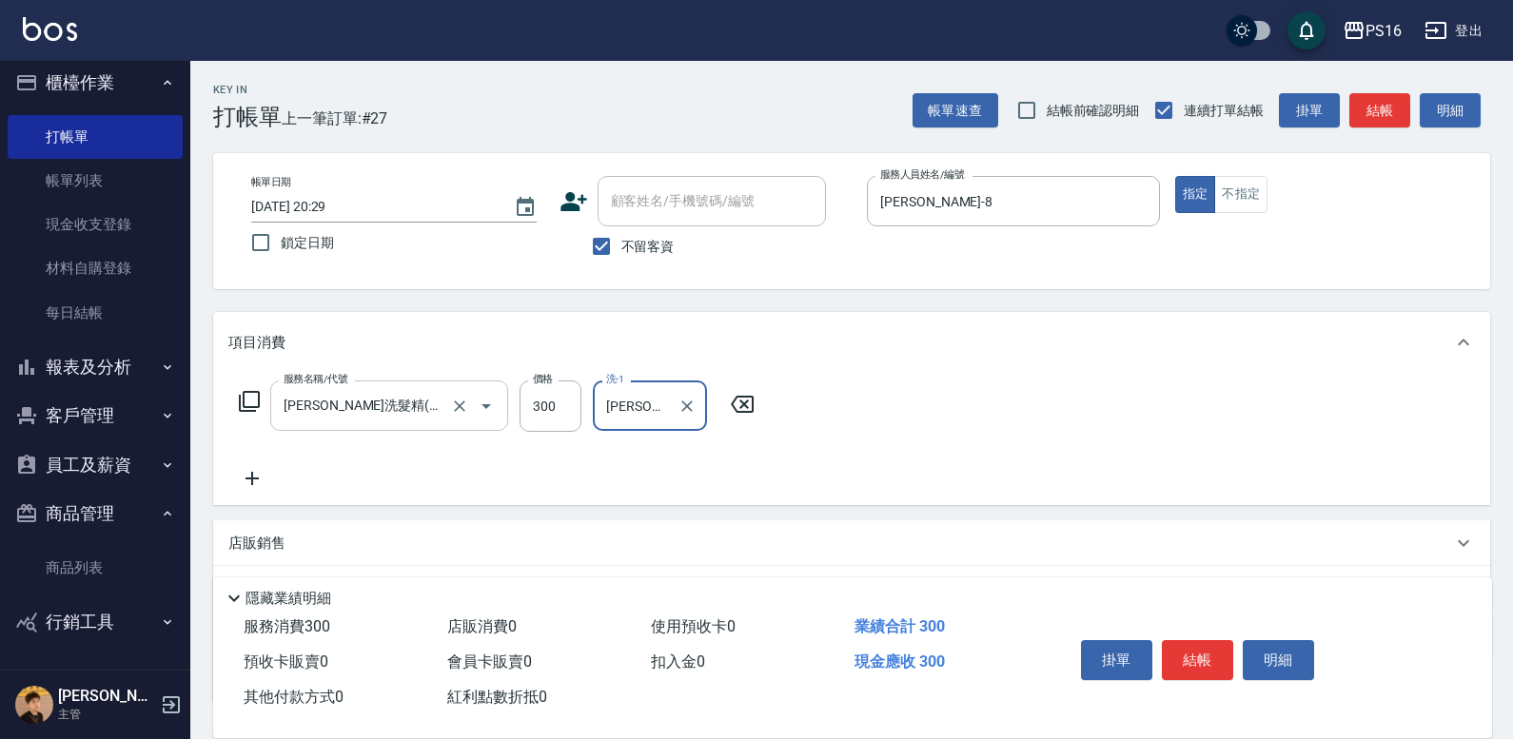
type input "[PERSON_NAME]-3"
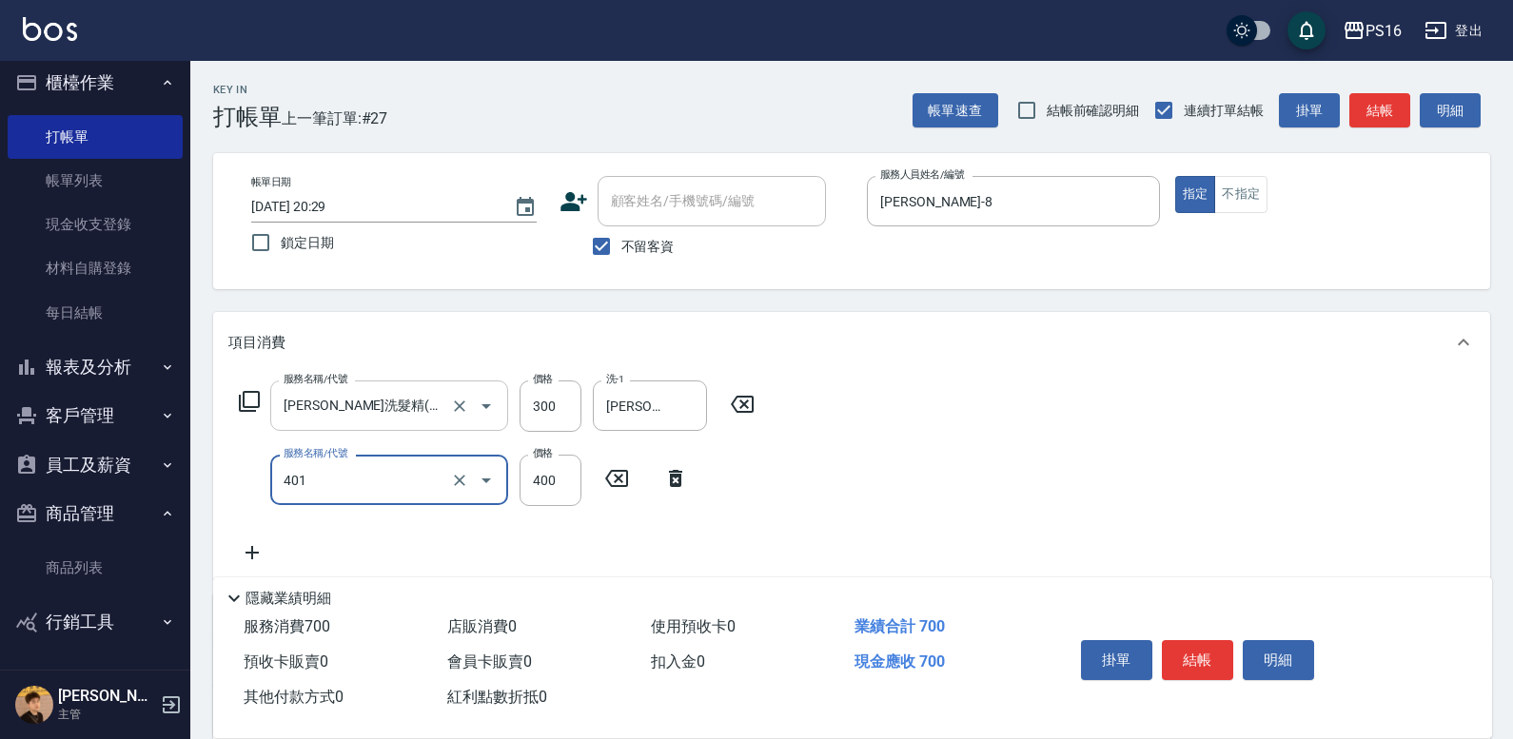
type input "剪髮(401)"
type input "250"
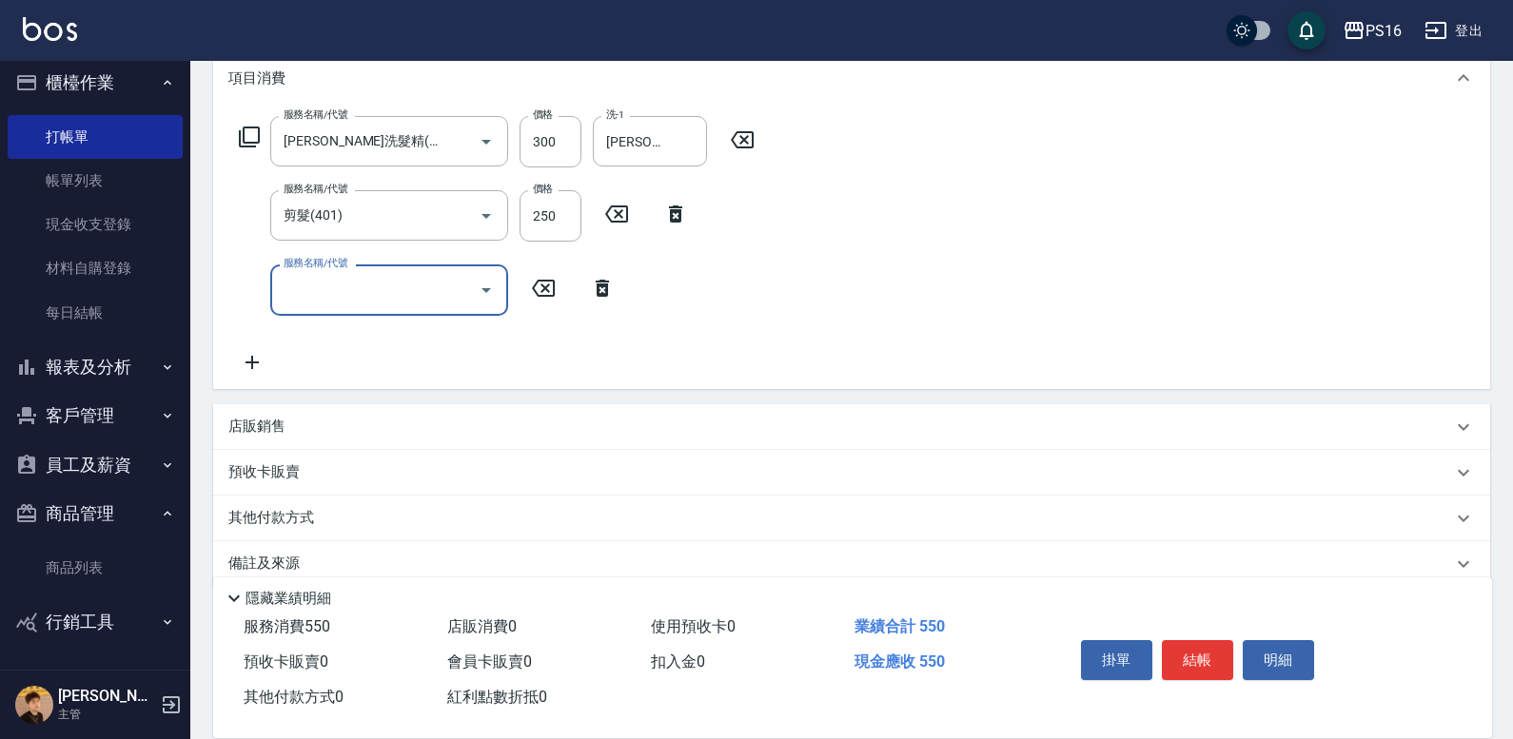
scroll to position [288, 0]
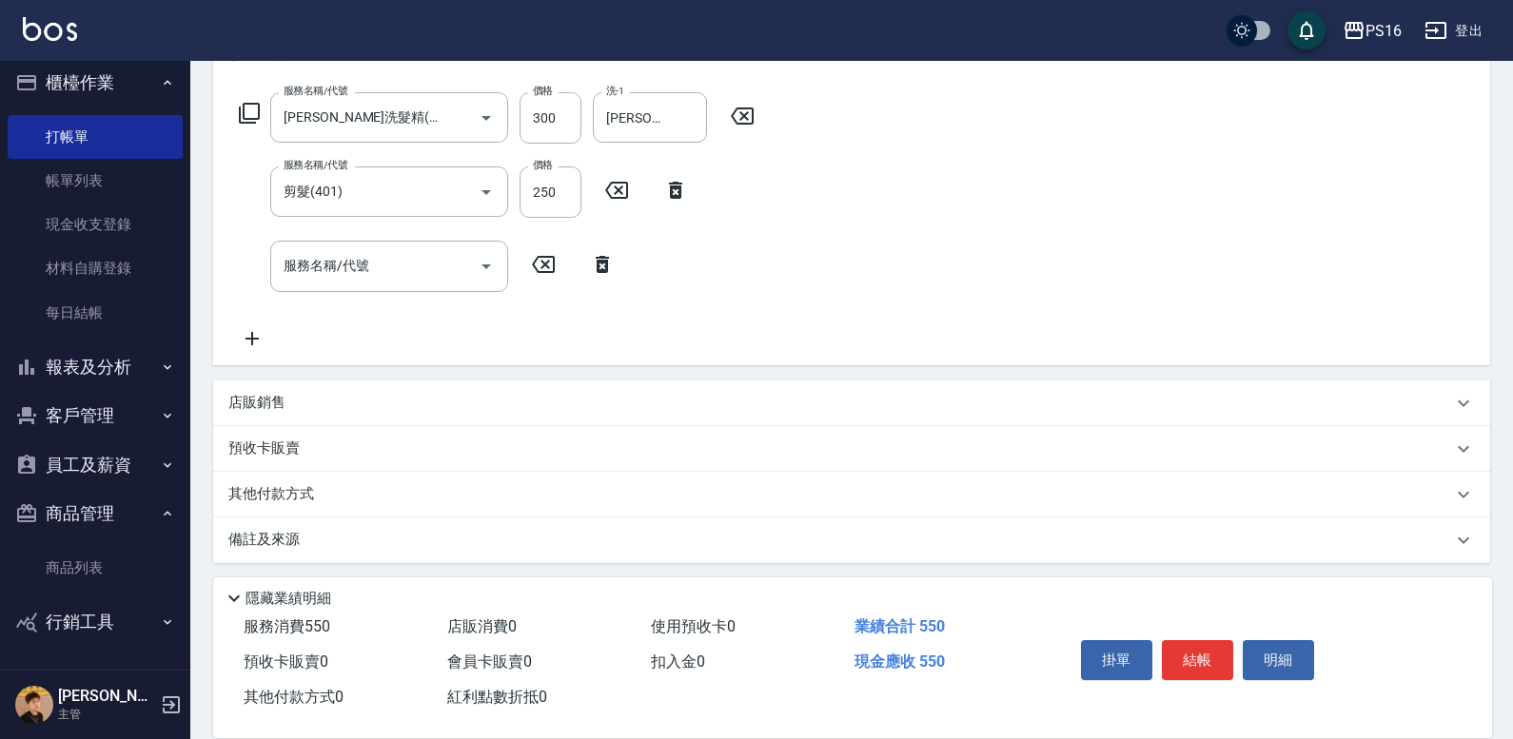
click at [293, 398] on div "店販銷售" at bounding box center [840, 403] width 1224 height 20
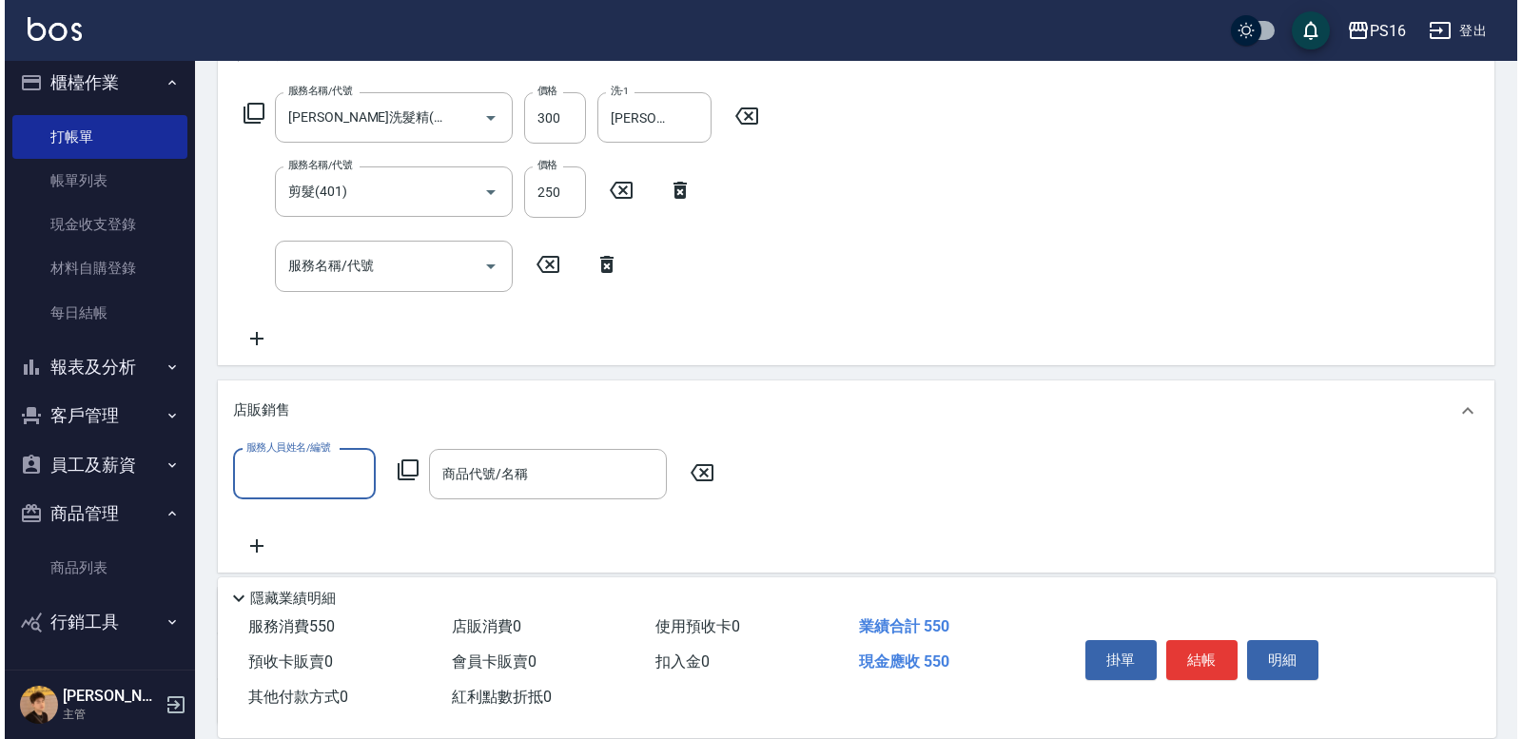
scroll to position [0, 0]
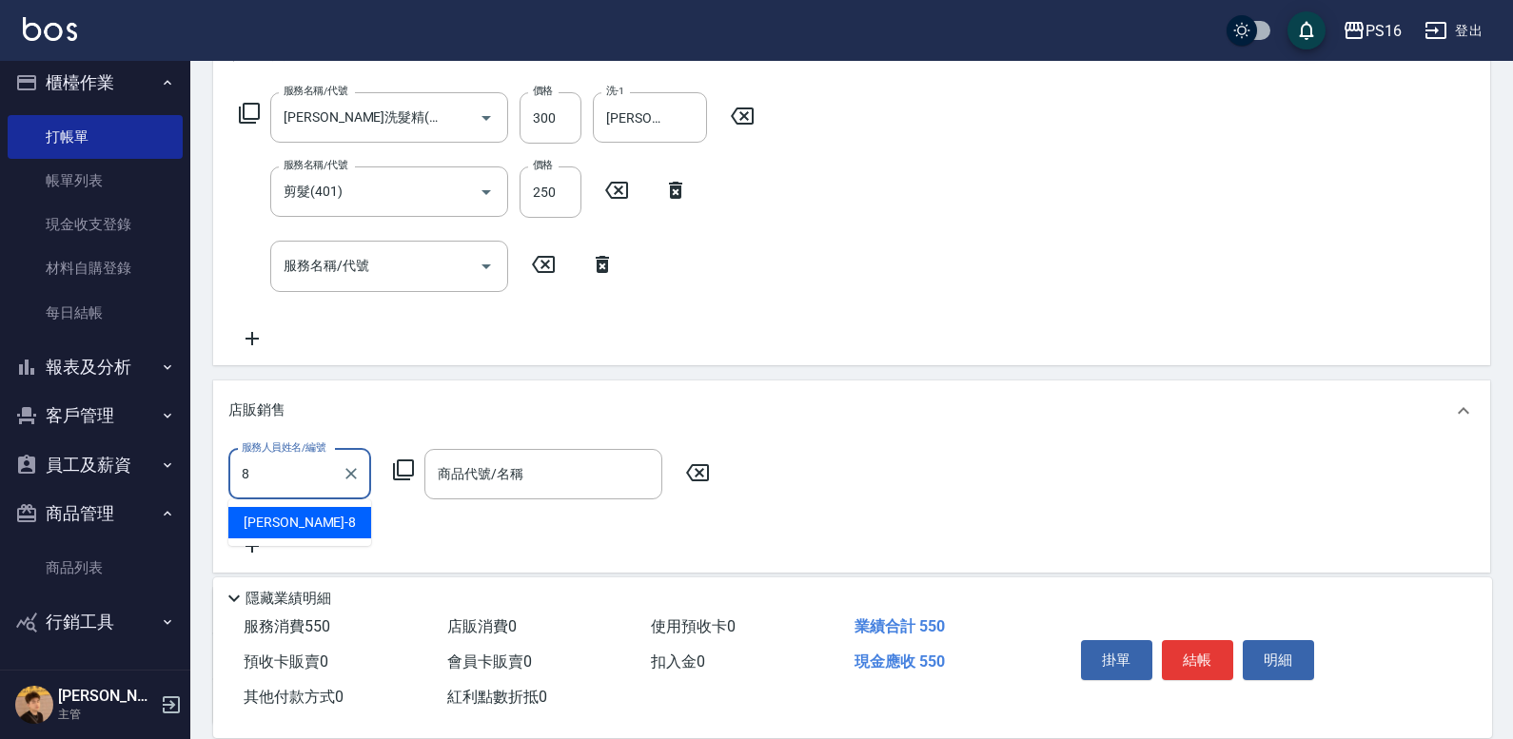
type input "[PERSON_NAME]-8"
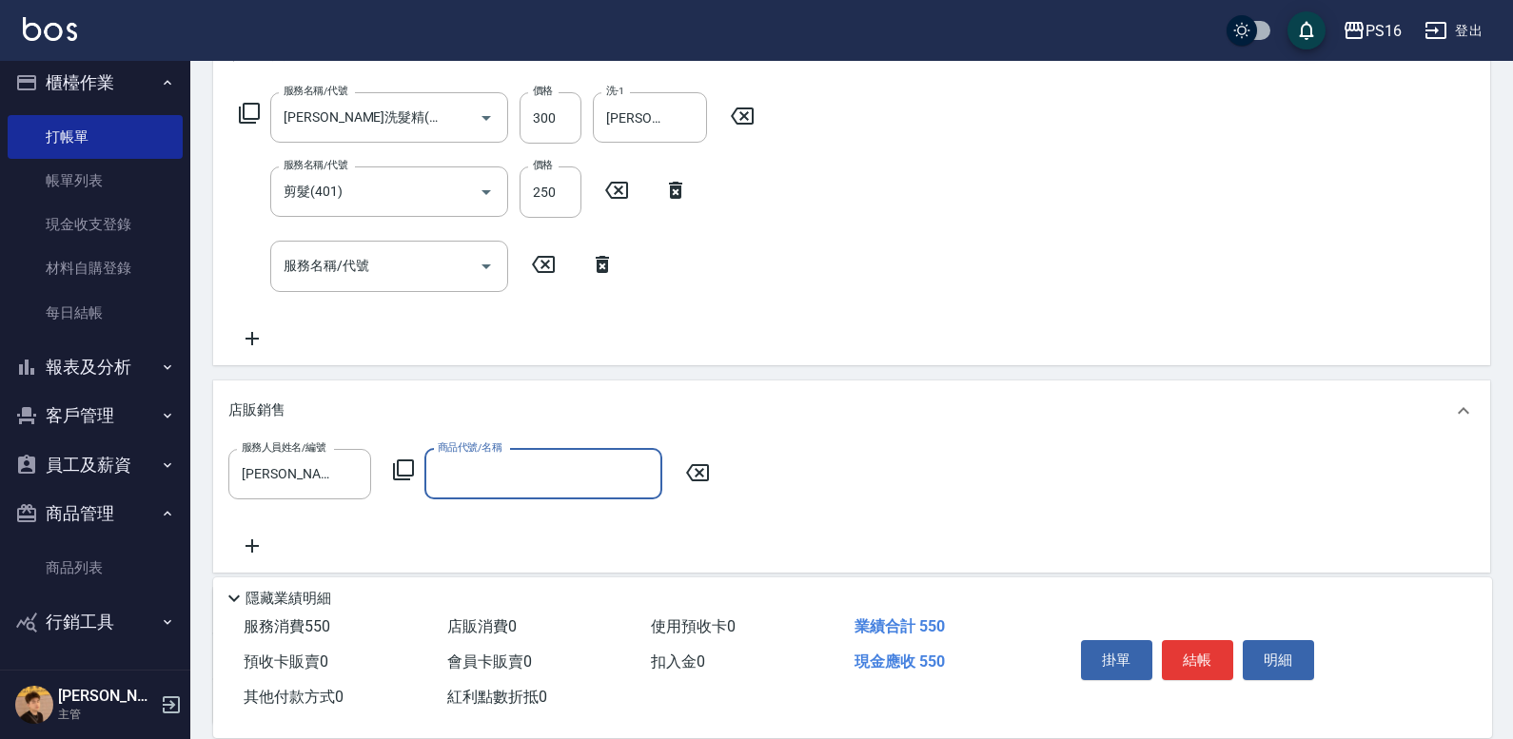
click at [403, 464] on icon at bounding box center [403, 470] width 23 height 23
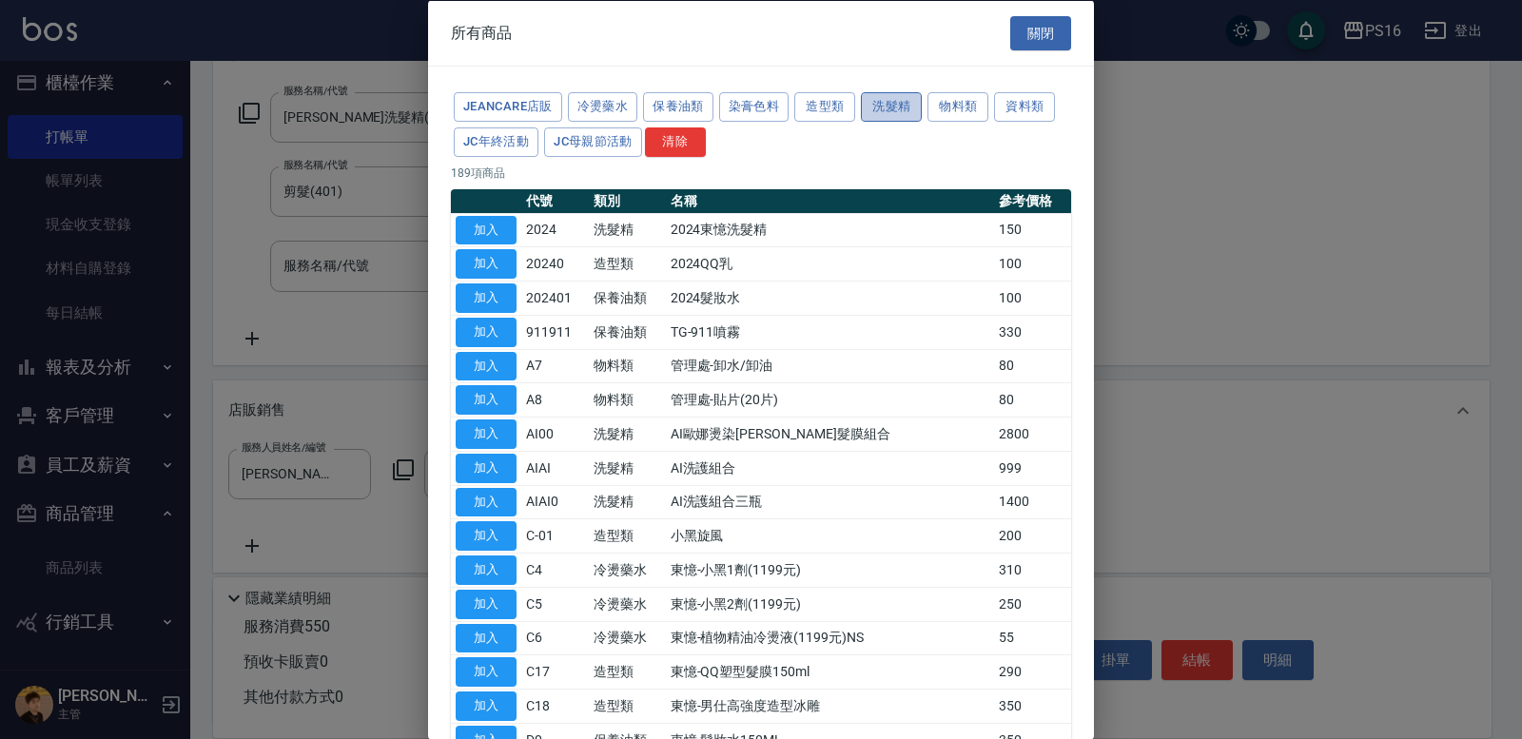
click at [881, 106] on button "洗髮精" at bounding box center [891, 106] width 61 height 29
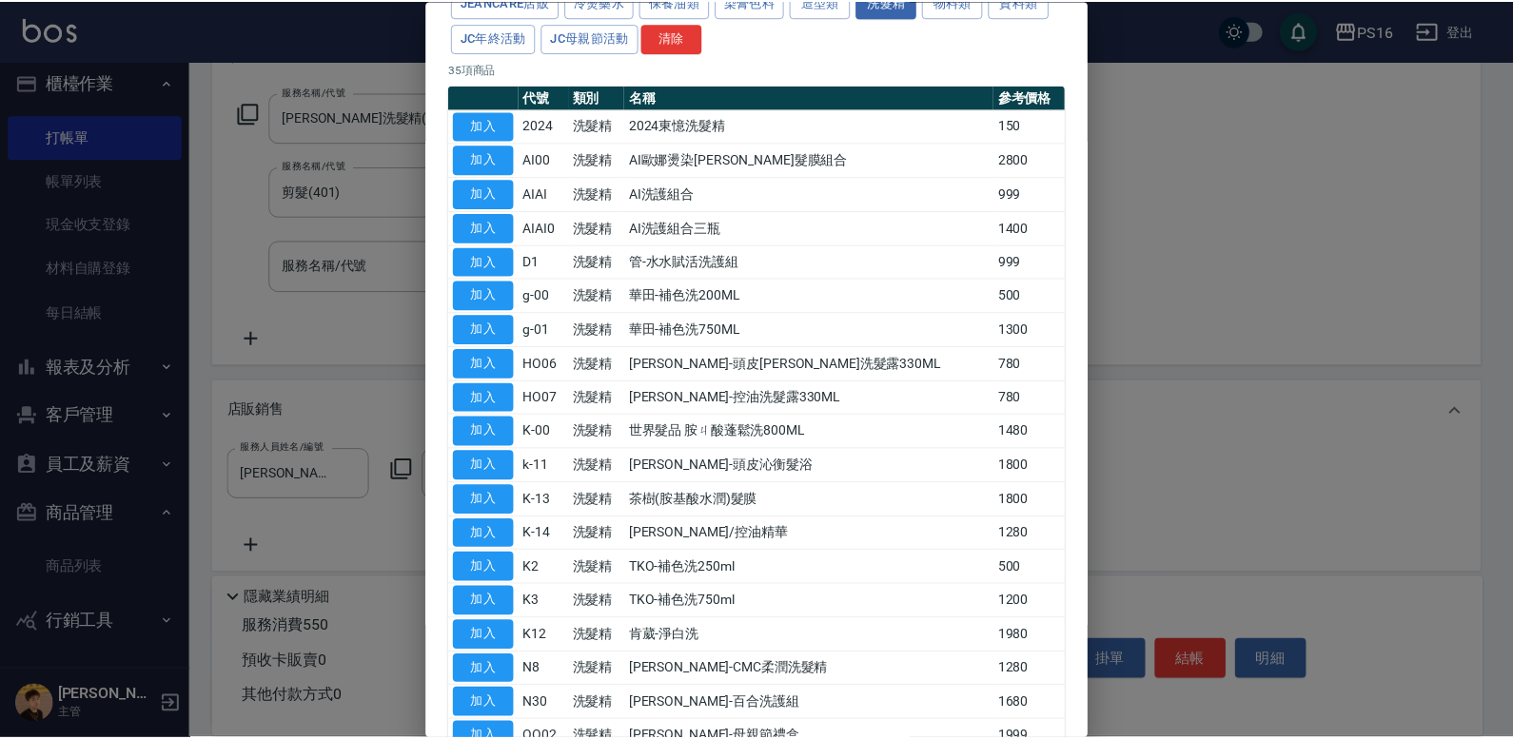
scroll to position [86, 0]
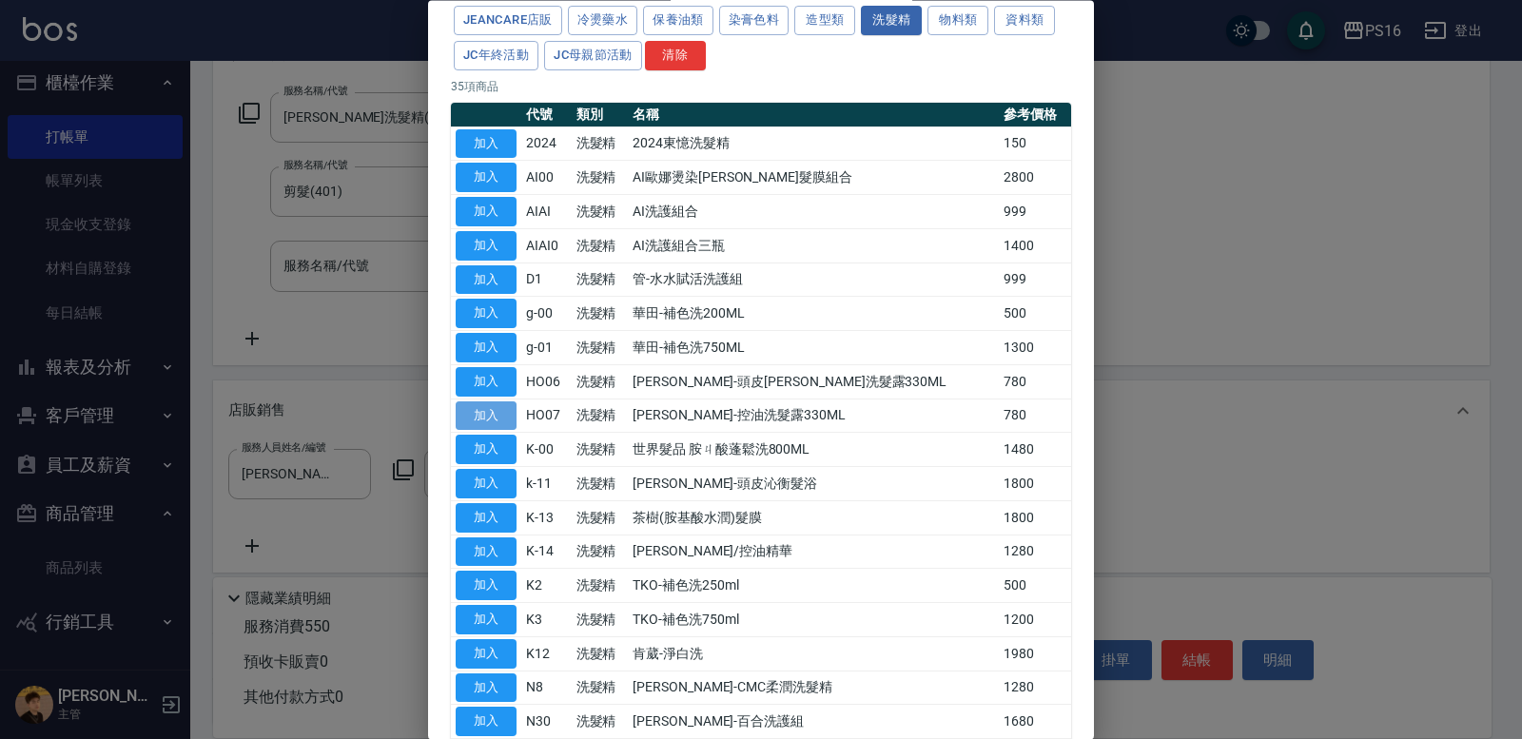
click at [503, 416] on button "加入" at bounding box center [486, 416] width 61 height 29
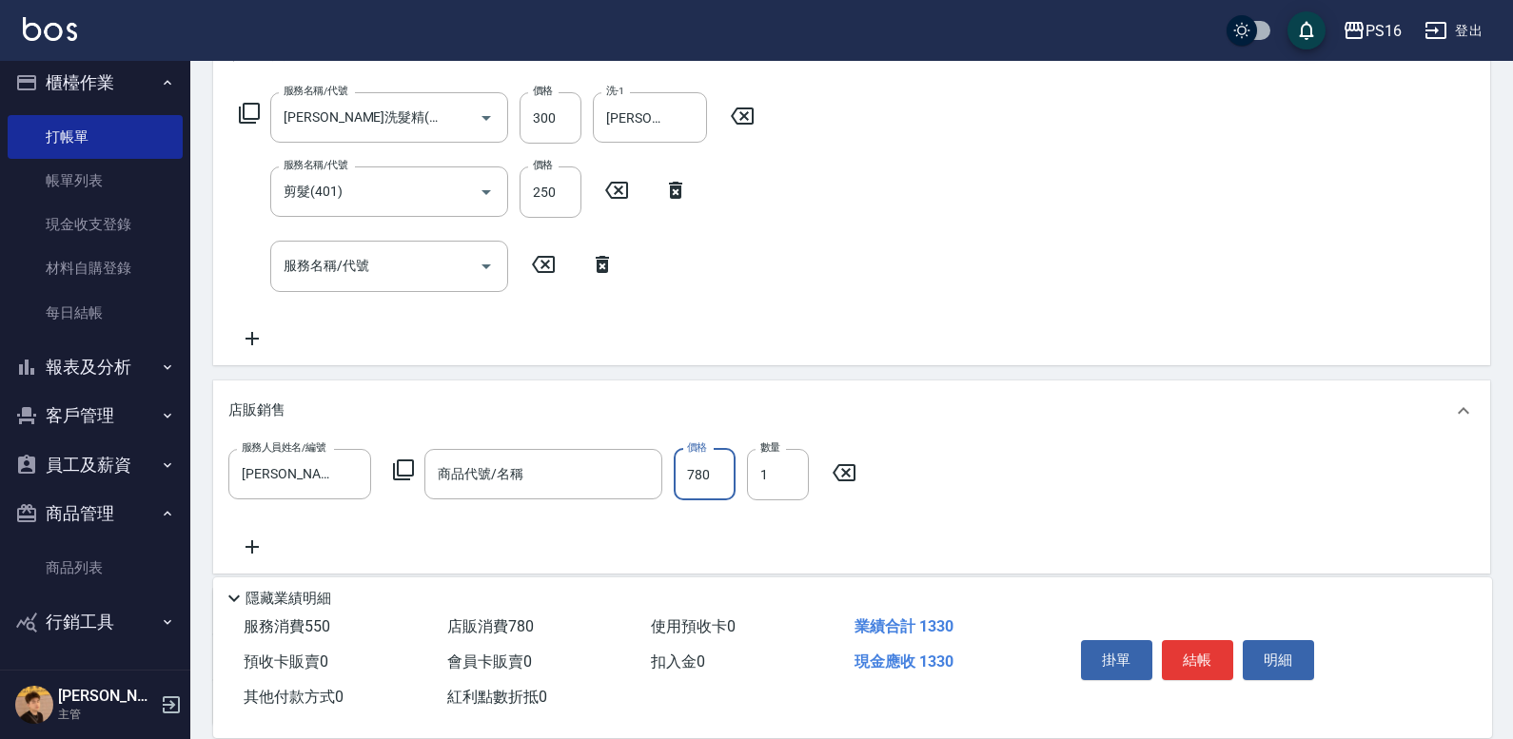
click at [715, 459] on input "780" at bounding box center [705, 474] width 62 height 51
drag, startPoint x: 725, startPoint y: 472, endPoint x: 623, endPoint y: 492, distance: 103.8
click at [623, 492] on div "服務人員姓名/編號 [PERSON_NAME]-8 服務人員姓名/編號 商品代號/名稱 商品代號/名稱 價格 0 價格 數量 1 數量" at bounding box center [547, 474] width 639 height 51
type input "702"
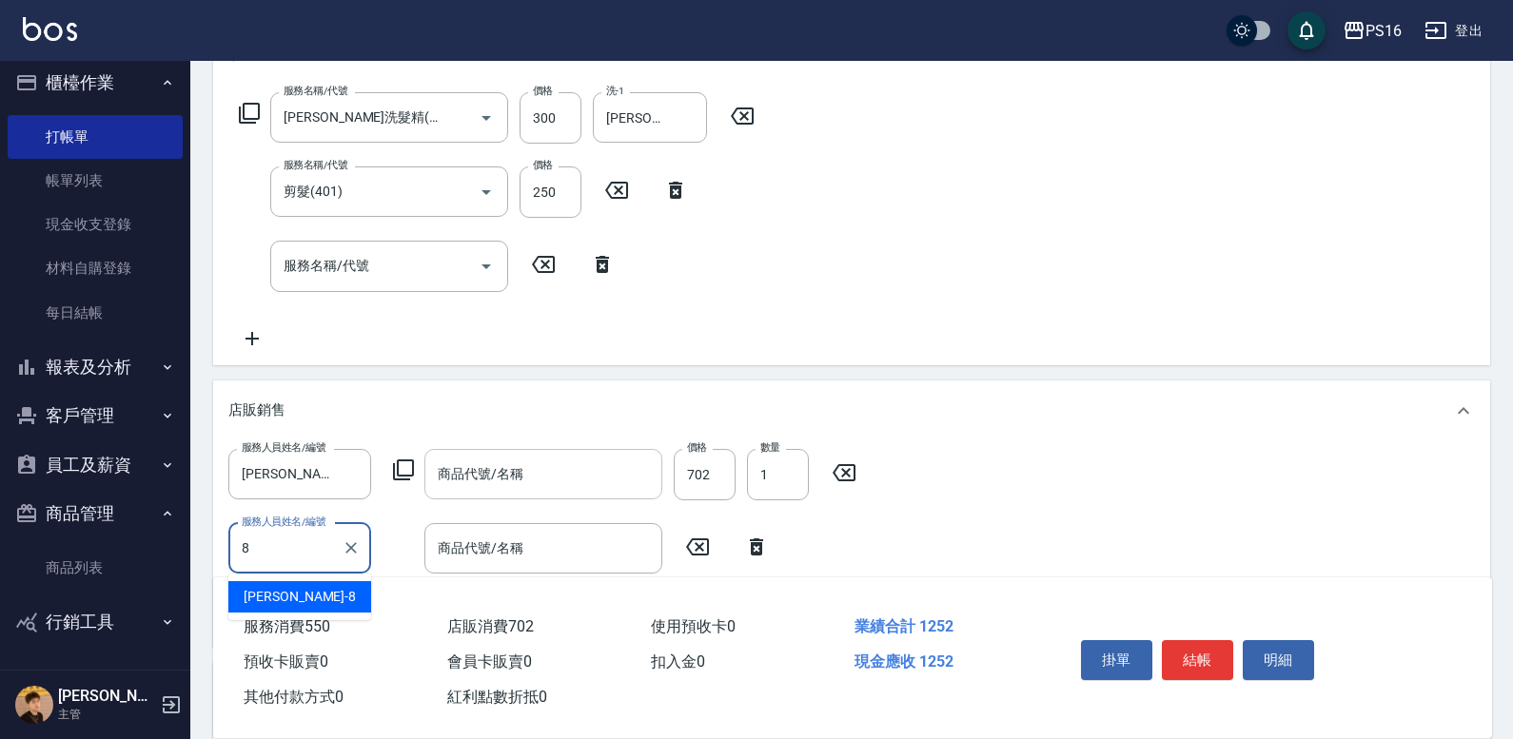
type input "[PERSON_NAME]-8"
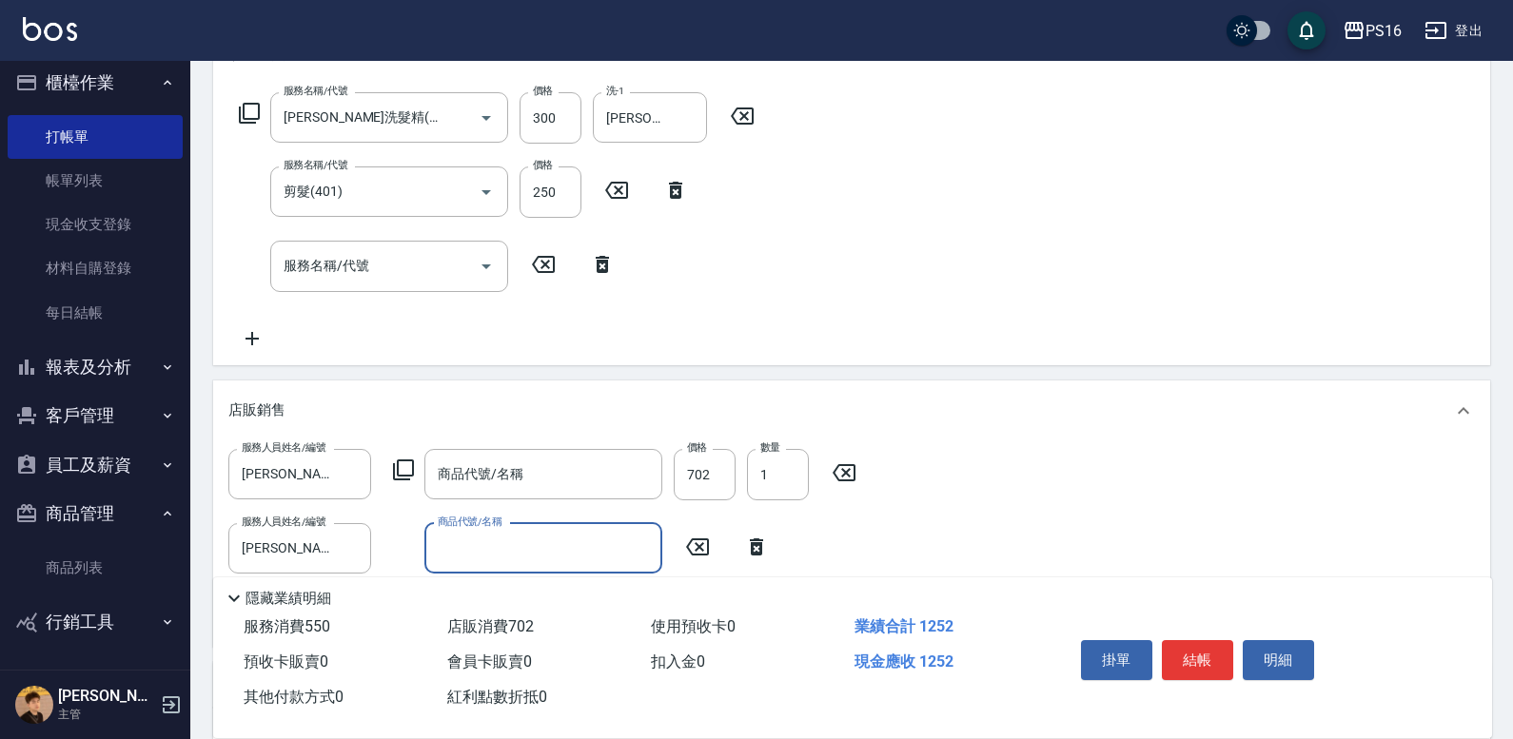
click at [453, 553] on input "商品代號/名稱" at bounding box center [543, 548] width 221 height 33
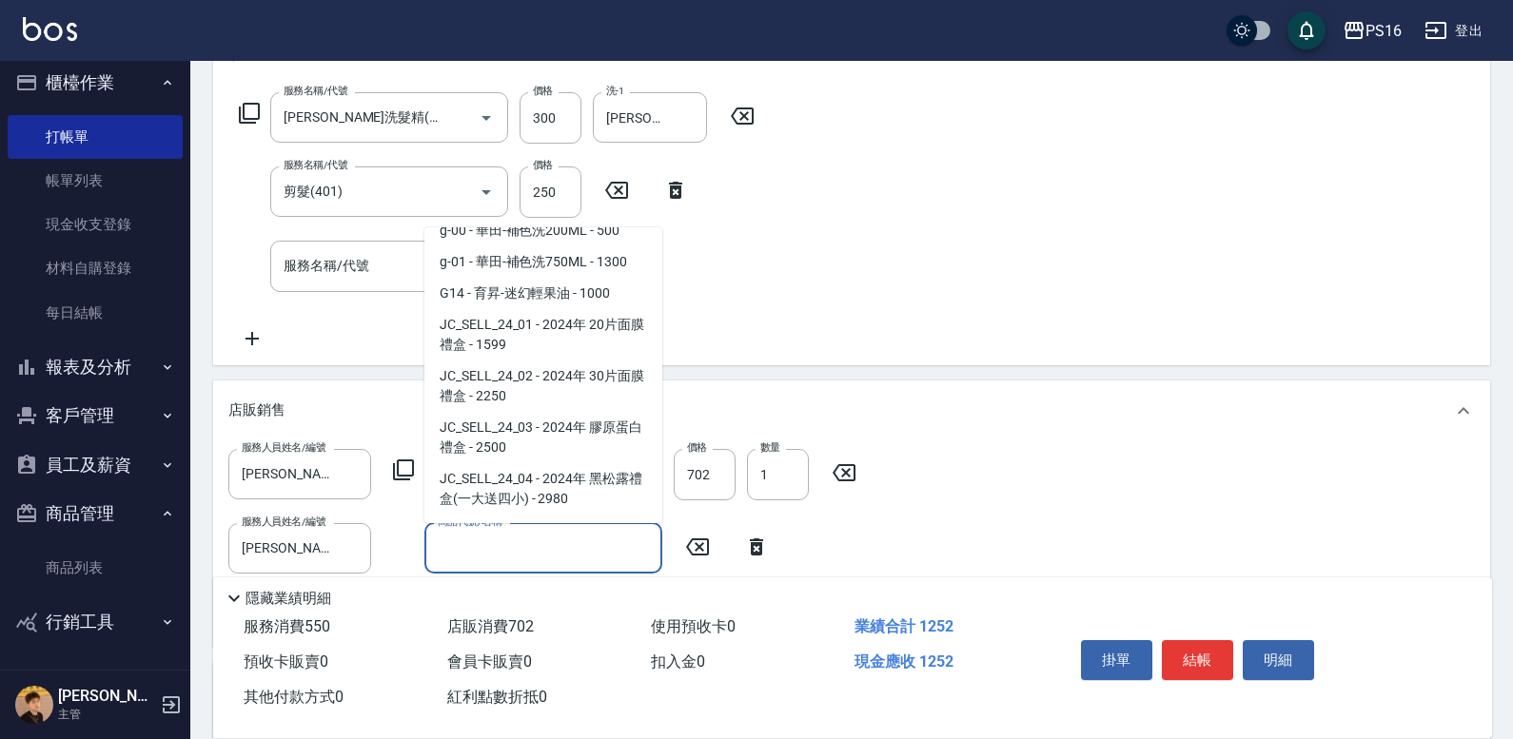
scroll to position [0, 0]
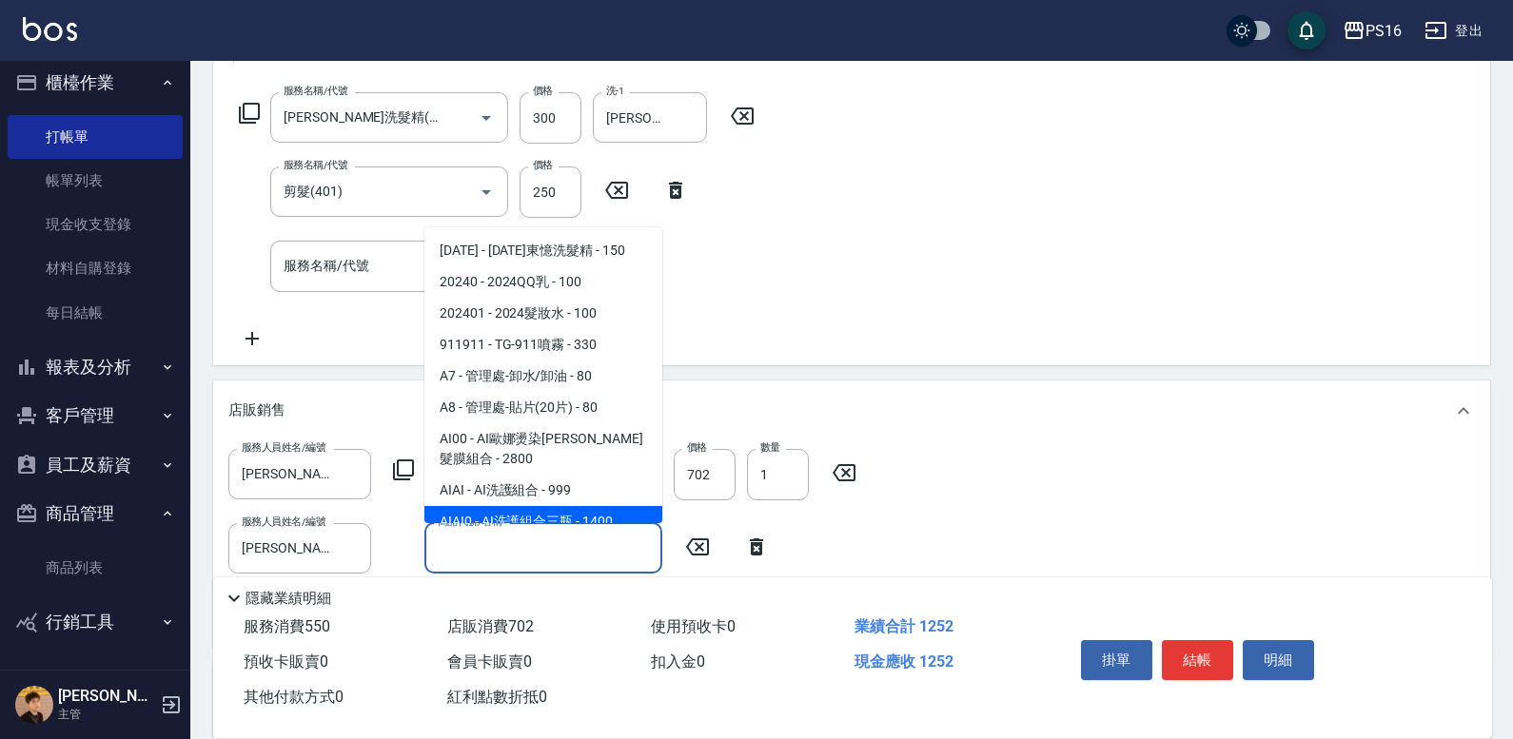
click at [573, 559] on input "商品代號/名稱" at bounding box center [543, 548] width 221 height 33
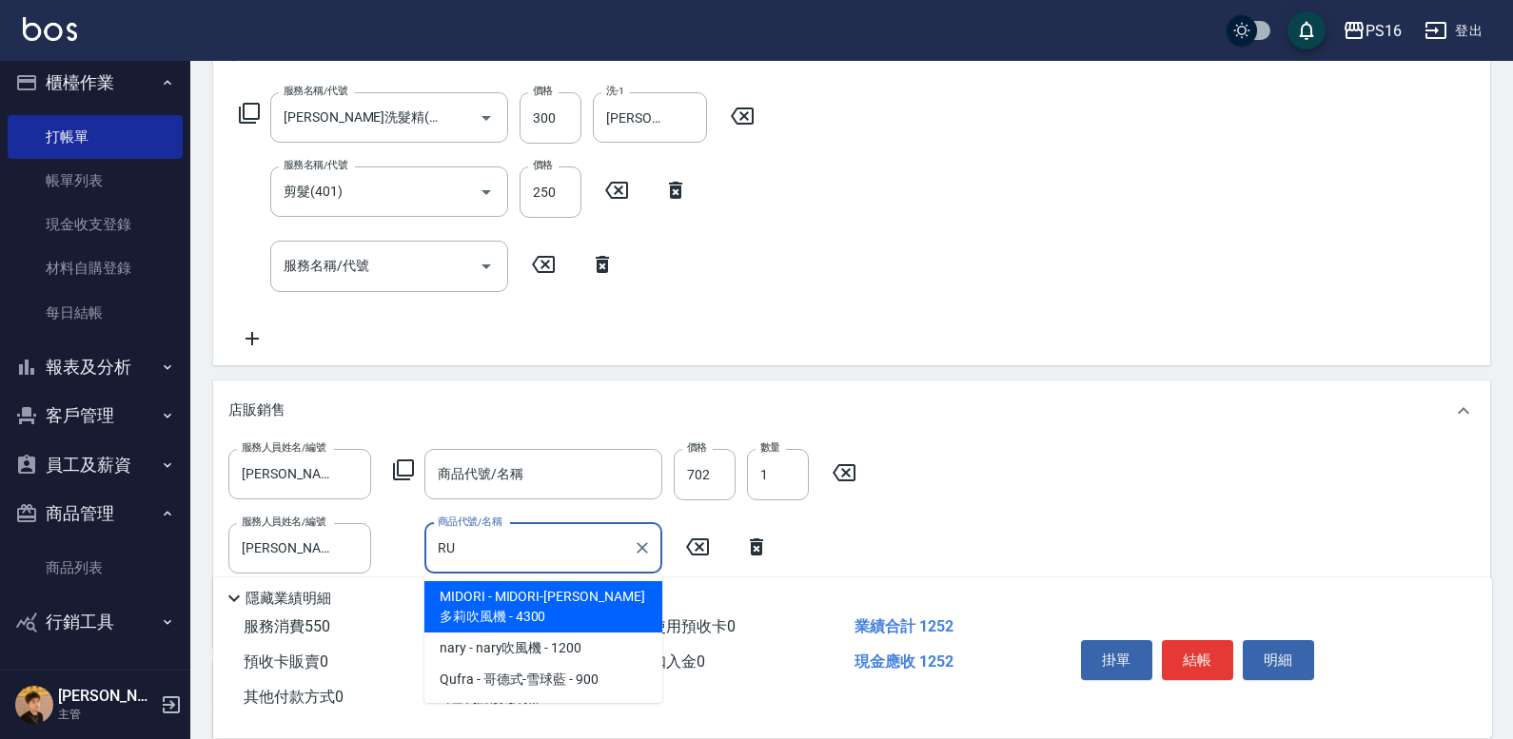
type input "R"
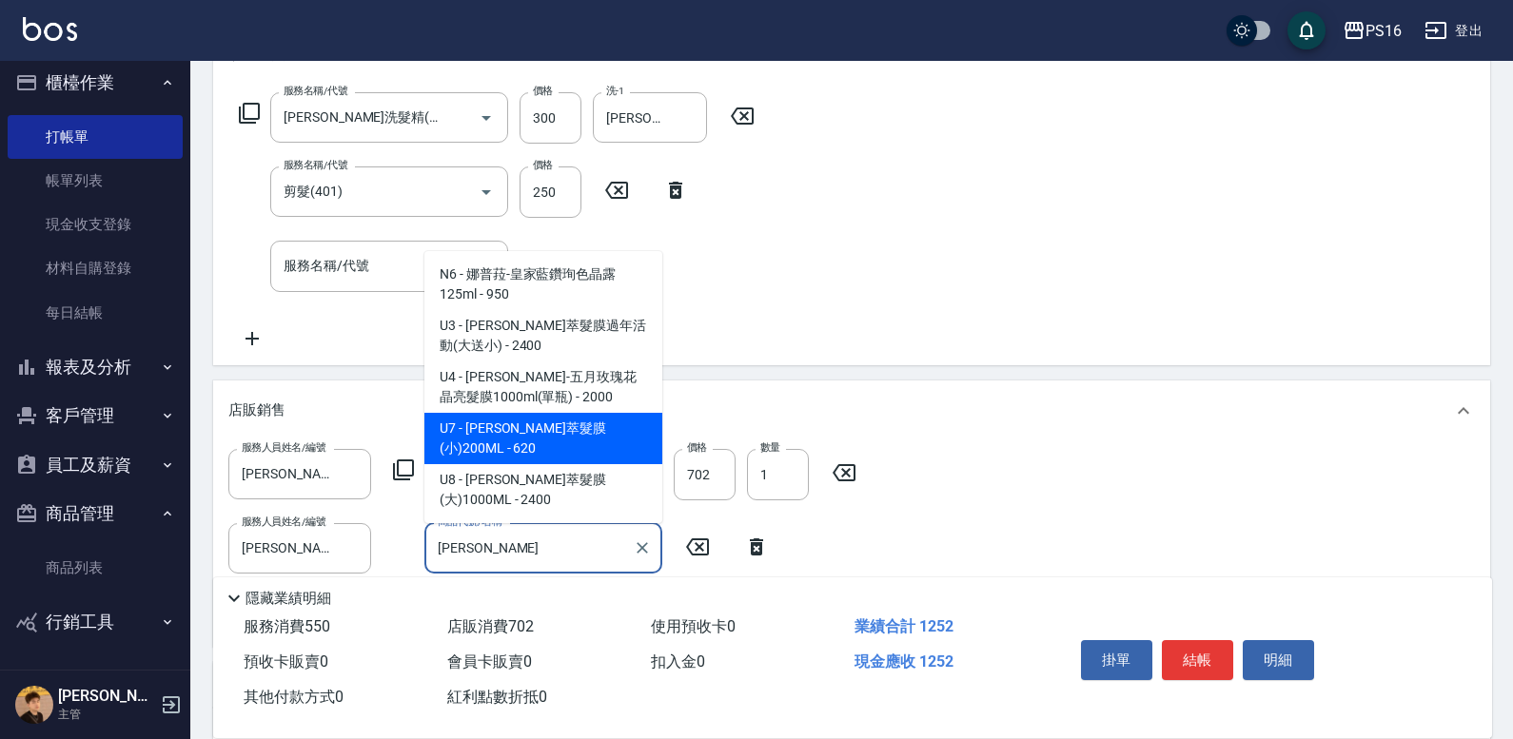
drag, startPoint x: 586, startPoint y: 455, endPoint x: 670, endPoint y: 531, distance: 113.2
click at [586, 455] on span "U7 - [PERSON_NAME]萃髮膜(小)200ML - 620" at bounding box center [543, 438] width 238 height 51
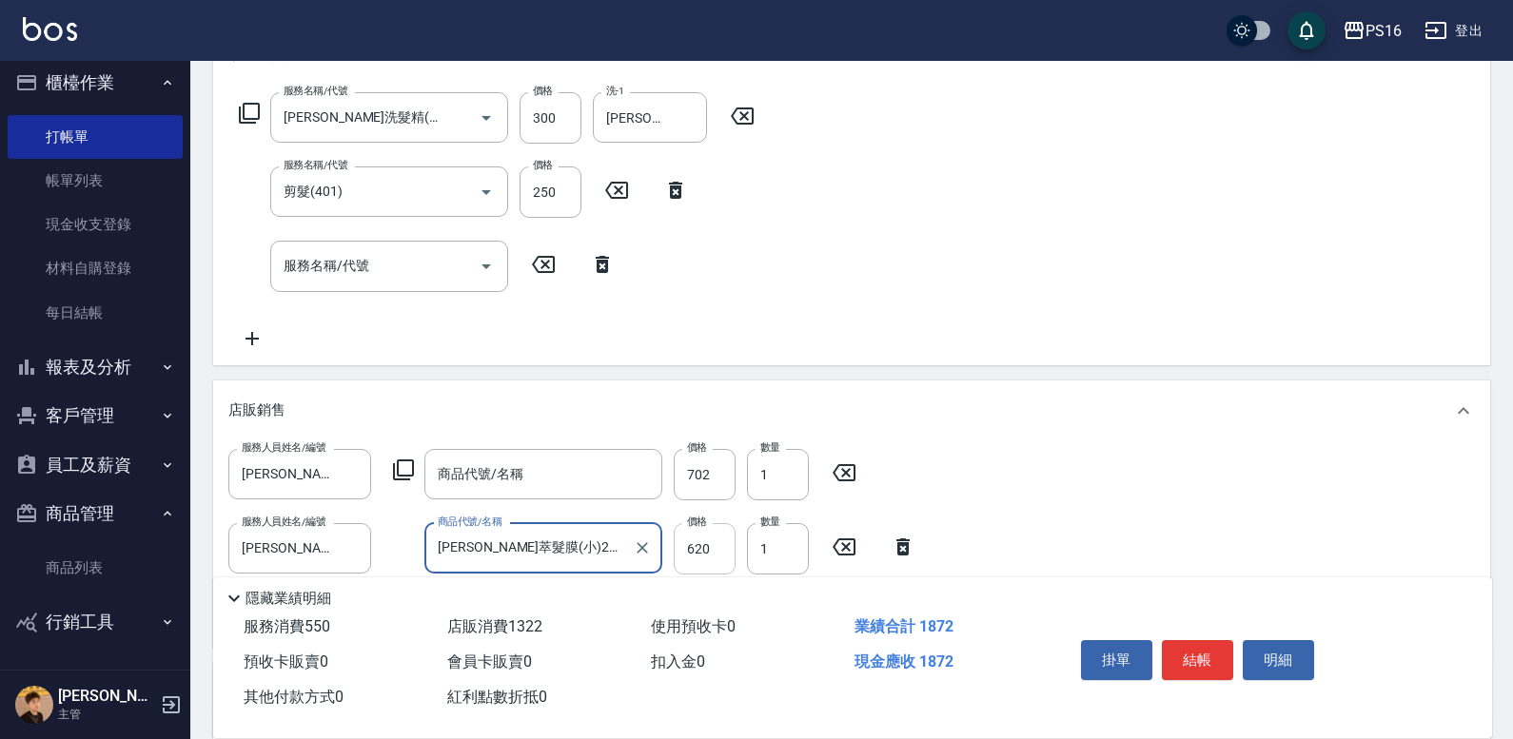
type input "[PERSON_NAME]萃髮膜(小)200ML"
click at [723, 559] on input "620" at bounding box center [705, 548] width 62 height 51
drag, startPoint x: 724, startPoint y: 560, endPoint x: 686, endPoint y: 571, distance: 39.5
click at [686, 571] on div "Key In 打帳單 上一筆訂單:#27 帳單速查 結帳前確認明細 連續打單結帳 掛單 結帳 明細 帳單日期 [DATE] 20:29 鎖定日期 顧客姓名/手…" at bounding box center [851, 378] width 1323 height 1210
type input "496"
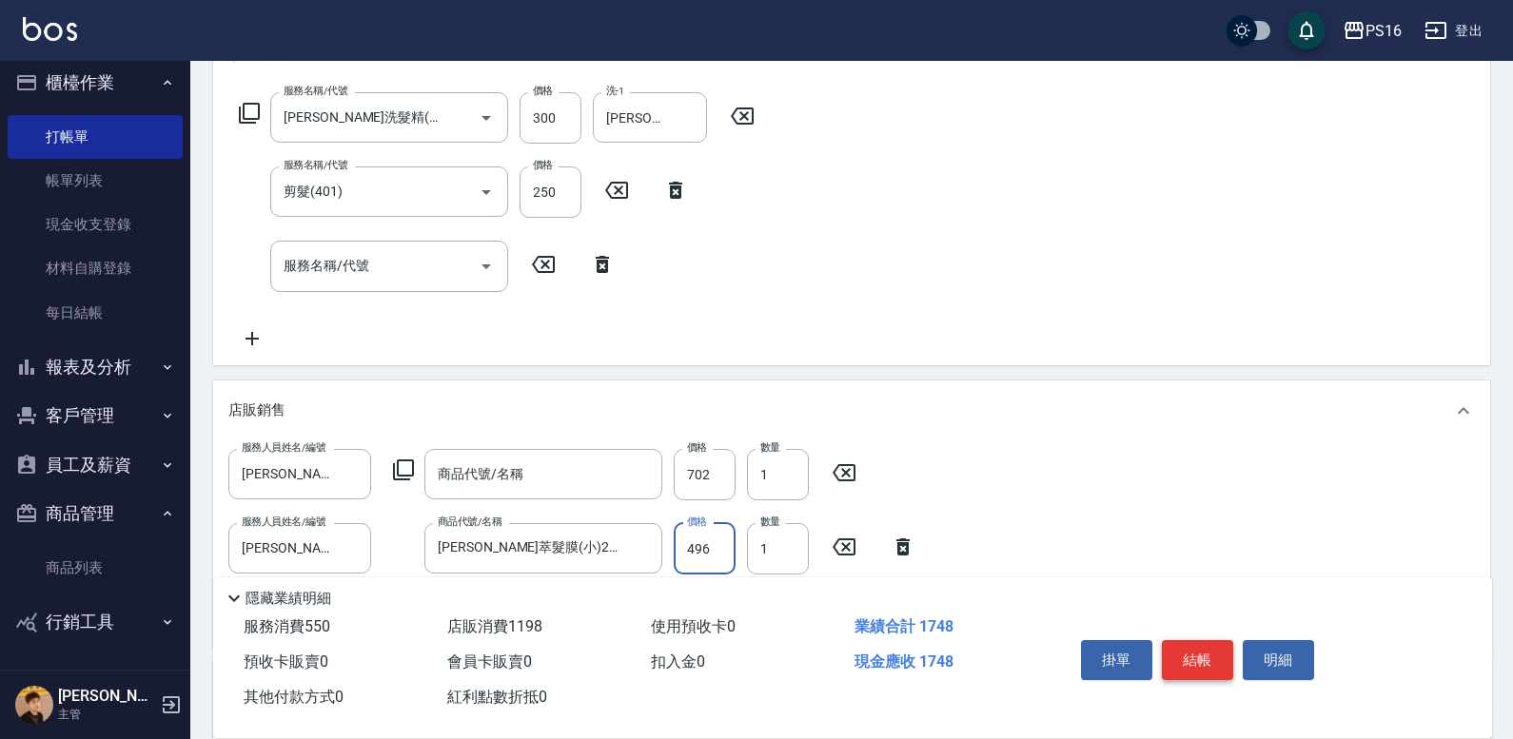
click at [1198, 646] on button "結帳" at bounding box center [1197, 660] width 71 height 40
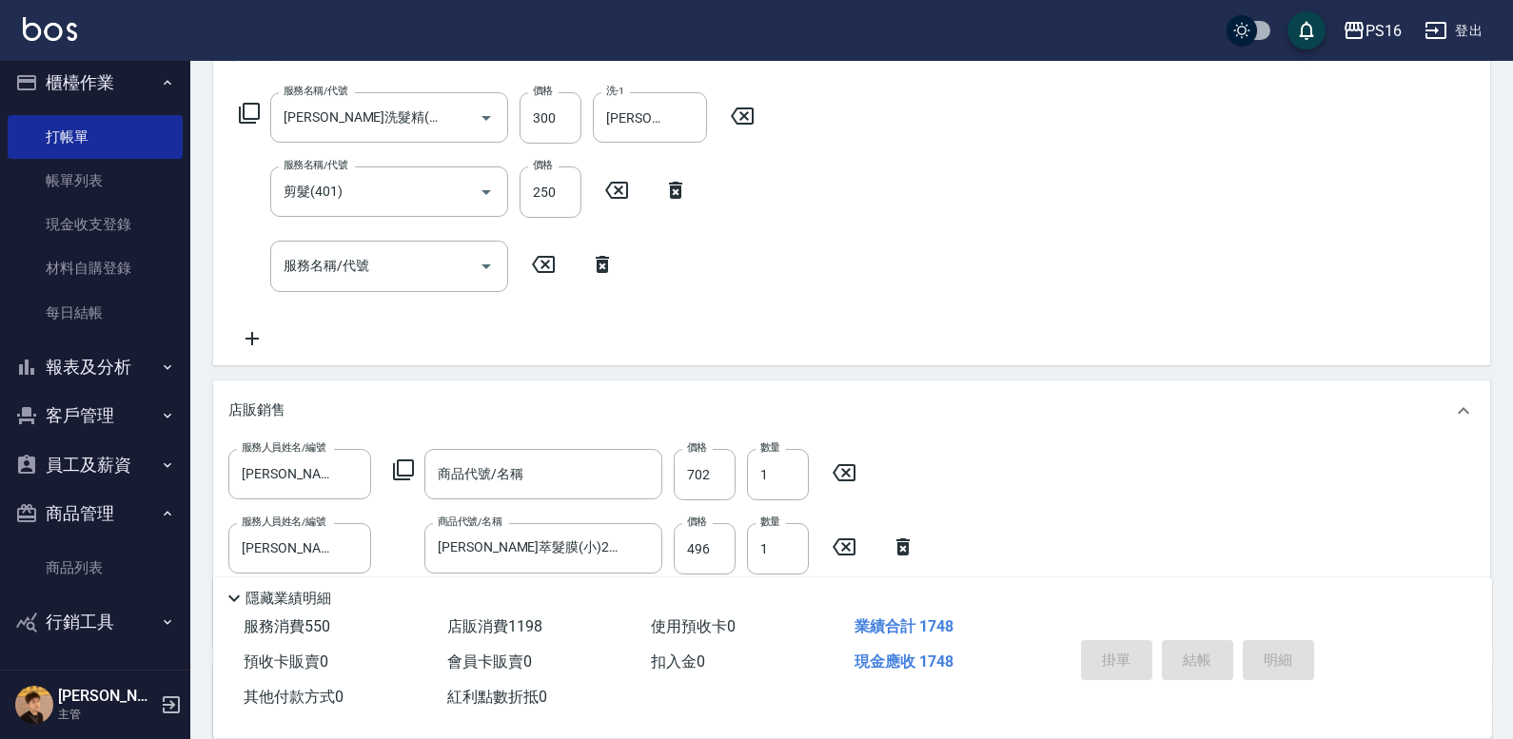
type input "[DATE] 20:31"
